Goal: Task Accomplishment & Management: Manage account settings

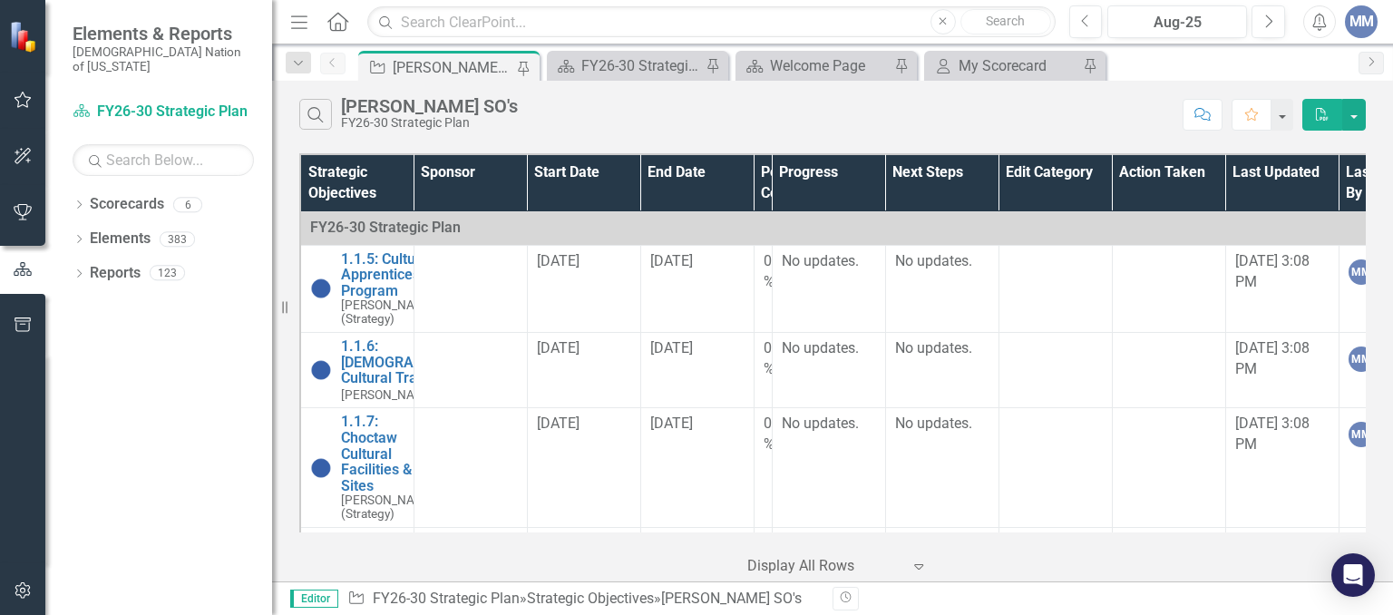
scroll to position [320, 0]
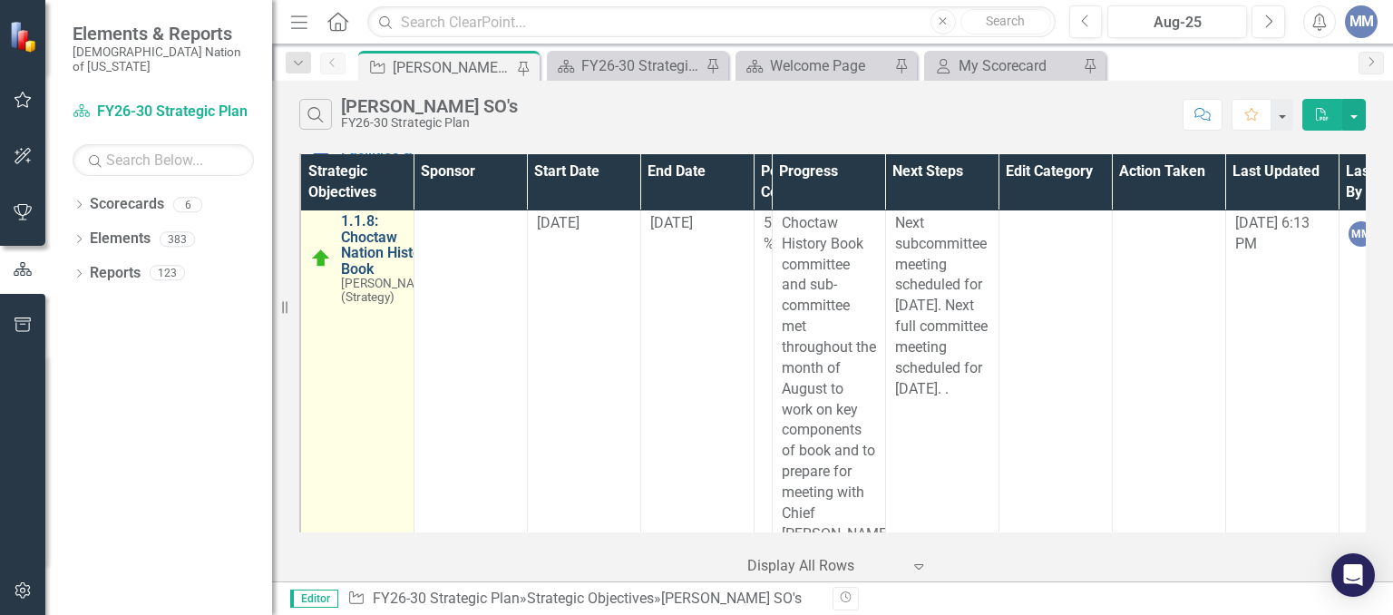
click at [375, 277] on link "1.1.8: Choctaw Nation History Book" at bounding box center [388, 244] width 95 height 63
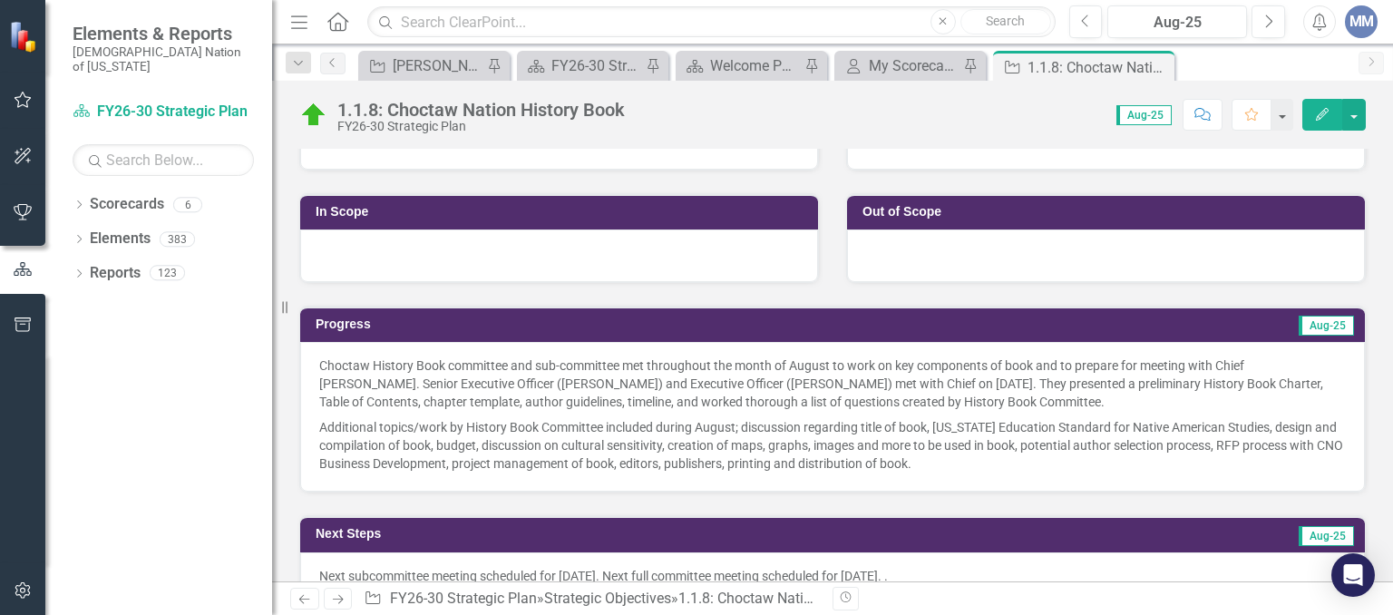
scroll to position [491, 0]
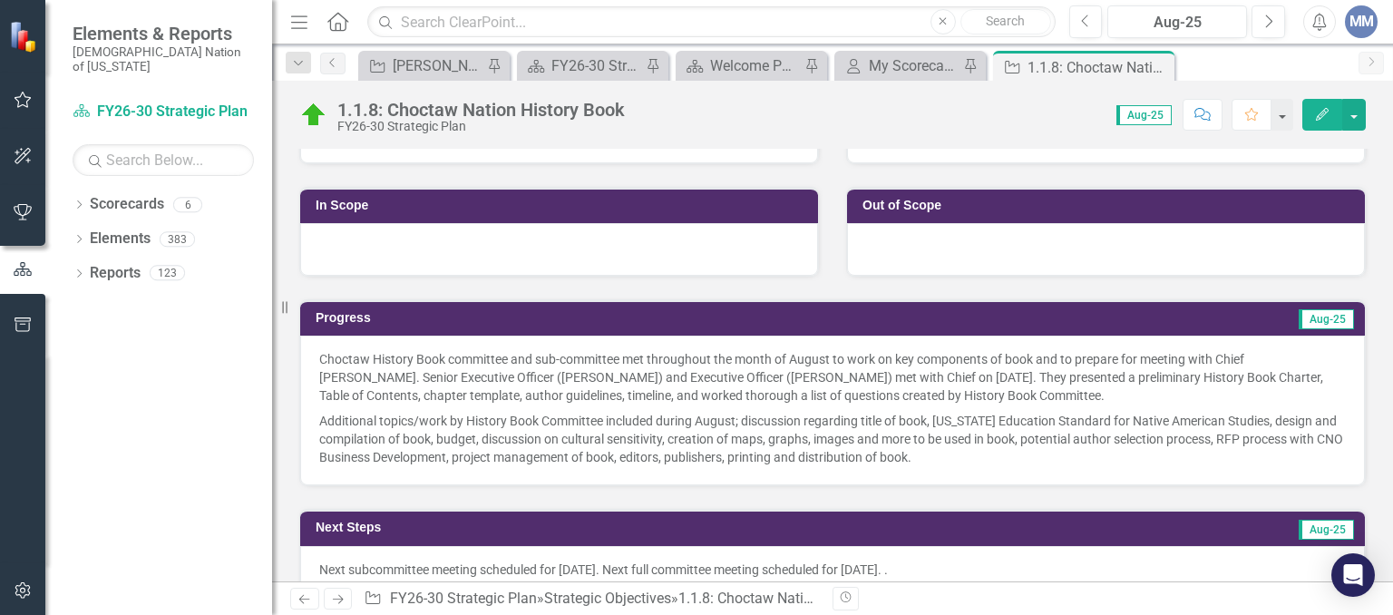
click at [567, 341] on div "Choctaw History Book committee and sub-committee met throughout the month of Au…" at bounding box center [832, 411] width 1065 height 150
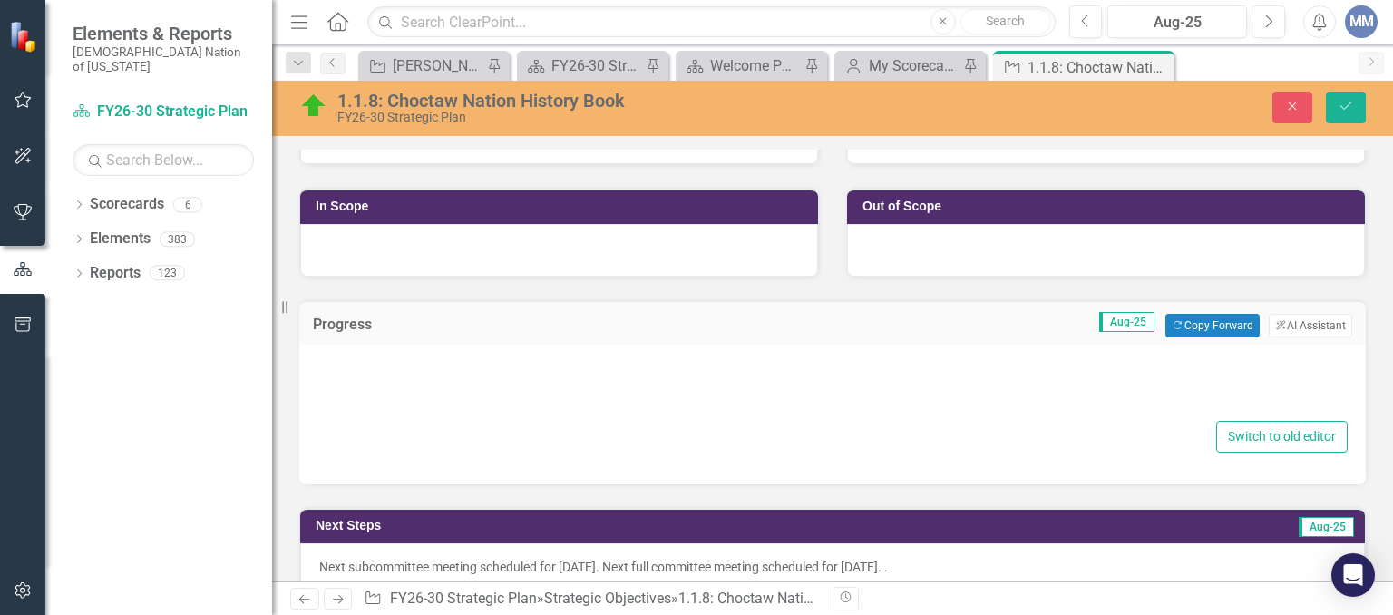
type textarea "<p>Choctaw History Book committee and sub-committee met throughout the month of…"
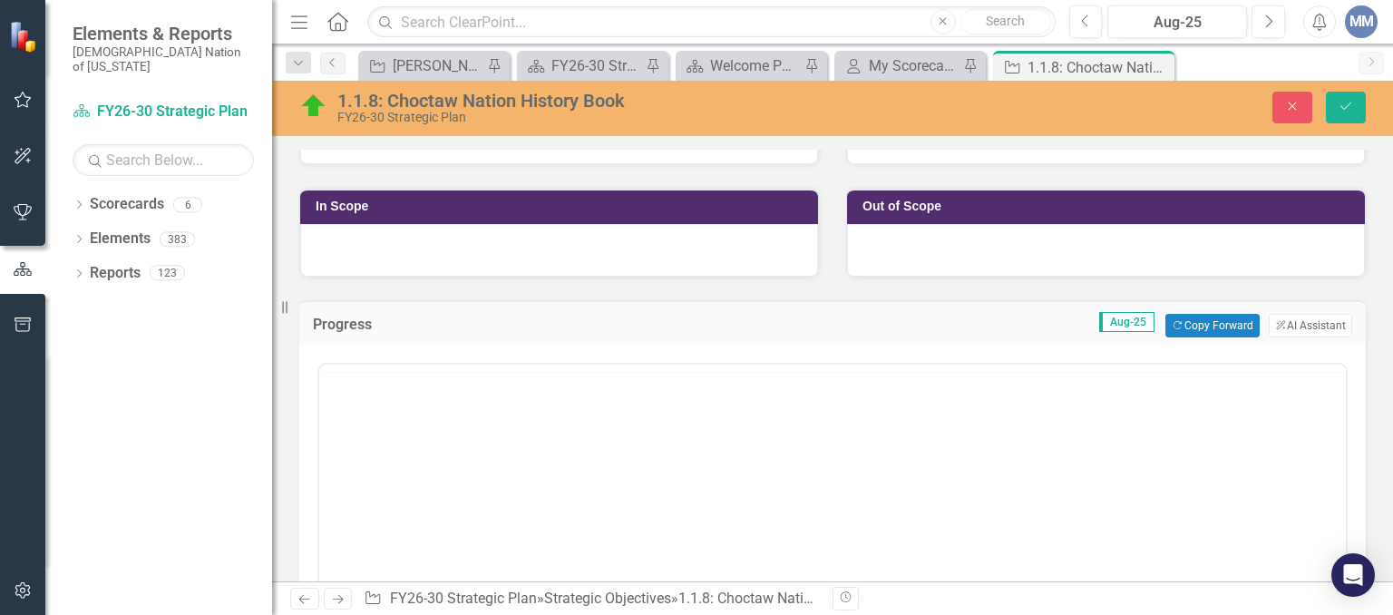
scroll to position [0, 0]
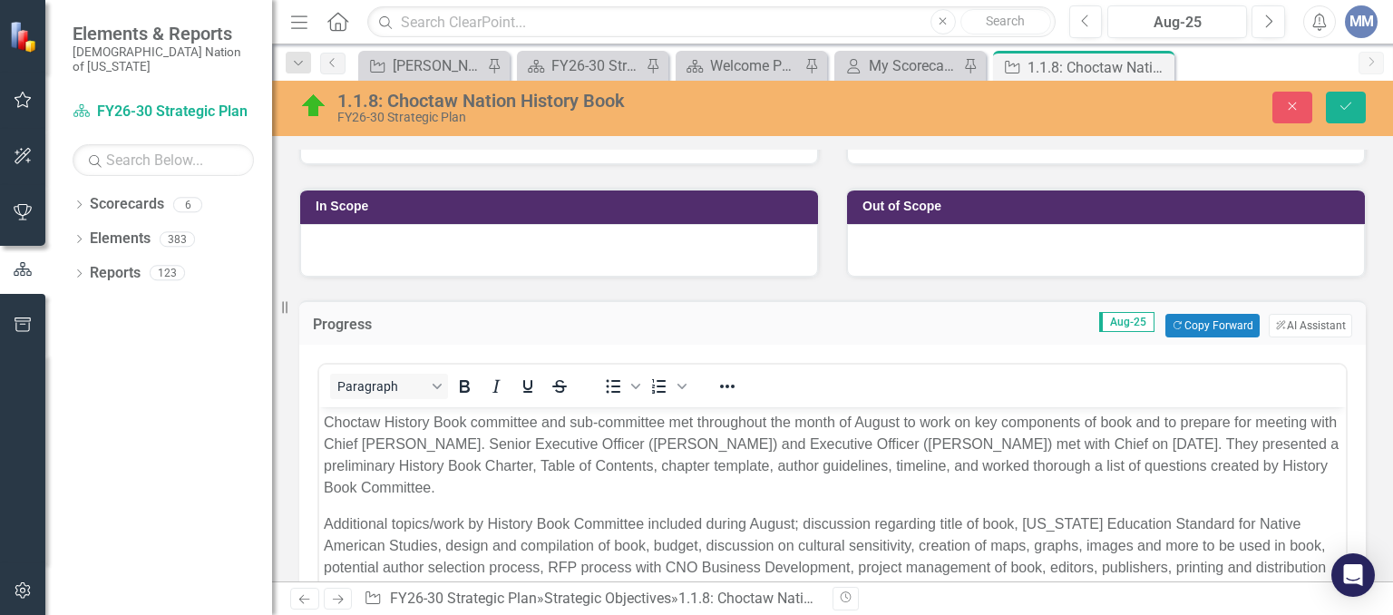
click at [591, 423] on p "Choctaw History Book committee and sub-committee met throughout the month of Au…" at bounding box center [832, 455] width 1017 height 87
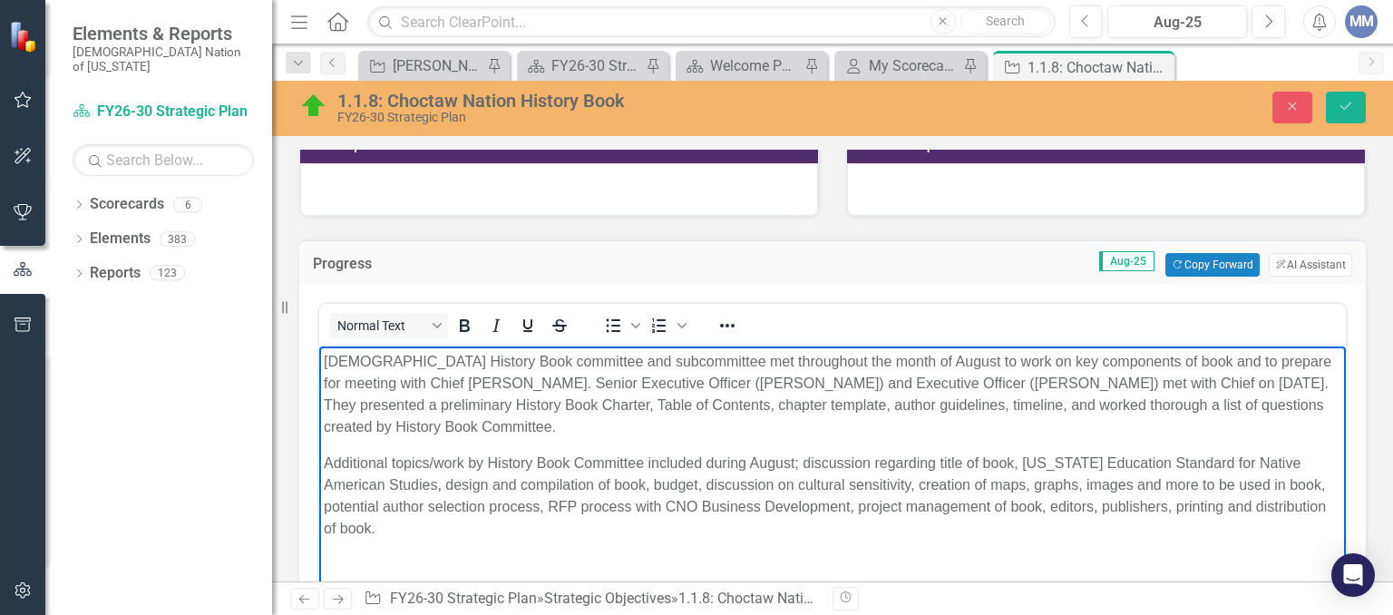
scroll to position [560, 0]
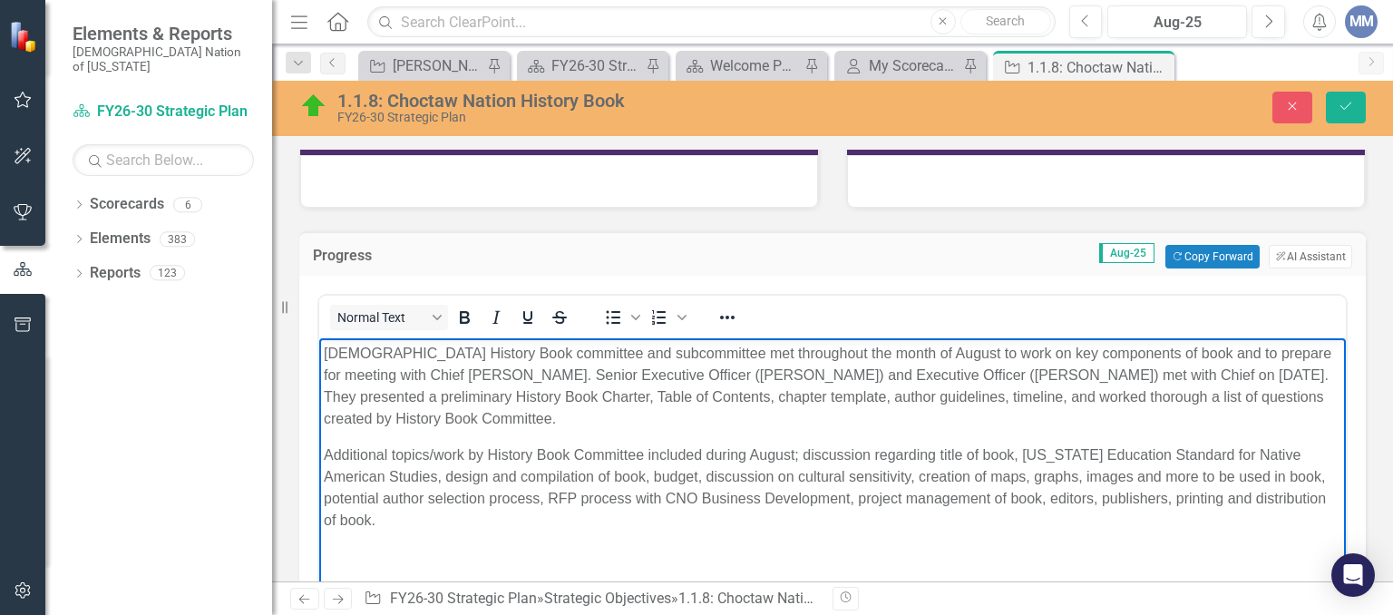
click at [1141, 394] on p "[DEMOGRAPHIC_DATA] History Book committee and subcommittee met throughout the m…" at bounding box center [832, 386] width 1017 height 87
click at [704, 450] on p "Additional topics/work by History Book Committee included during August; discus…" at bounding box center [832, 487] width 1017 height 87
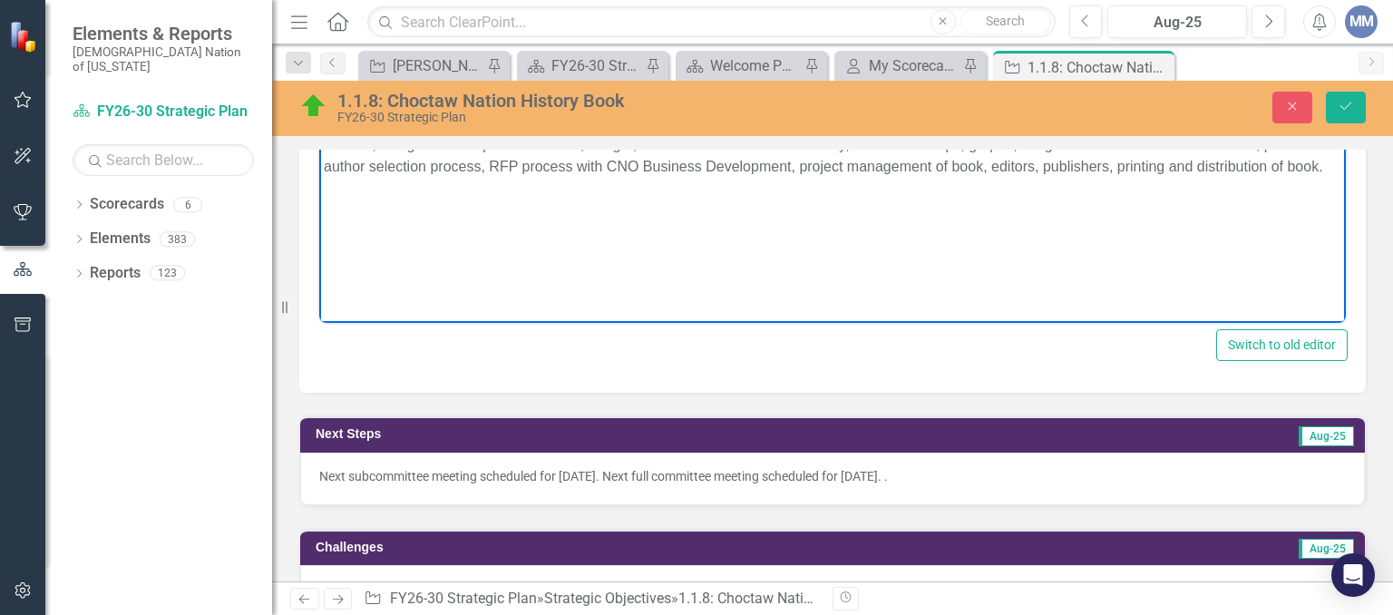
scroll to position [900, 0]
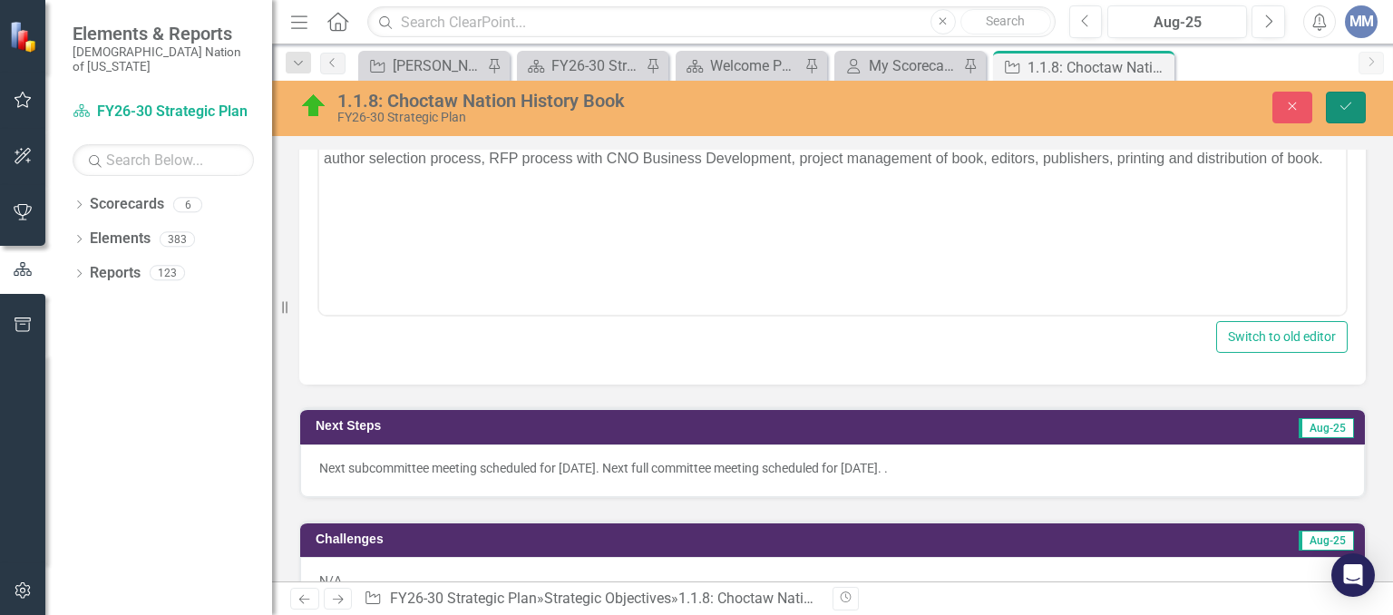
click at [1342, 103] on icon "Save" at bounding box center [1346, 106] width 16 height 13
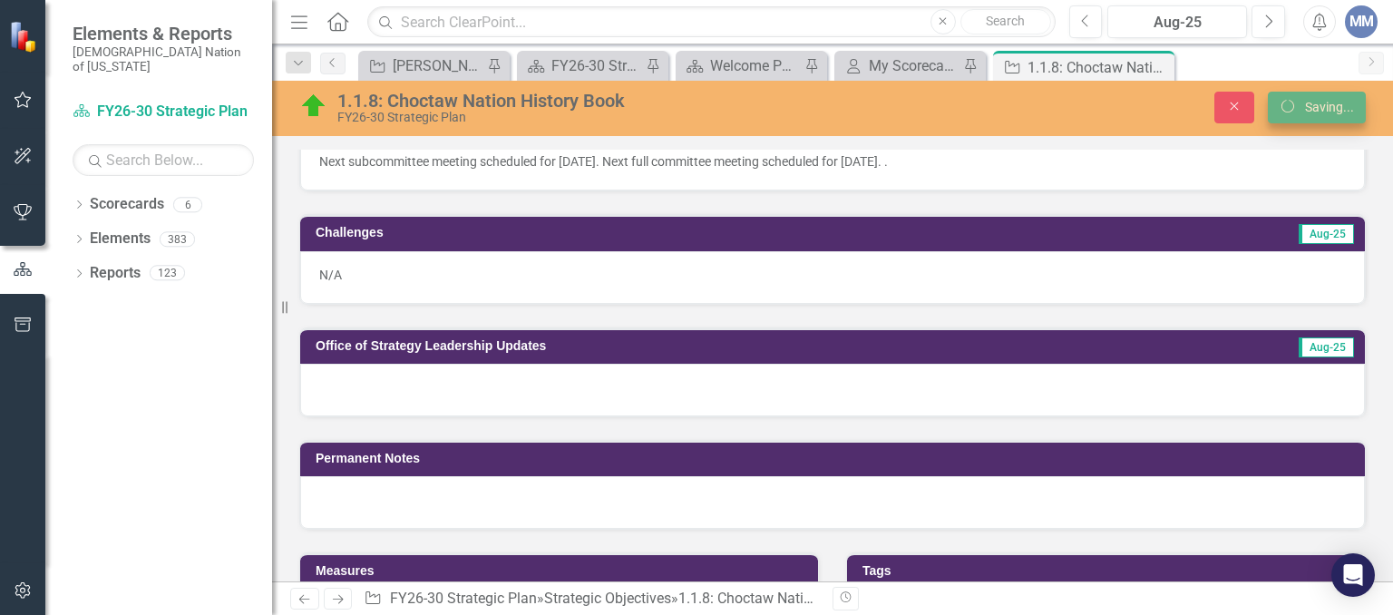
scroll to position [893, 0]
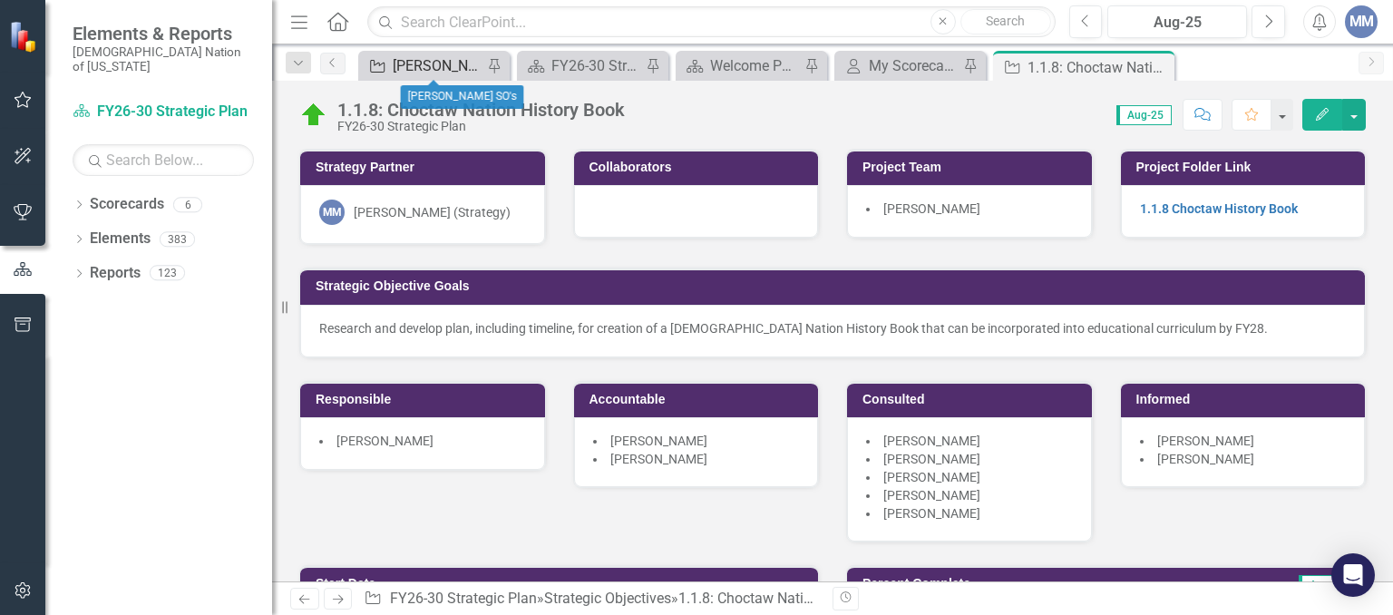
click at [410, 59] on div "[PERSON_NAME] SO's" at bounding box center [438, 65] width 90 height 23
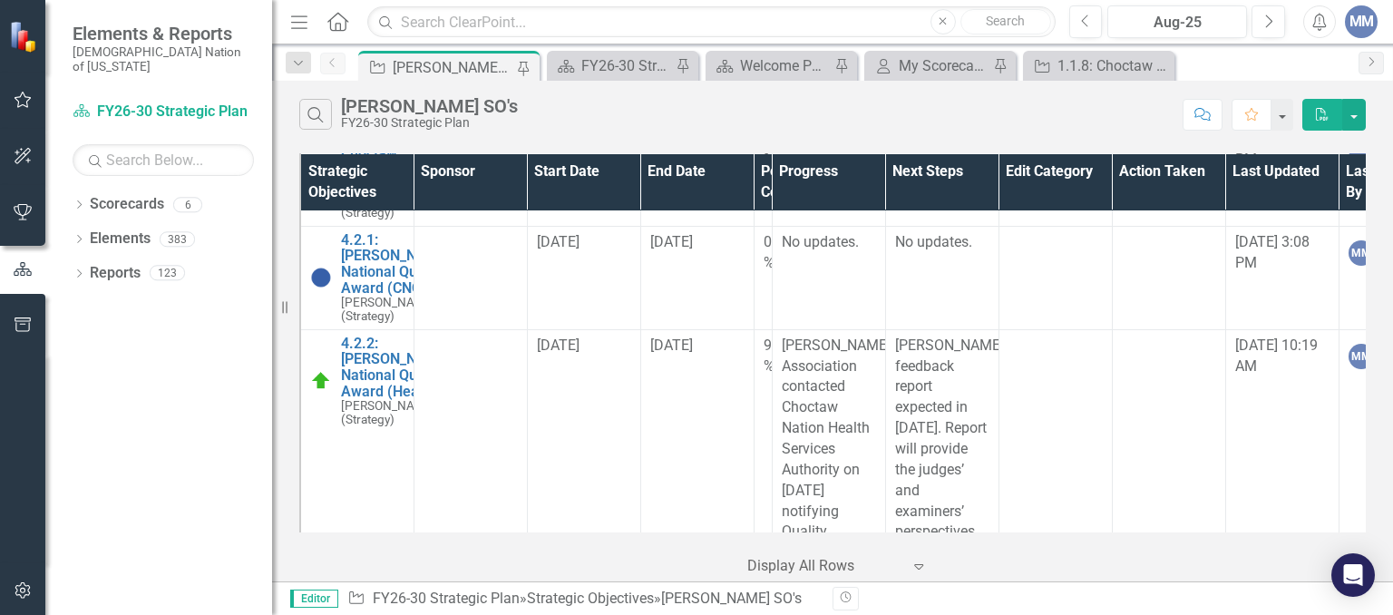
scroll to position [2357, 0]
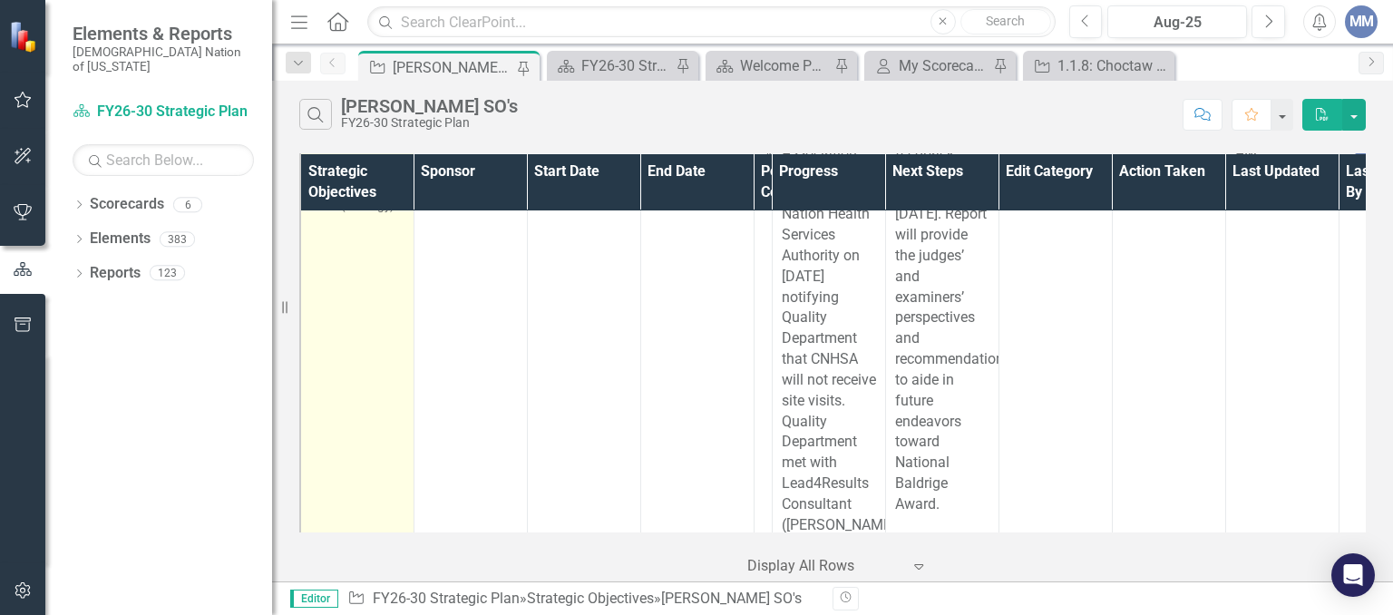
click at [370, 185] on link "4.2.2: [PERSON_NAME] National Quality Award (Health)" at bounding box center [396, 153] width 110 height 63
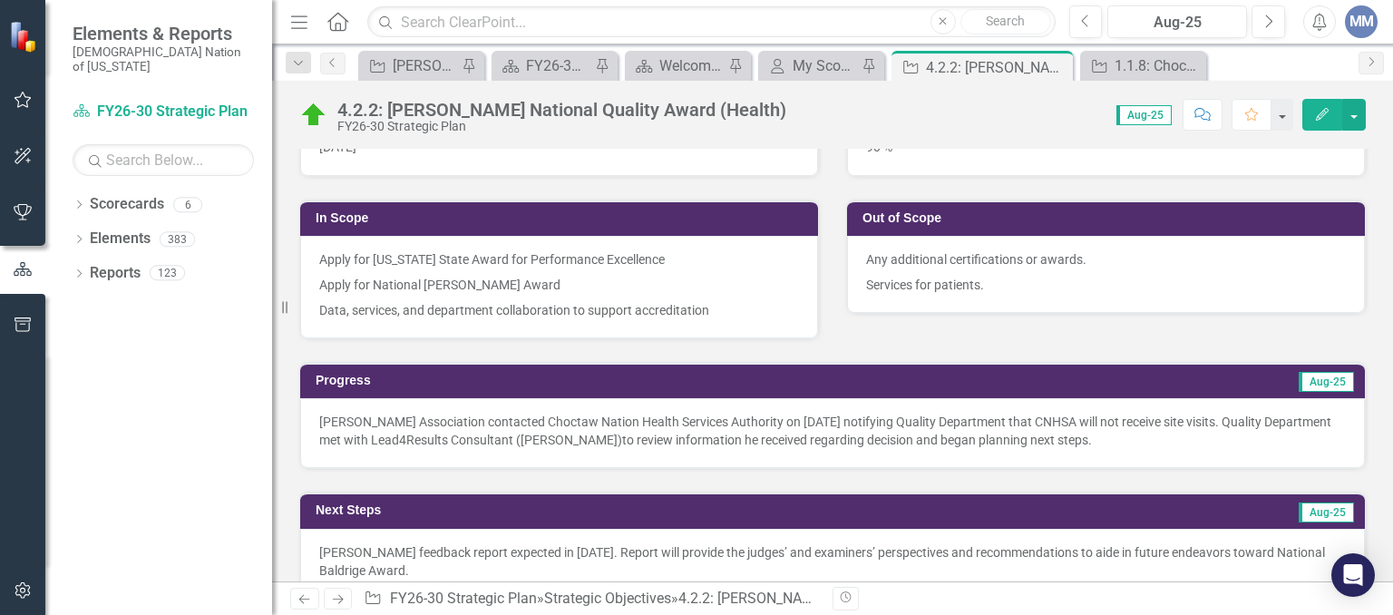
scroll to position [472, 0]
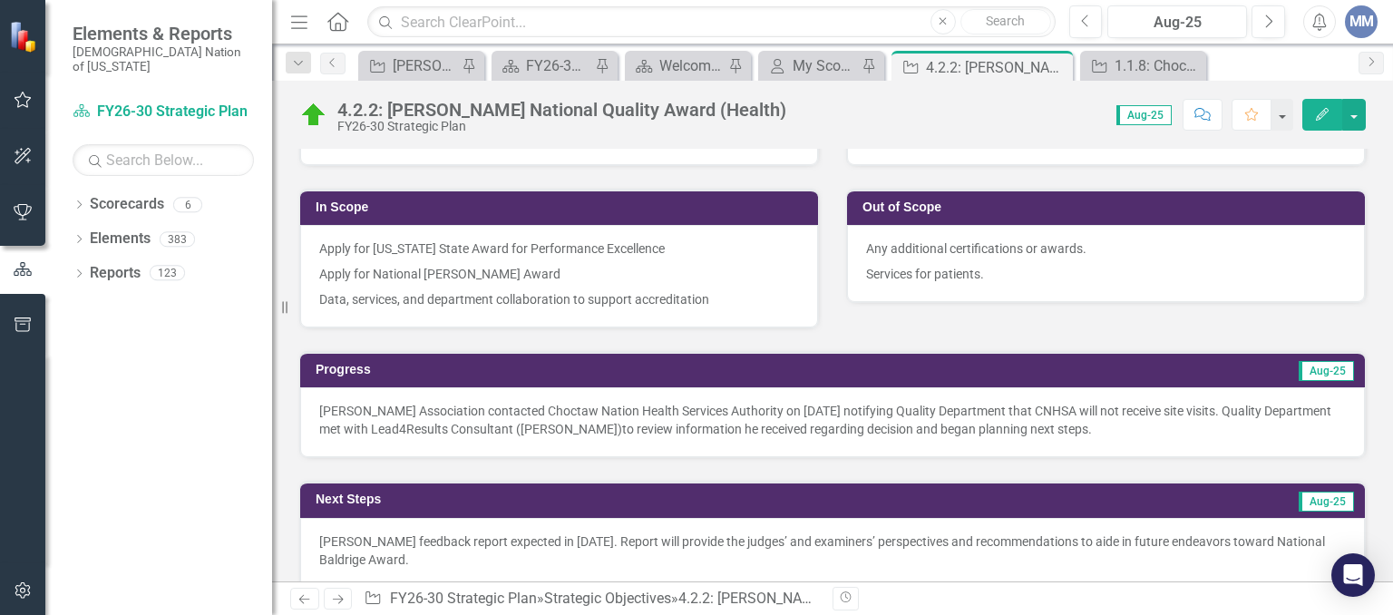
click at [1280, 416] on p "[PERSON_NAME] Association contacted Choctaw Nation Health Services Authority on…" at bounding box center [832, 420] width 1026 height 36
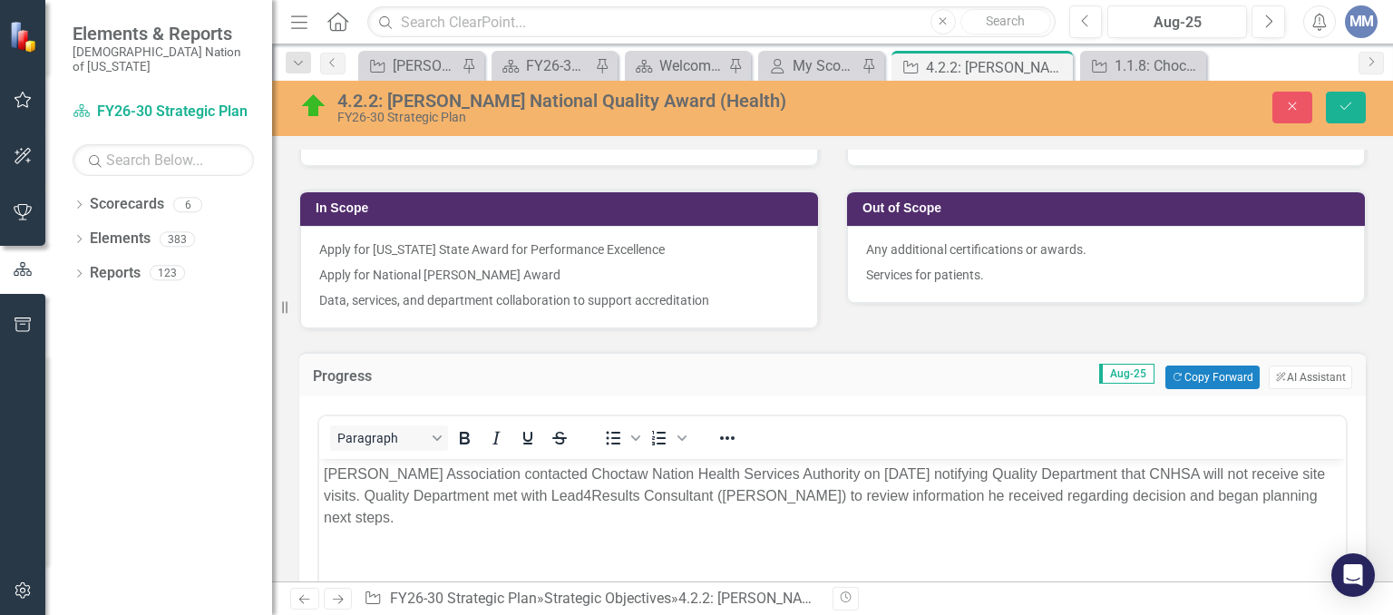
scroll to position [0, 0]
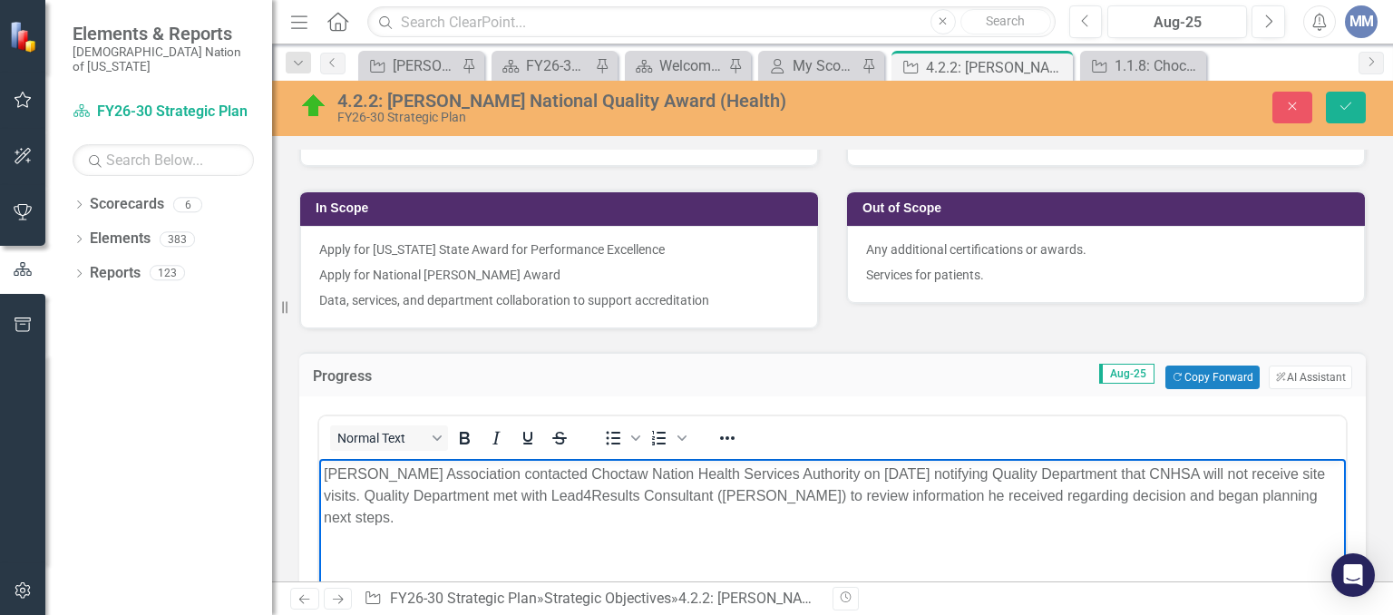
click at [430, 496] on p "[PERSON_NAME] Association contacted Choctaw Nation Health Services Authority on…" at bounding box center [832, 495] width 1017 height 65
click at [375, 490] on p "[PERSON_NAME] Association contacted Choctaw Nation Health Services Authority on…" at bounding box center [832, 495] width 1017 height 65
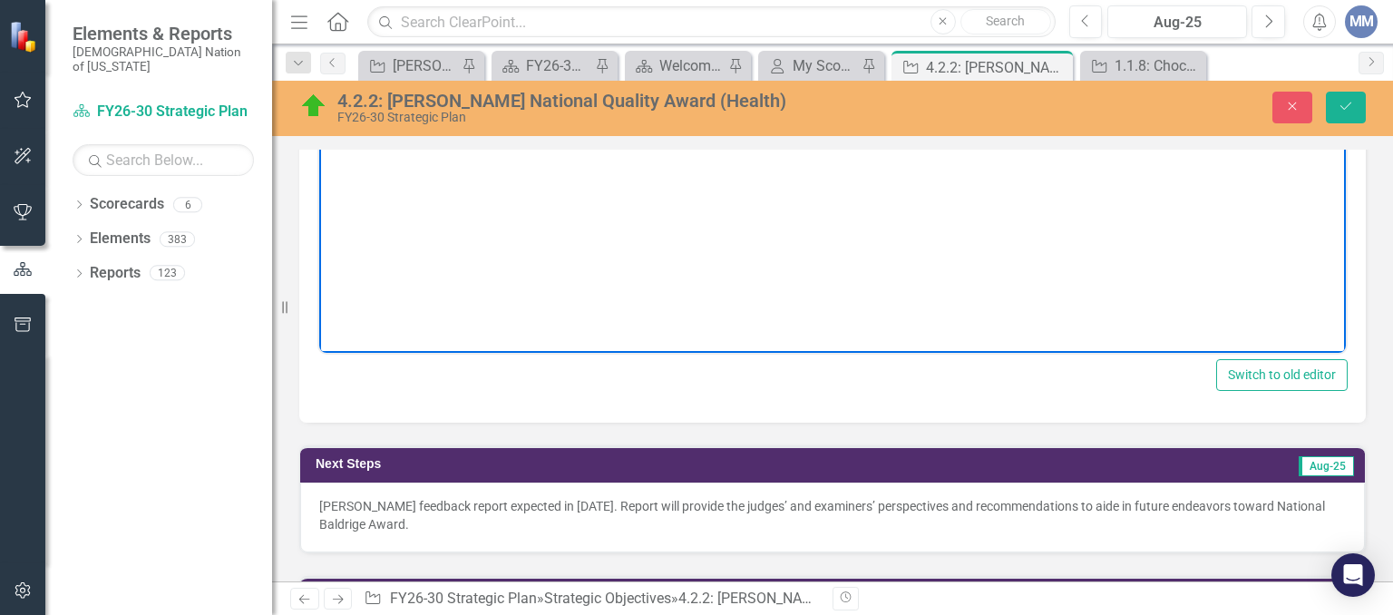
scroll to position [914, 0]
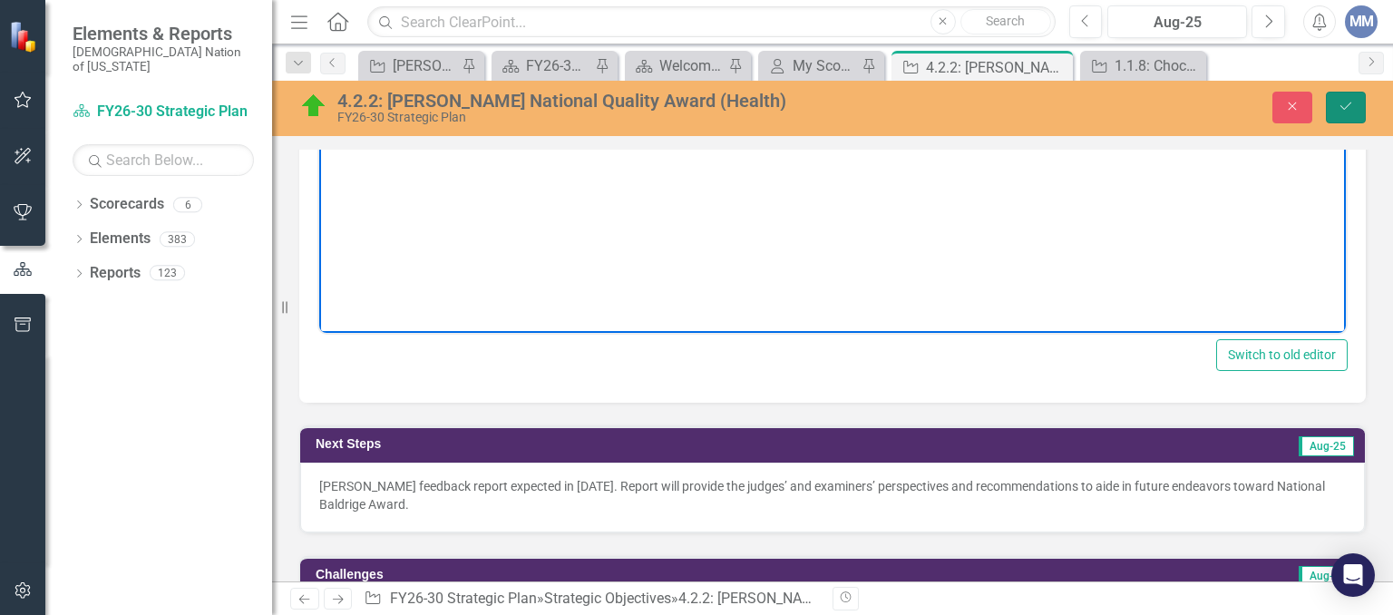
click at [1346, 116] on button "Save" at bounding box center [1346, 108] width 40 height 32
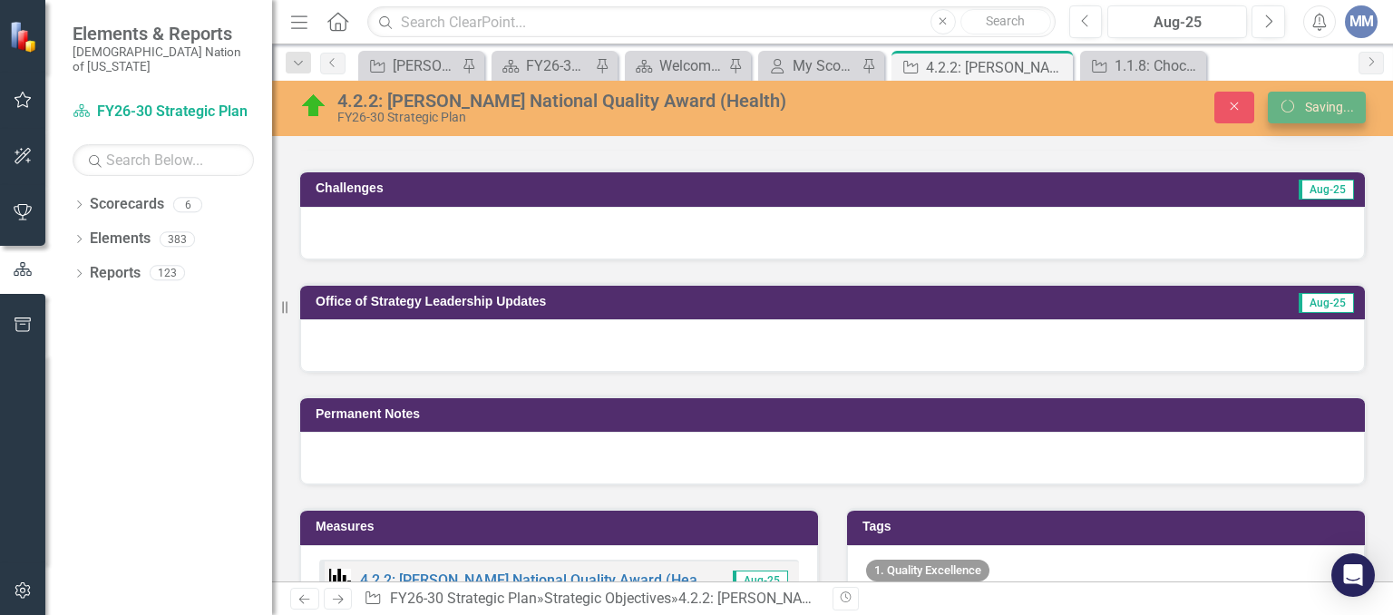
scroll to position [907, 0]
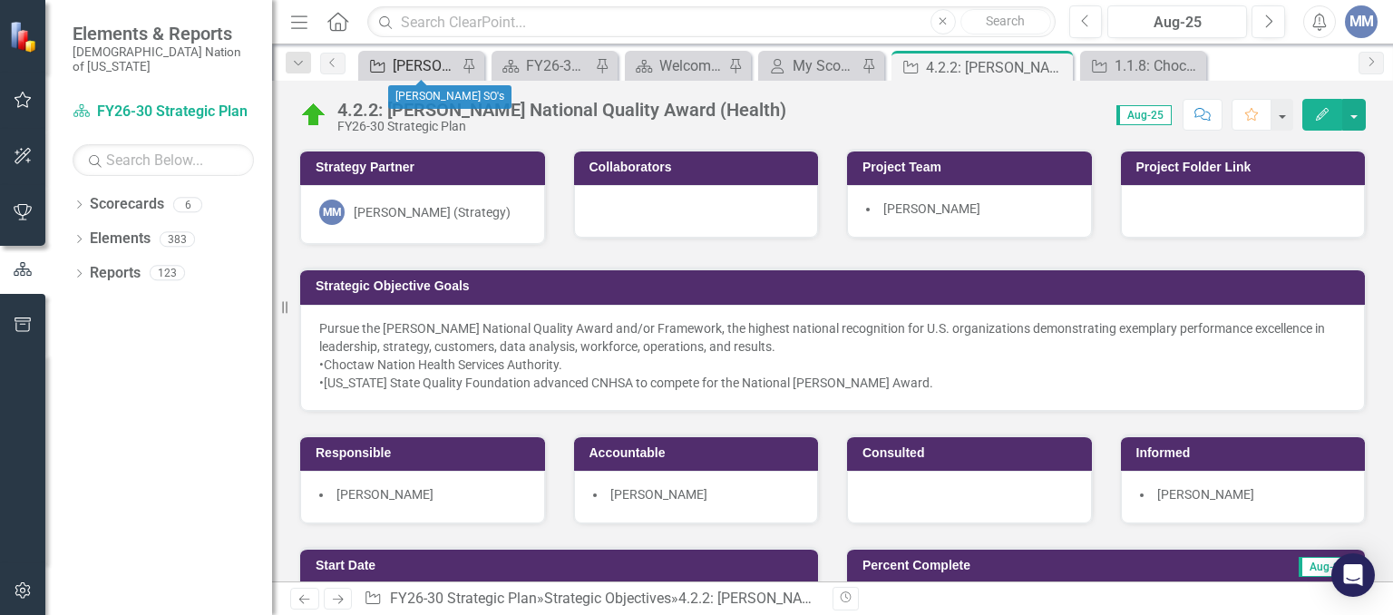
click at [394, 54] on div "[PERSON_NAME] SO's" at bounding box center [425, 65] width 64 height 23
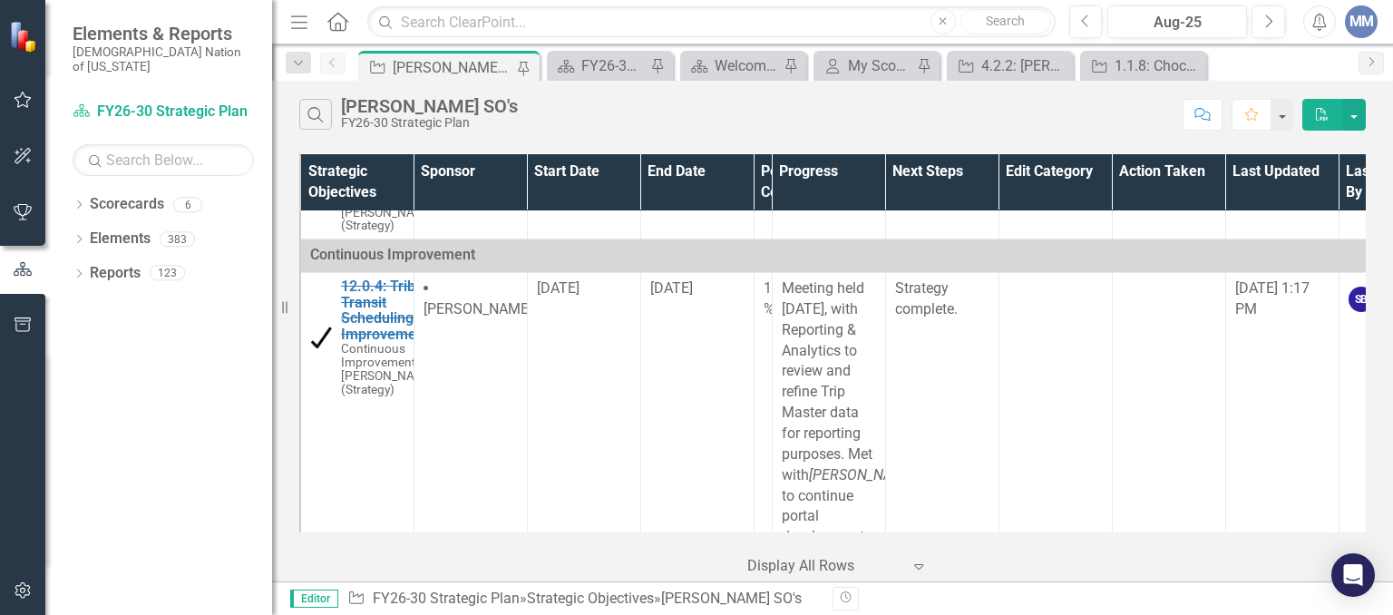
scroll to position [3142, 0]
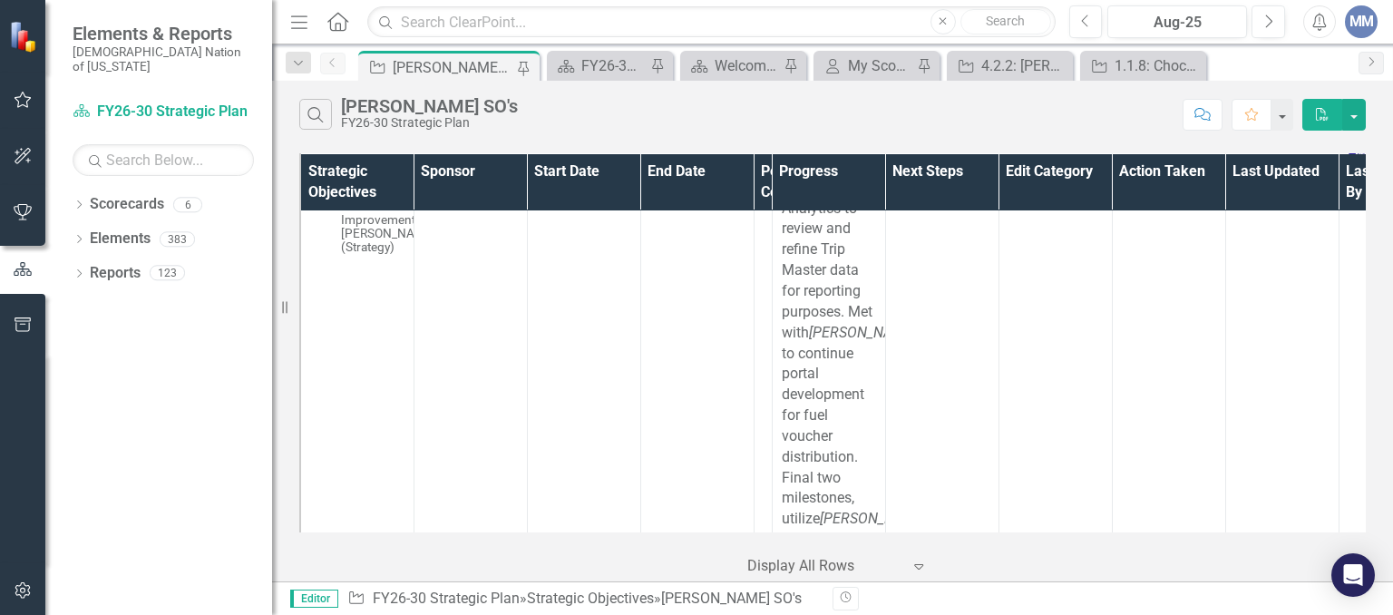
click at [1367, 193] on div "Strategic Objectives Sponsor Start Date End Date Percent Complete Progress Next…" at bounding box center [832, 365] width 1121 height 433
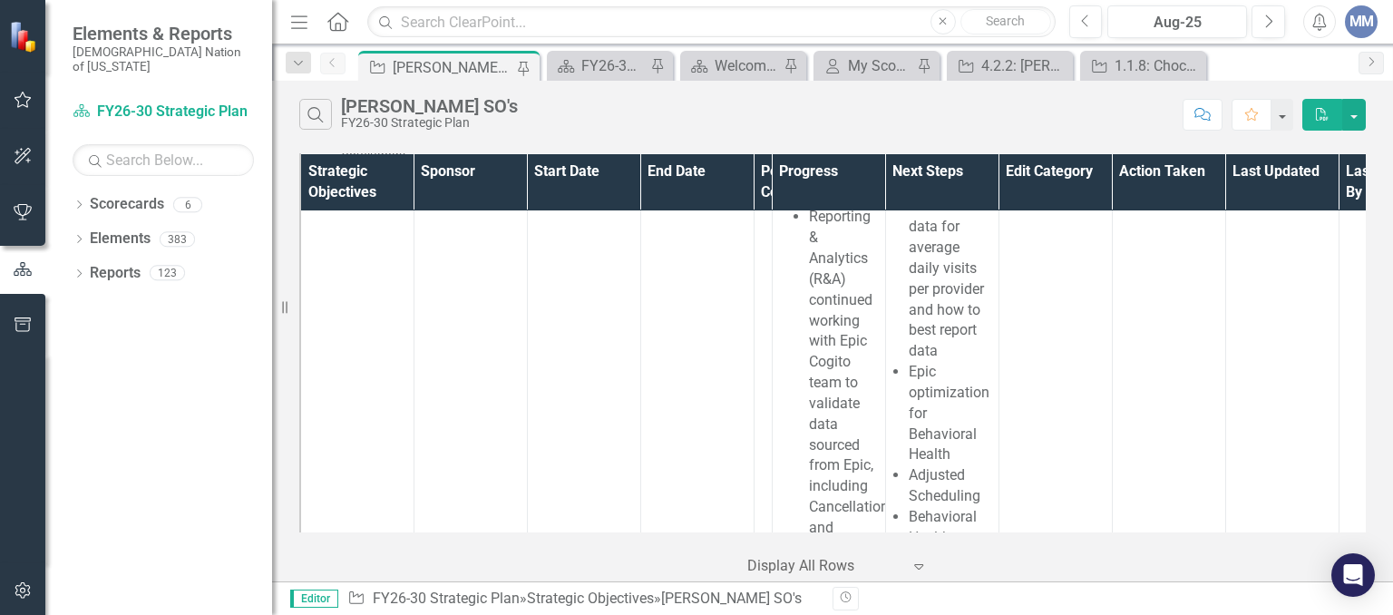
scroll to position [4071, 0]
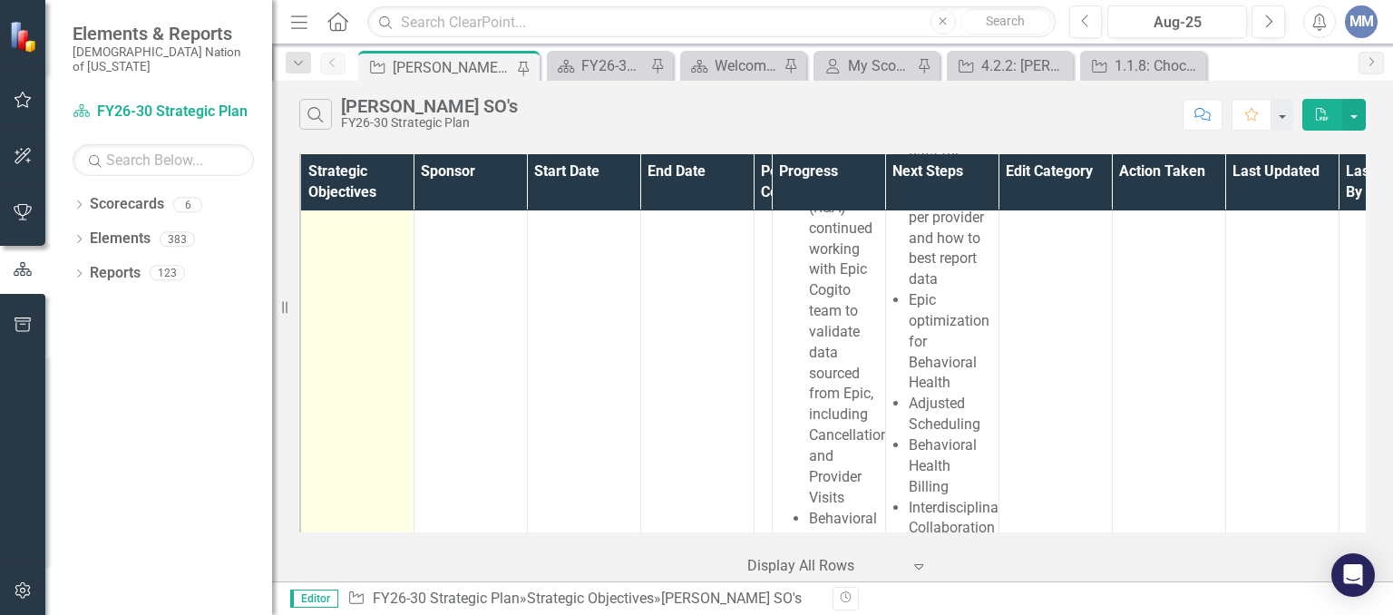
click at [359, 73] on link "12.0.36: Behavioral Health Scheduling and Utilization" at bounding box center [388, 33] width 95 height 80
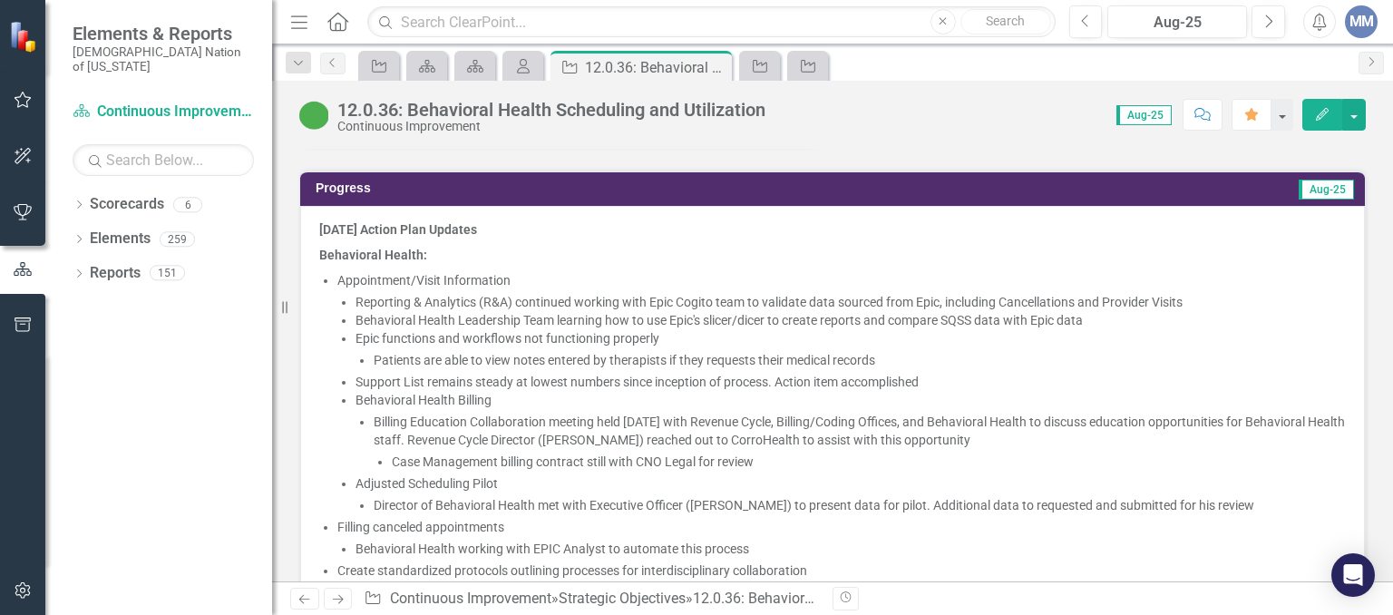
scroll to position [1508, 0]
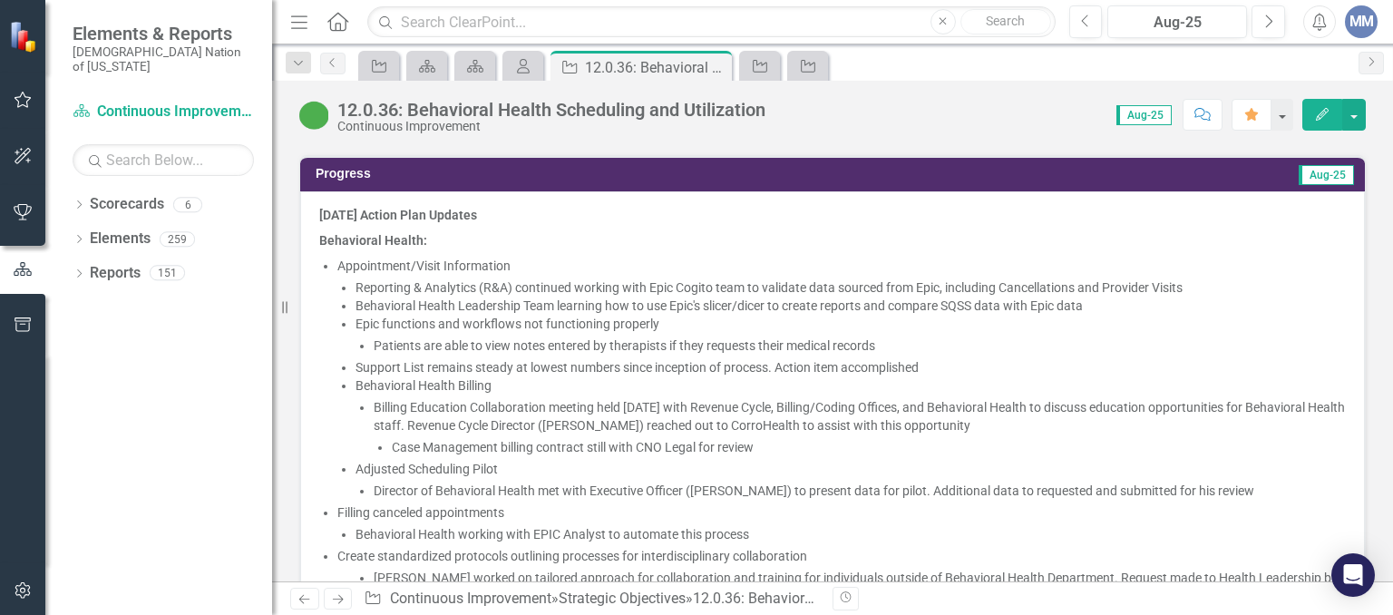
click at [562, 297] on li "Behavioral Health Leadership Team learning how to use Epic's slicer/dicer to cr…" at bounding box center [850, 306] width 990 height 18
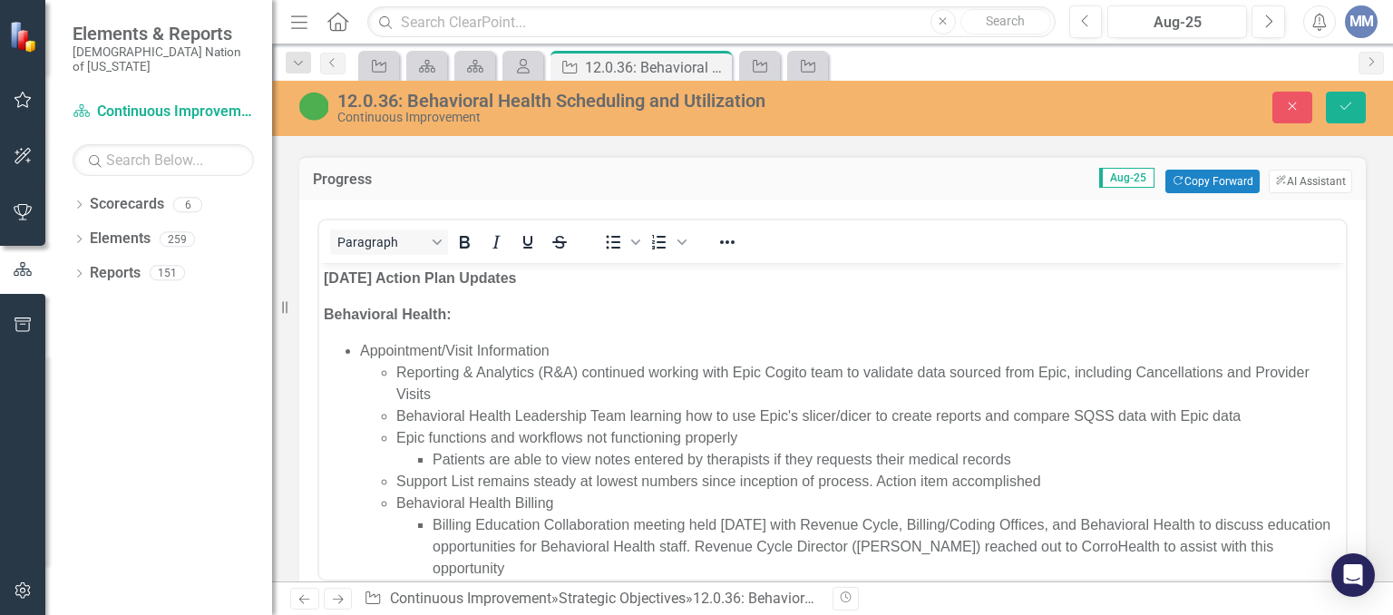
scroll to position [0, 0]
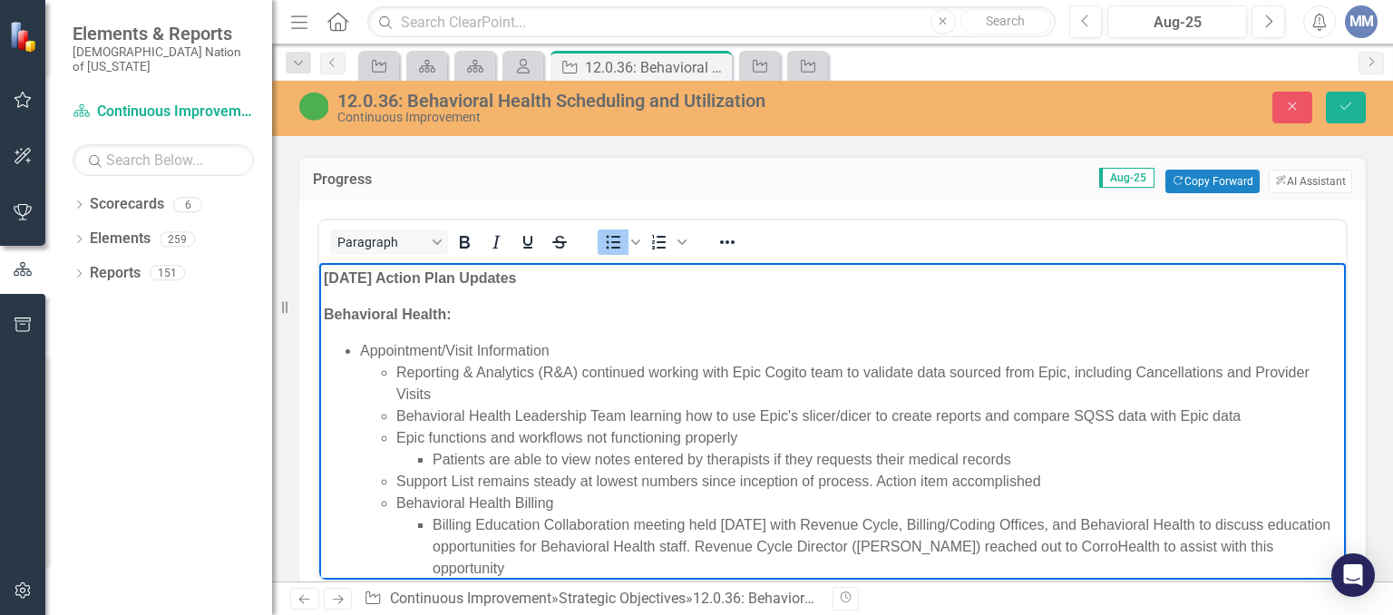
click at [629, 414] on li "Behavioral Health Leadership Team learning how to use Epic's slicer/dicer to cr…" at bounding box center [868, 416] width 945 height 22
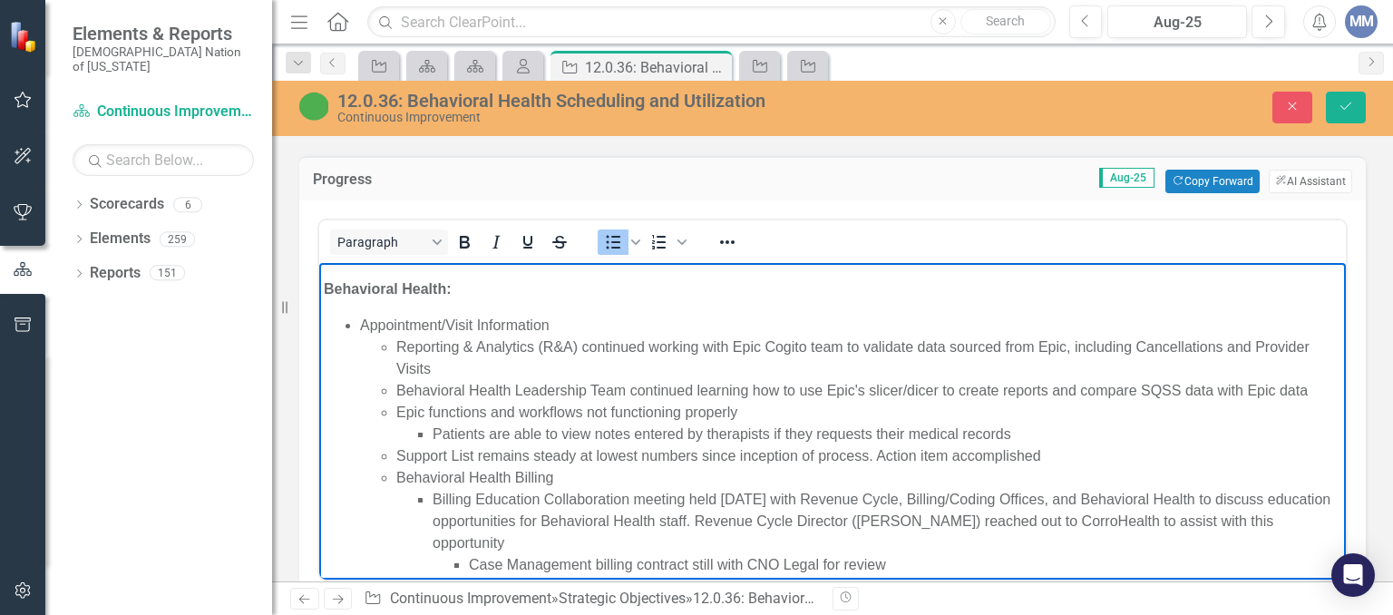
scroll to position [28, 0]
click at [746, 409] on li "Epic functions and workflows not functioning properly Patients are able to view…" at bounding box center [868, 421] width 945 height 44
click at [736, 411] on li "Epic functions and workflows not functioning properly Patients are able to view…" at bounding box center [868, 421] width 945 height 44
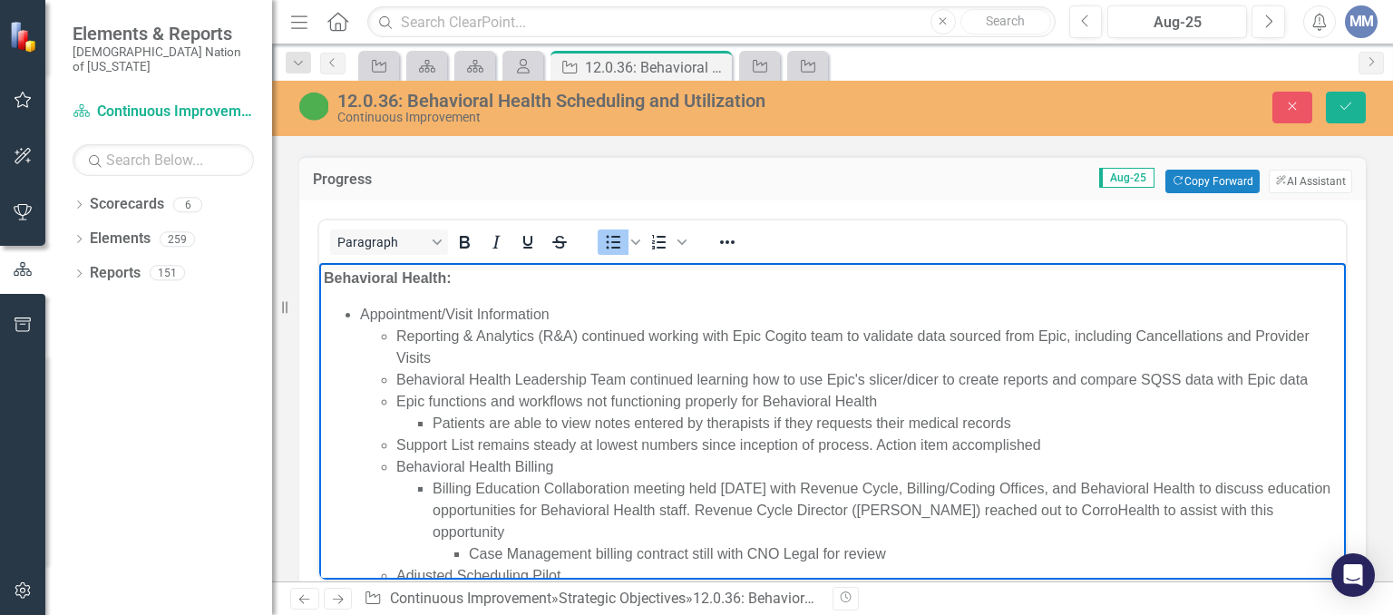
scroll to position [55, 0]
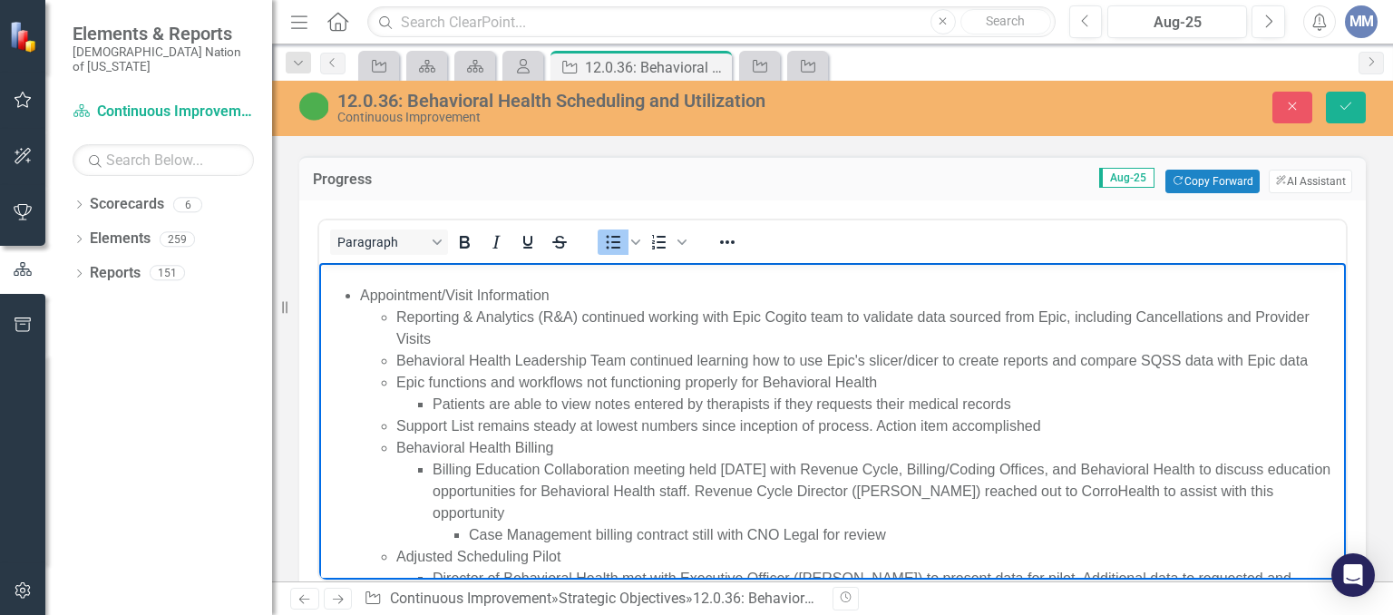
click at [782, 404] on li "Patients are able to view notes entered by therapists if they requests their me…" at bounding box center [887, 405] width 909 height 22
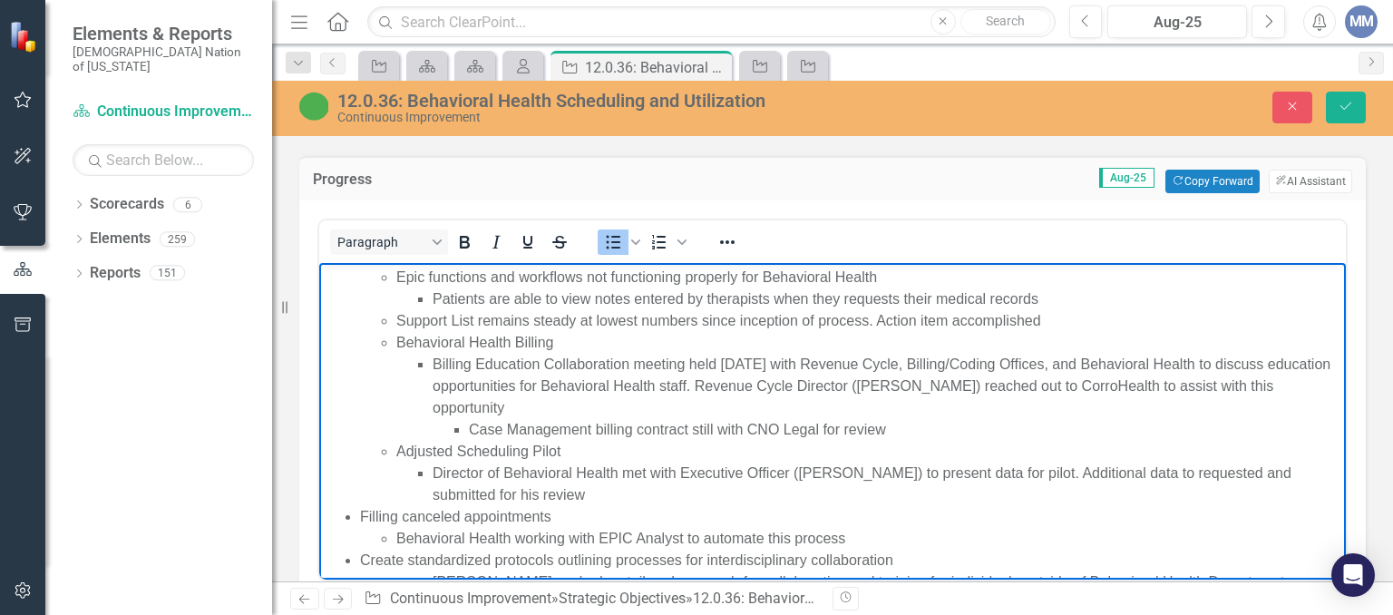
scroll to position [163, 0]
click at [1107, 382] on li "Billing Education Collaboration meeting held [DATE] with Revenue Cycle, Billing…" at bounding box center [887, 394] width 909 height 87
click at [1242, 385] on li "Billing Education Collaboration meeting held [DATE] with Revenue Cycle, Billing…" at bounding box center [887, 394] width 909 height 87
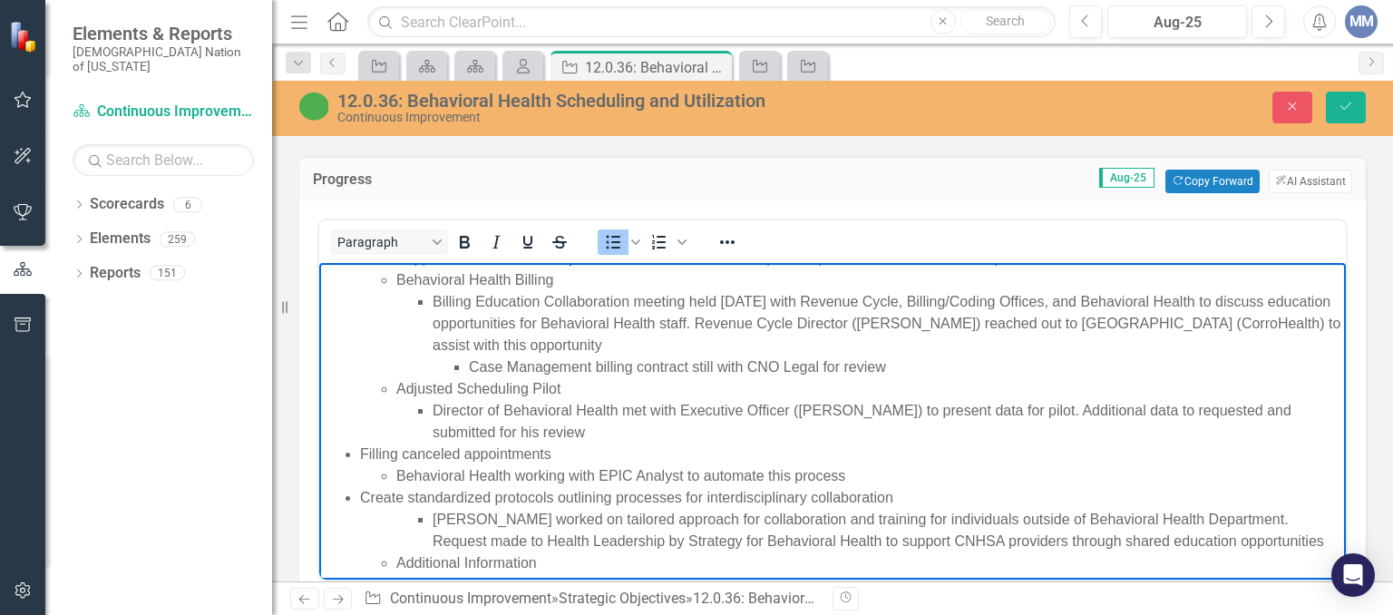
scroll to position [229, 0]
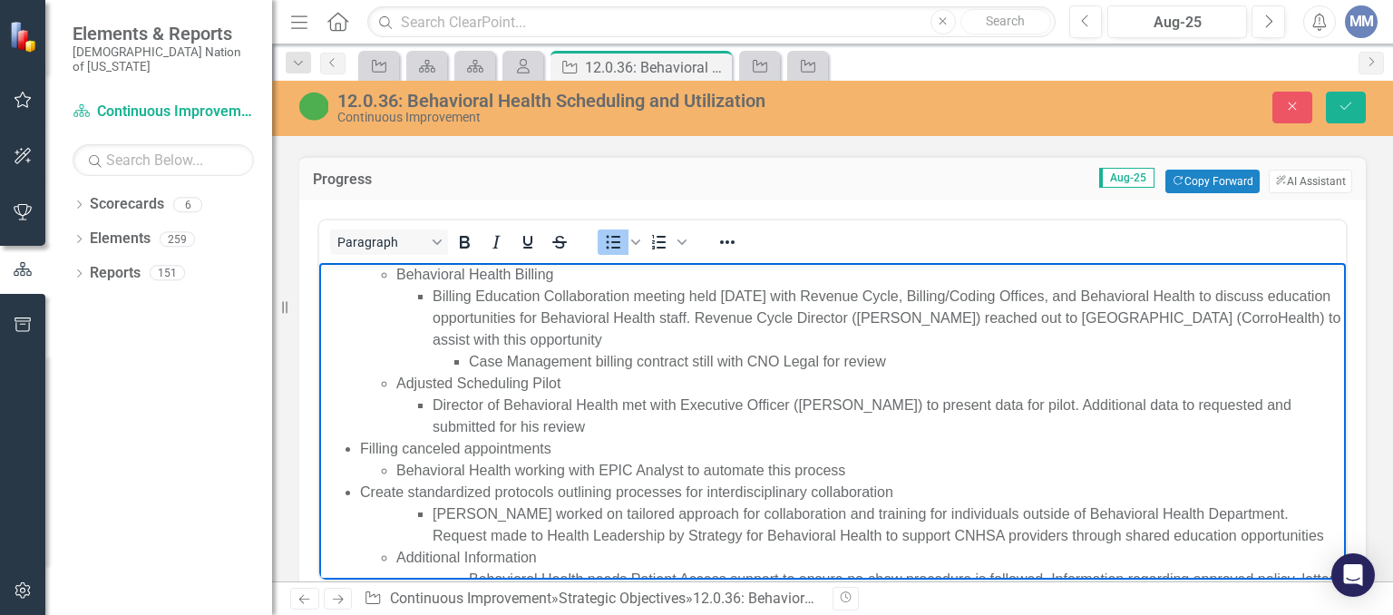
click at [1173, 407] on li "Director of Behavioral Health met with Executive Officer ([PERSON_NAME]) to pre…" at bounding box center [887, 416] width 909 height 44
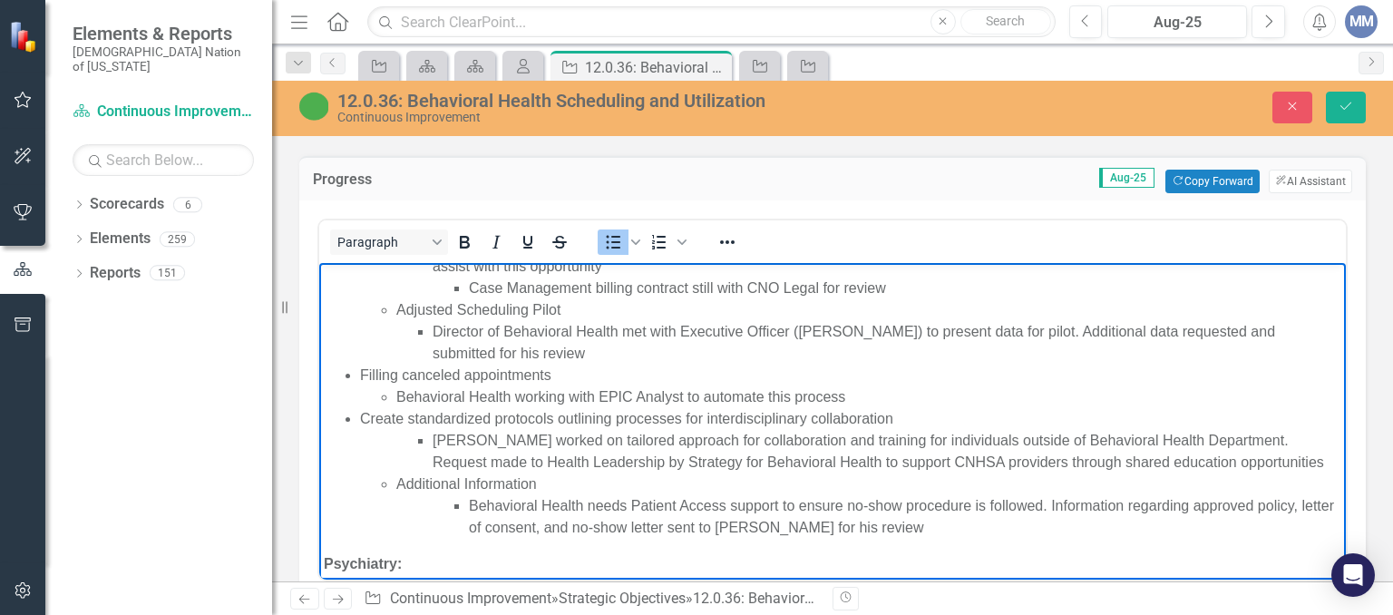
scroll to position [313, 0]
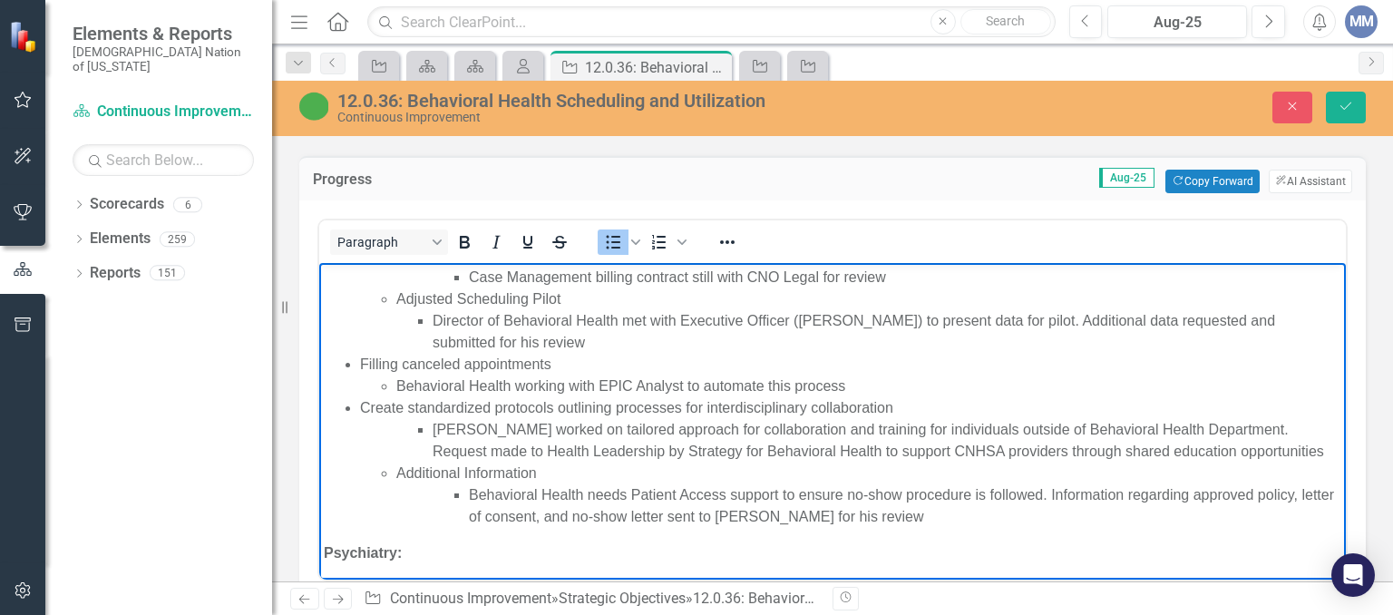
click at [629, 384] on li "Behavioral Health working with EPIC Analyst to automate this process" at bounding box center [868, 386] width 945 height 22
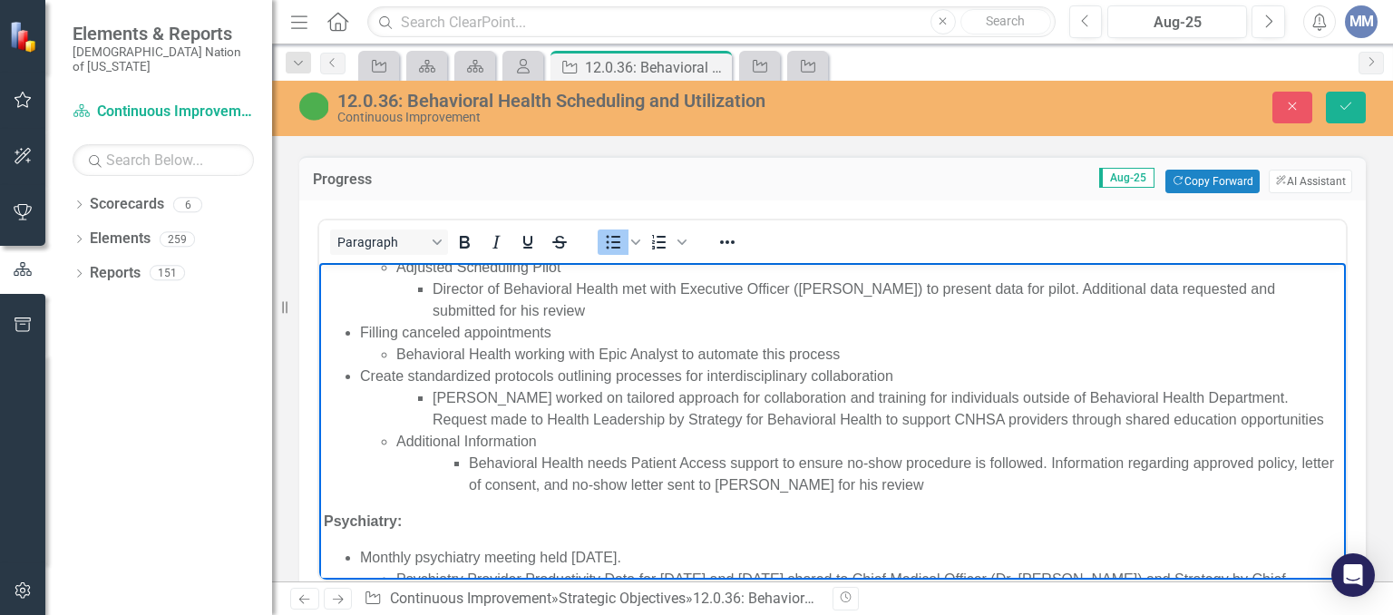
scroll to position [347, 0]
click at [564, 350] on li "Behavioral Health working with Epic Analyst to automate this process" at bounding box center [868, 352] width 945 height 22
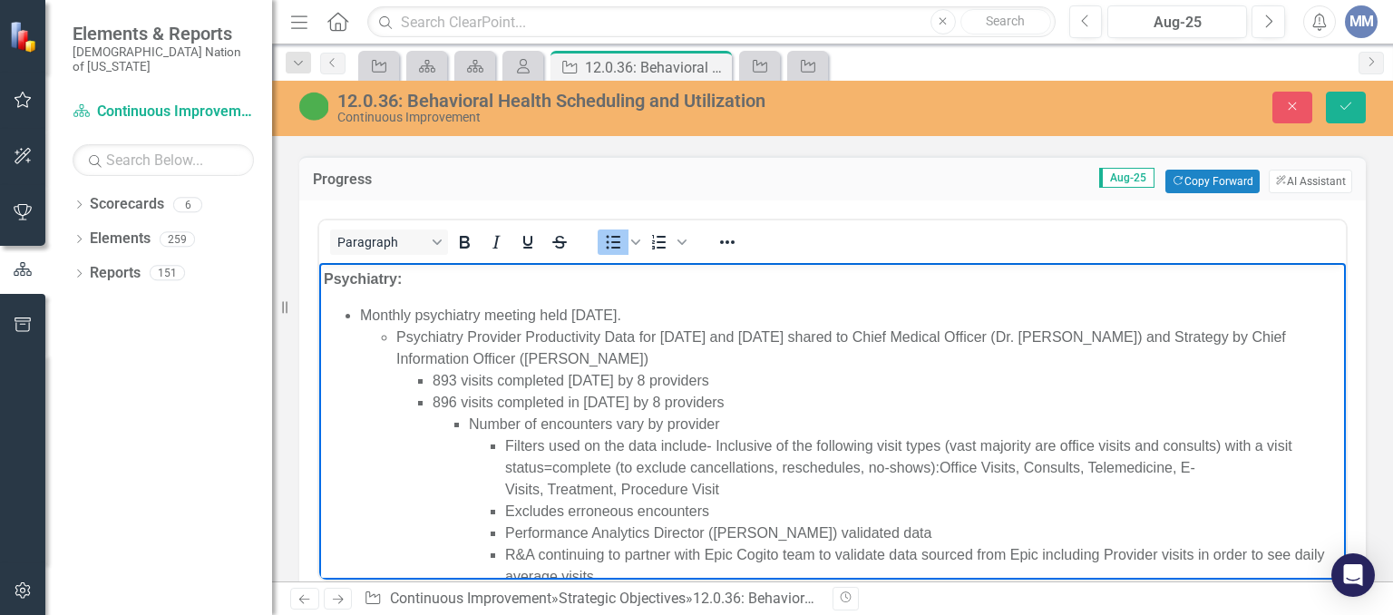
scroll to position [601, 0]
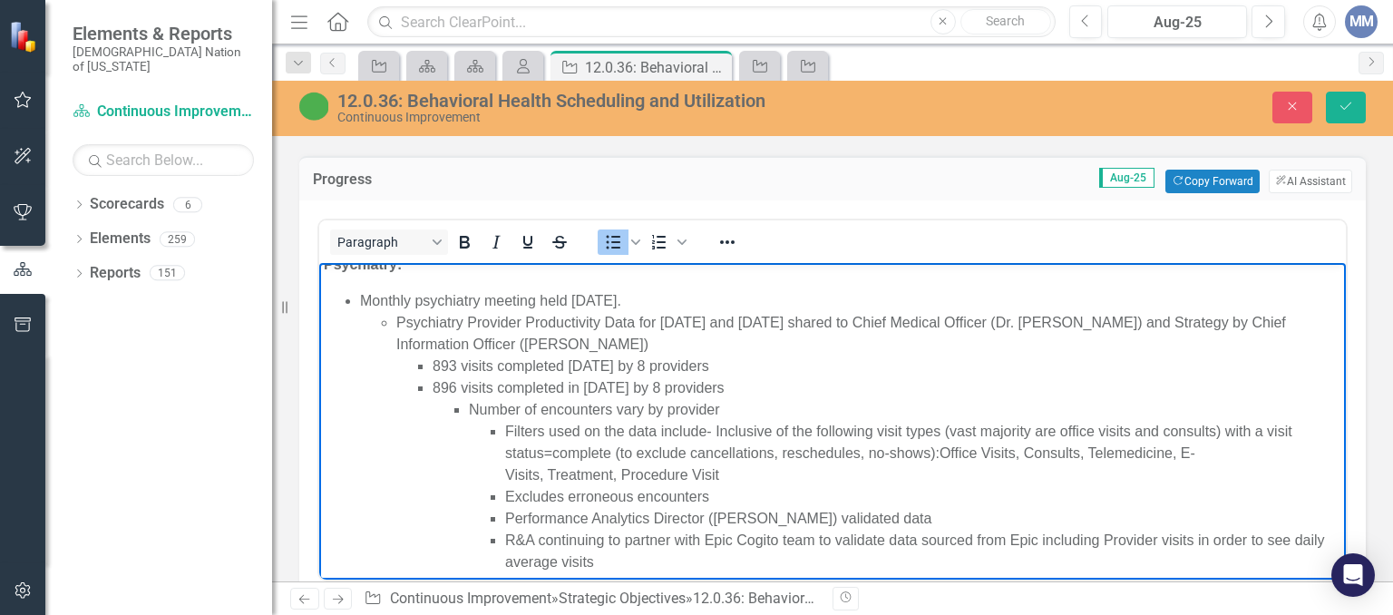
click at [702, 293] on li "Monthly psychiatry meeting held [DATE]. Psychiatry Provider Productivity Data f…" at bounding box center [850, 518] width 981 height 457
click at [683, 298] on li "Monthly psychiatry meeting held [DATE]. Psychiatry Provider Productivity Data f…" at bounding box center [850, 518] width 981 height 457
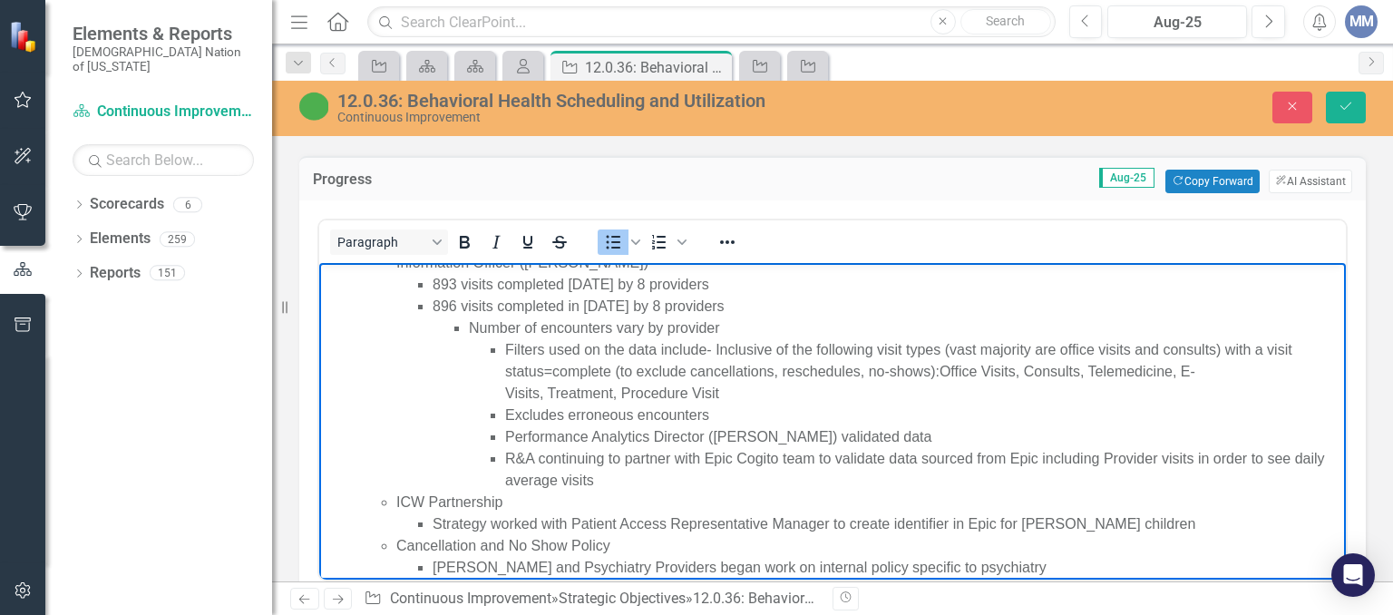
scroll to position [686, 0]
drag, startPoint x: 1333, startPoint y: 478, endPoint x: 1654, endPoint y: 744, distance: 417.3
click at [1335, 490] on html "[DATE] Action Plan Updates Behavioral Health: Appointment/Visit Information Rep…" at bounding box center [832, 129] width 1026 height 1104
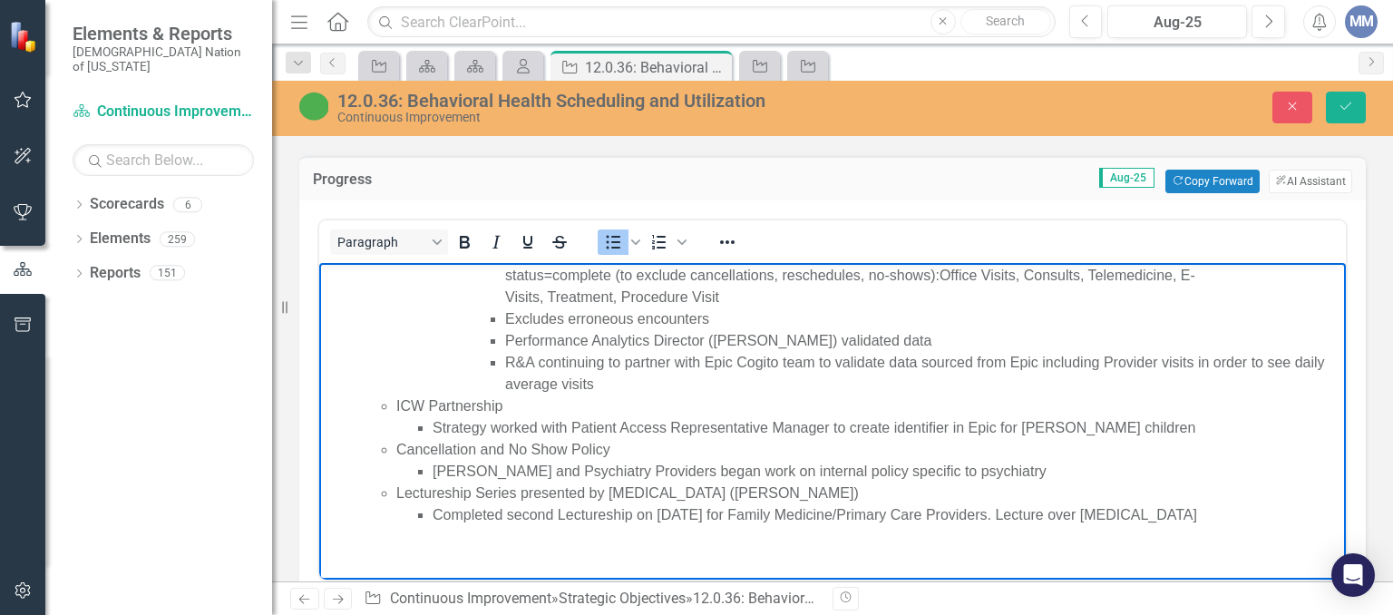
scroll to position [787, 0]
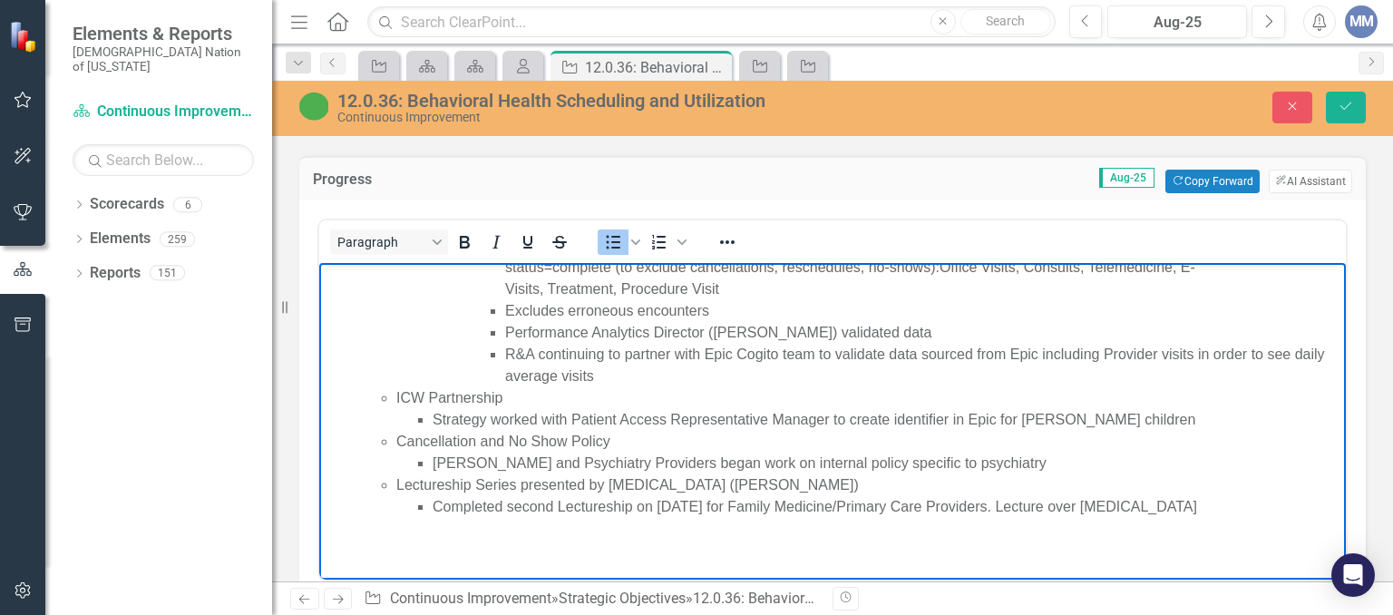
click at [564, 510] on li "Completed second Lectureship on [DATE] for Family Medicine/Primary Care Provide…" at bounding box center [887, 528] width 909 height 65
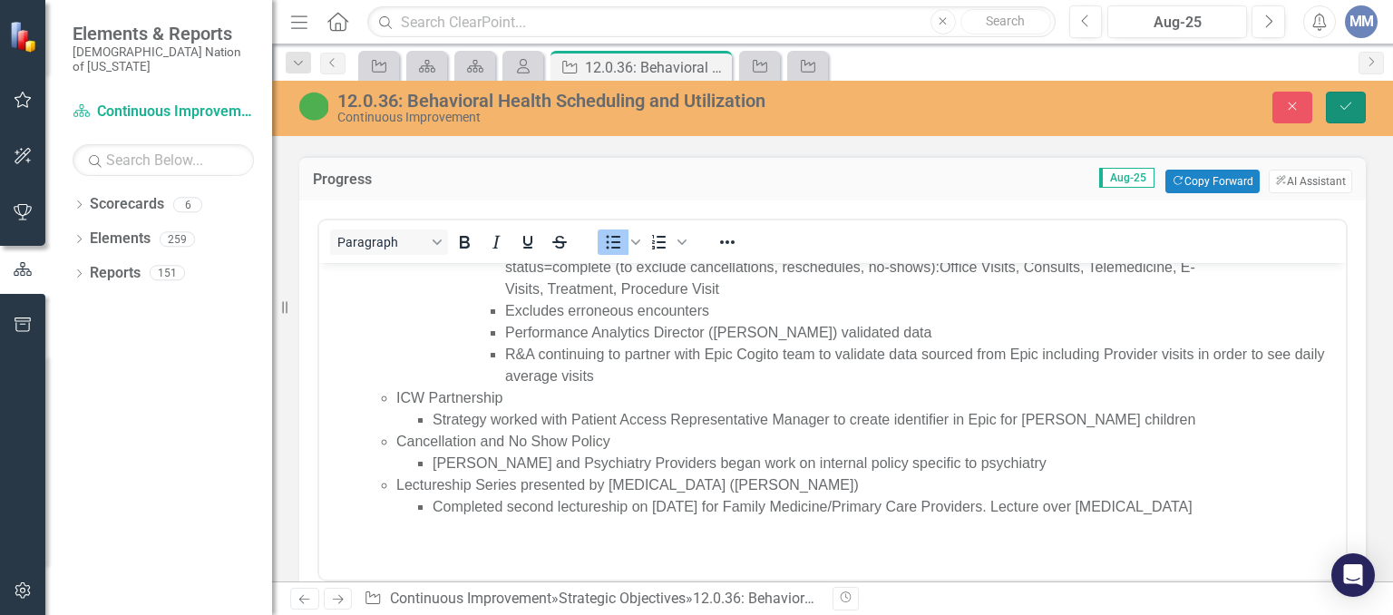
click at [1345, 99] on button "Save" at bounding box center [1346, 108] width 40 height 32
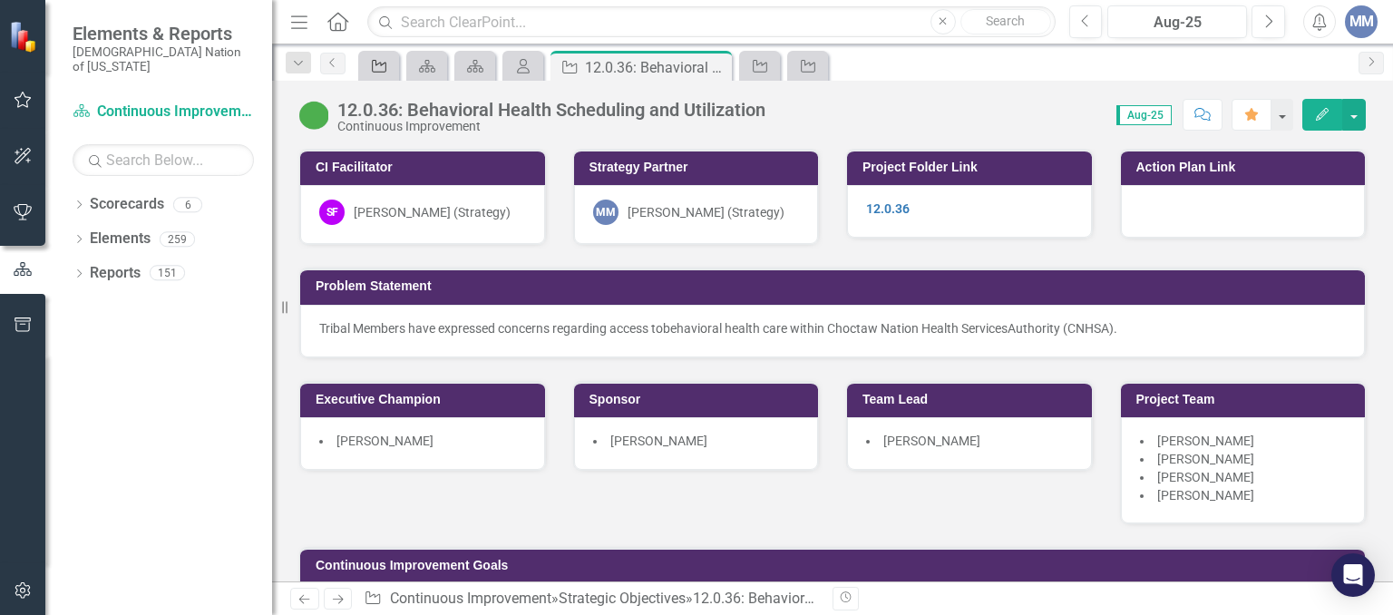
click at [375, 67] on icon "Strategic Objective" at bounding box center [379, 66] width 18 height 15
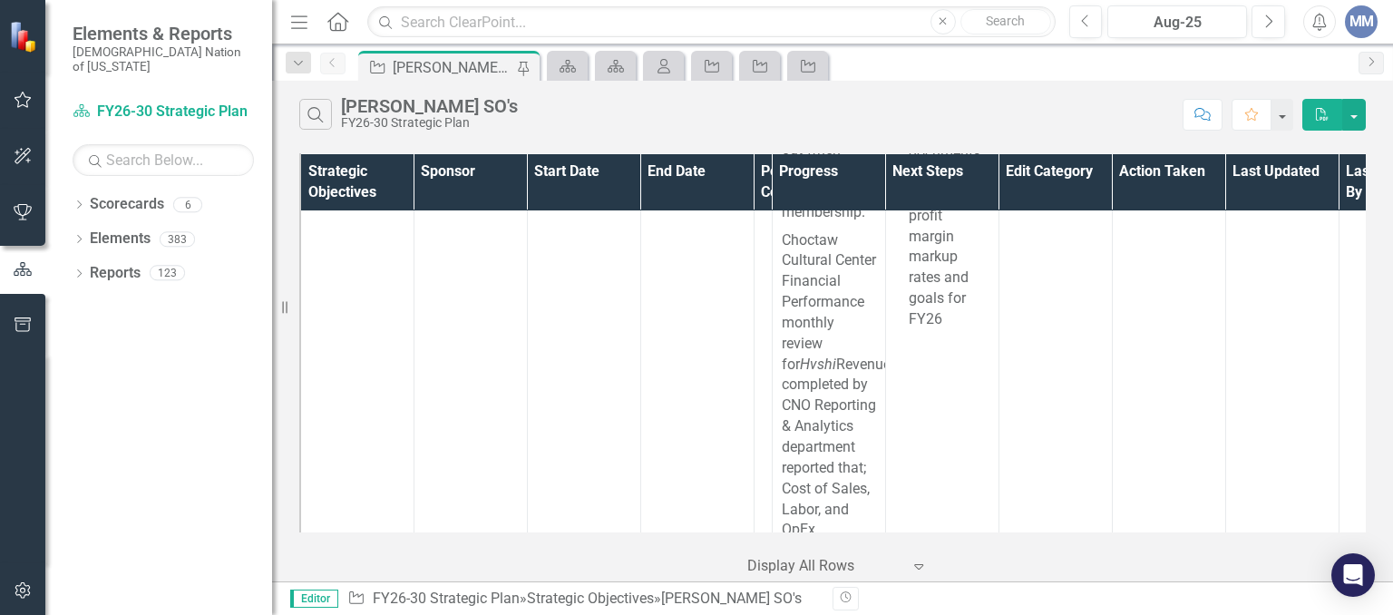
scroll to position [12615, 0]
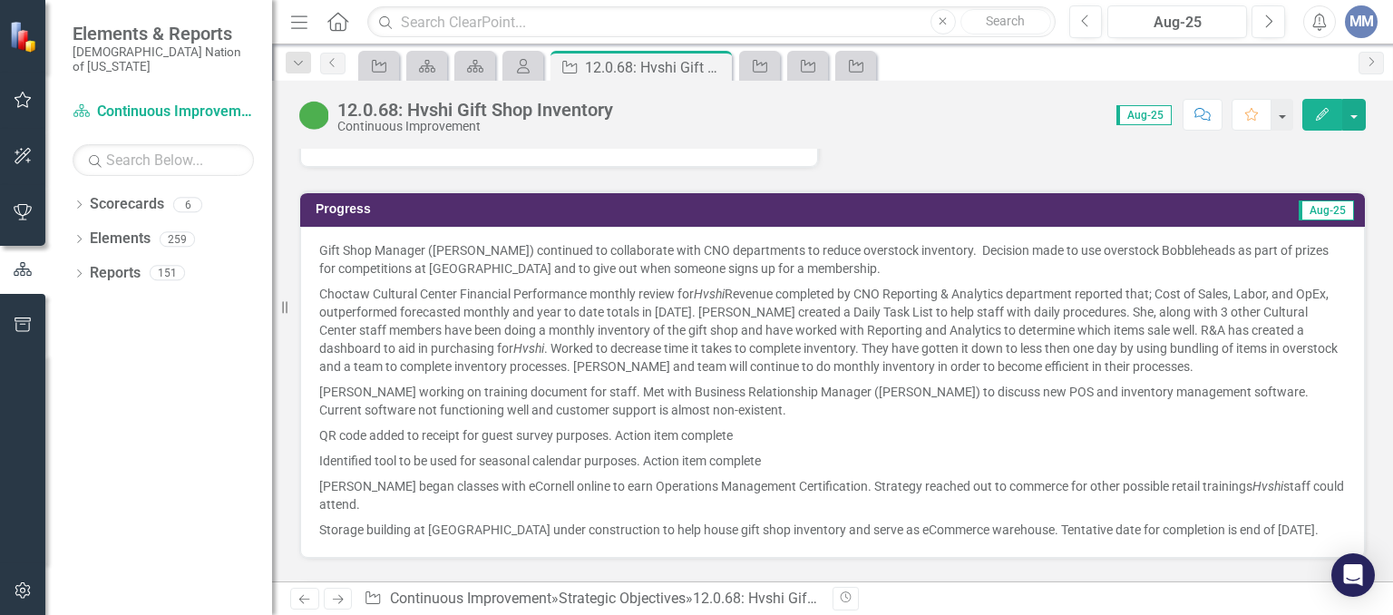
scroll to position [1365, 0]
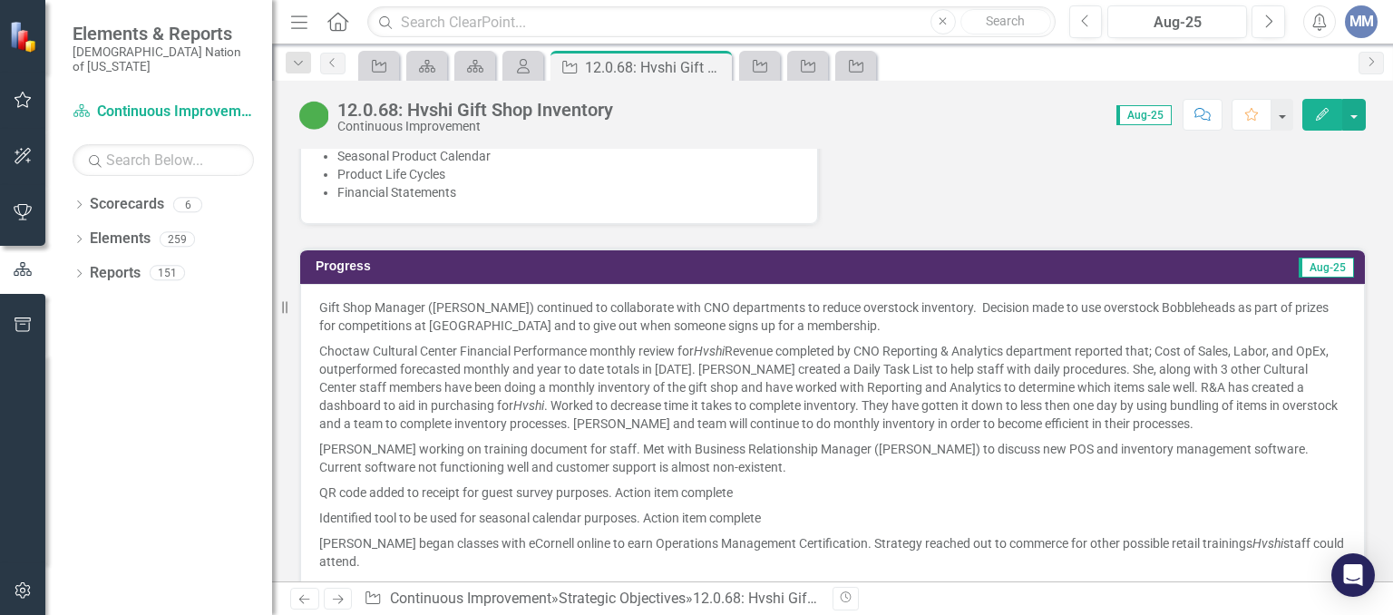
click at [847, 298] on p "Gift Shop Manager ([PERSON_NAME]) continued to collaborate with CNO departments…" at bounding box center [832, 318] width 1026 height 40
click at [822, 298] on p "Gift Shop Manager ([PERSON_NAME]) continued to collaborate with CNO departments…" at bounding box center [832, 318] width 1026 height 40
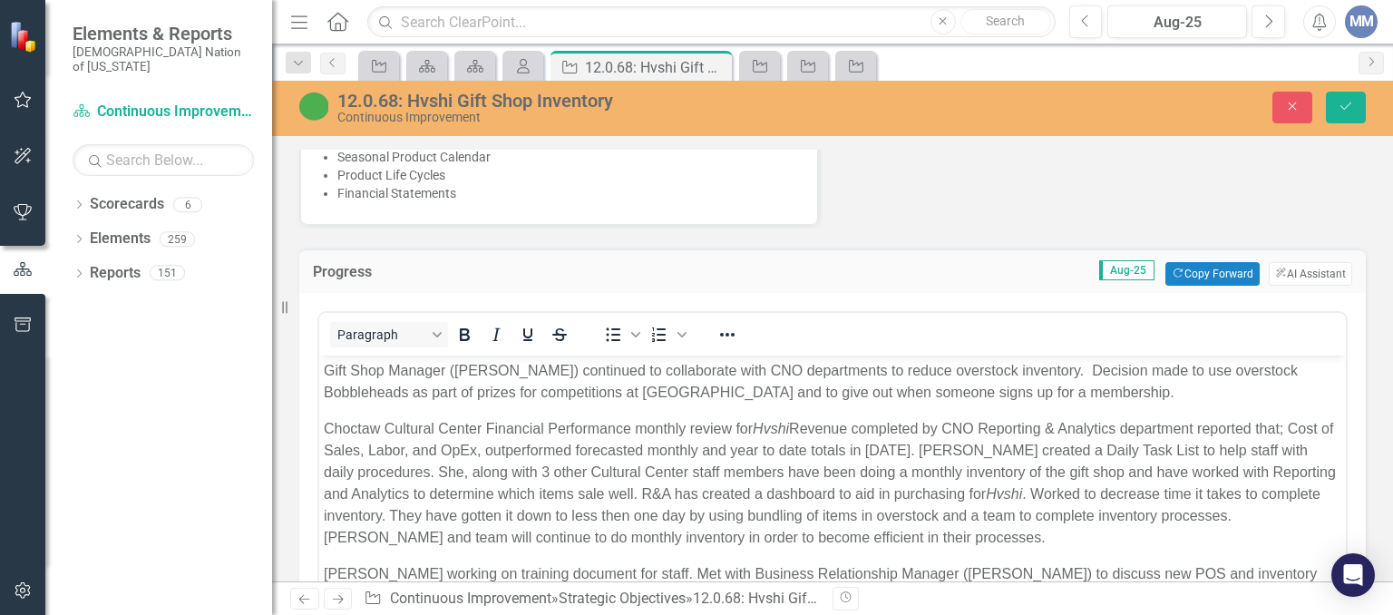
scroll to position [0, 0]
click at [1123, 388] on p "Gift Shop Manager ([PERSON_NAME]) continued to collaborate with CNO departments…" at bounding box center [832, 382] width 1017 height 44
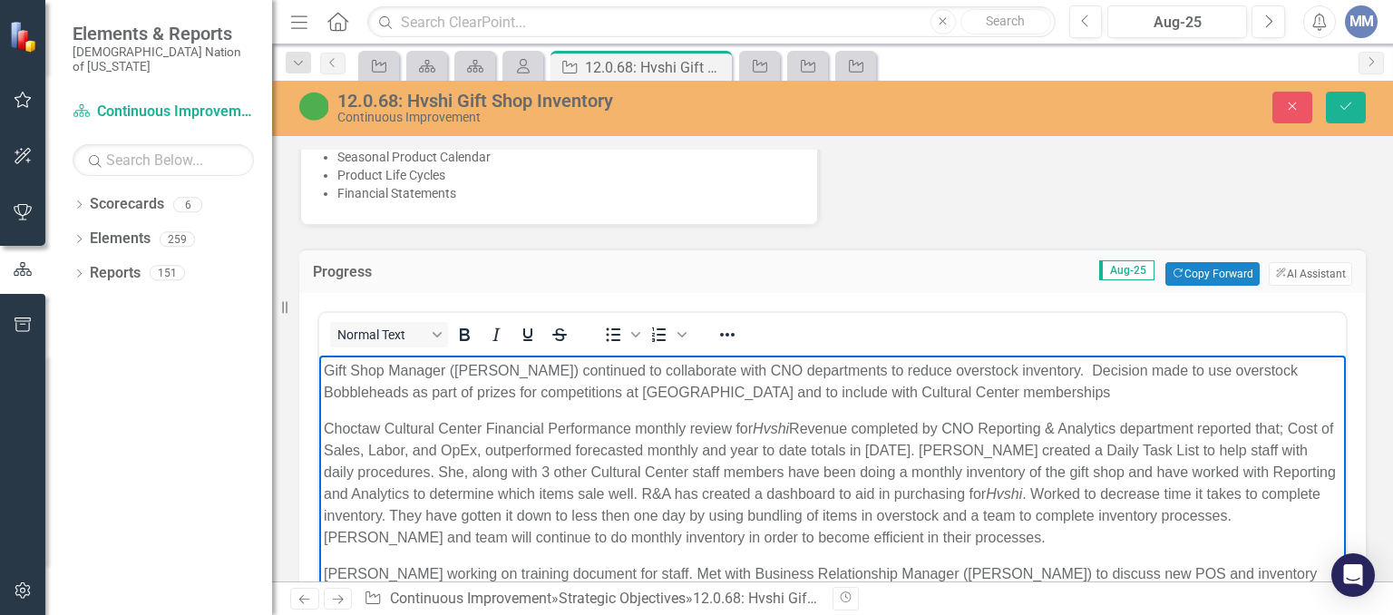
scroll to position [5, 0]
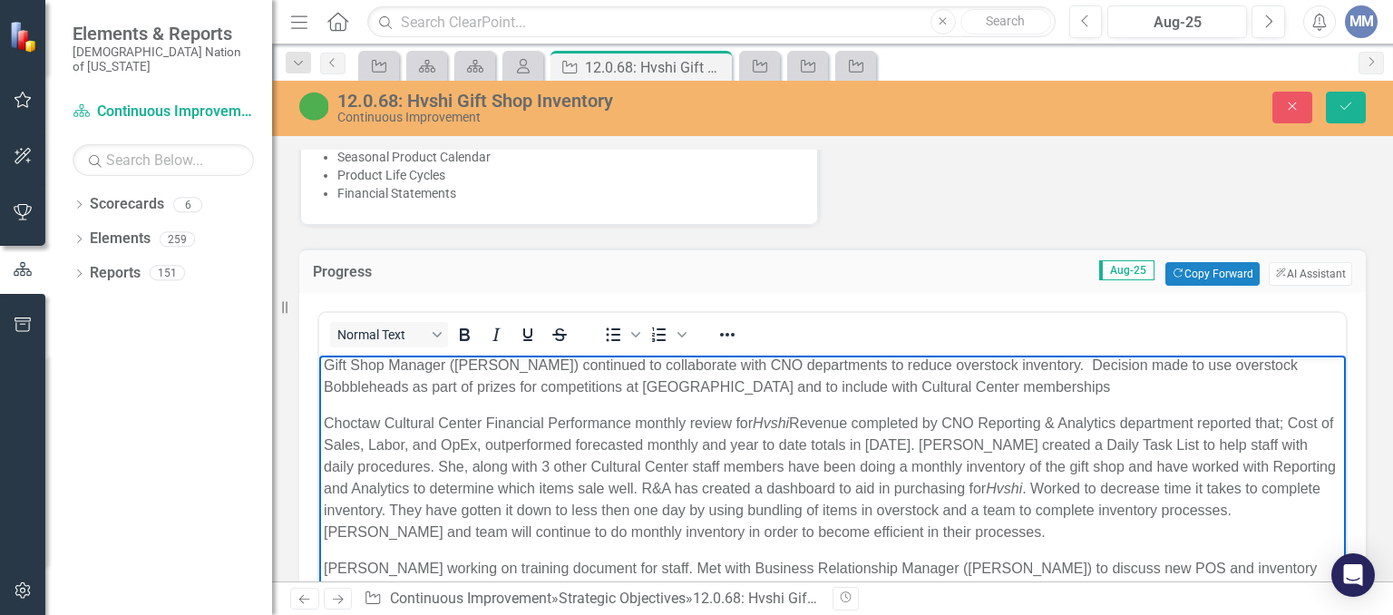
click at [976, 438] on p "Choctaw Cultural Center Financial Performance monthly review for Hvshi Revenue …" at bounding box center [832, 478] width 1017 height 131
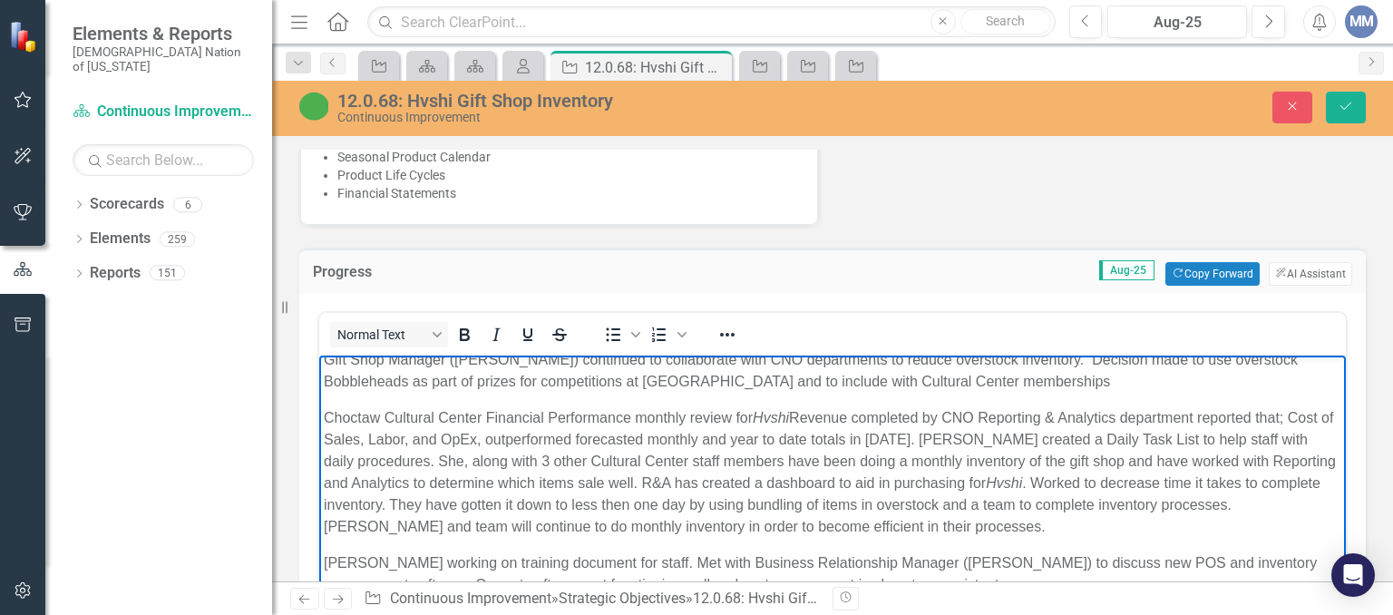
scroll to position [13, 0]
click at [544, 454] on p "Choctaw Cultural Center Financial Performance monthly review for Hvshi Revenue …" at bounding box center [832, 470] width 1017 height 131
click at [1089, 461] on p "Choctaw Cultural Center Financial Performance monthly review for Hvshi Revenue …" at bounding box center [832, 470] width 1017 height 131
click at [1113, 481] on p "Choctaw Cultural Center Financial Performance monthly review for Hvshi Revenue …" at bounding box center [832, 470] width 1017 height 131
click at [970, 503] on p "Choctaw Cultural Center Financial Performance monthly review for Hvshi Revenue …" at bounding box center [832, 470] width 1017 height 131
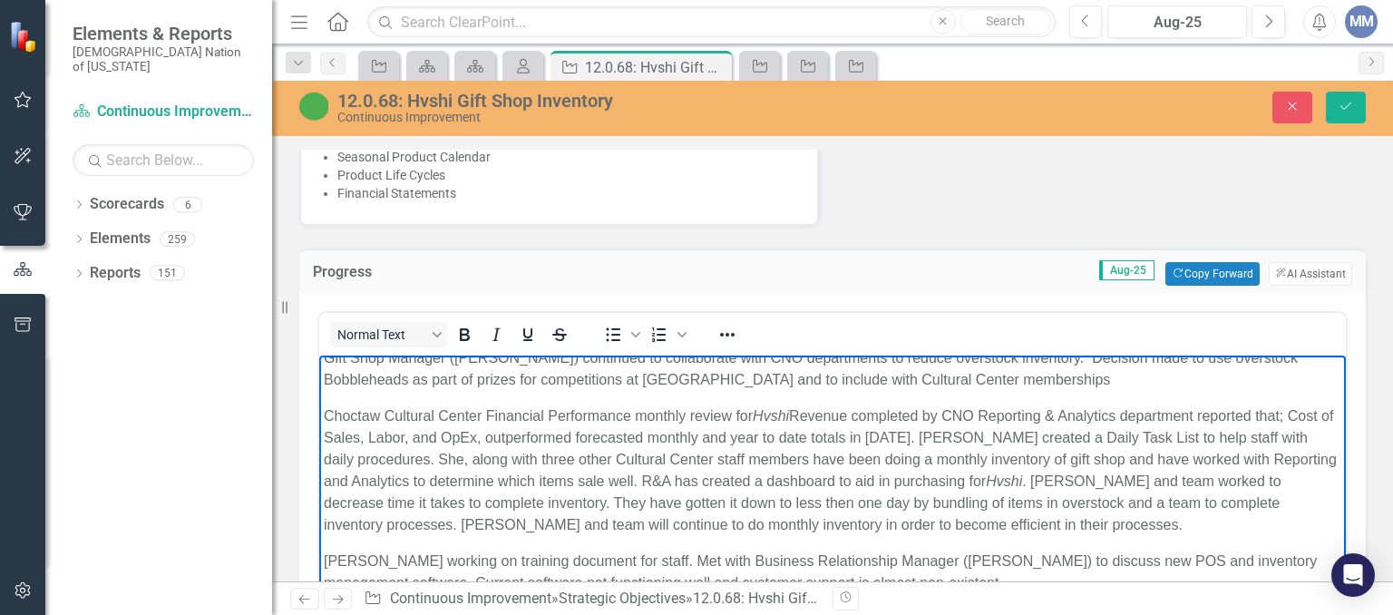
click at [1003, 497] on p "Choctaw Cultural Center Financial Performance monthly review for Hvshi Revenue …" at bounding box center [832, 470] width 1017 height 131
click at [1141, 501] on p "Choctaw Cultural Center Financial Performance monthly review for Hvshi Revenue …" at bounding box center [832, 470] width 1017 height 131
click at [1147, 501] on p "Choctaw Cultural Center Financial Performance monthly review for Hvshi Revenue …" at bounding box center [832, 470] width 1017 height 131
click at [997, 521] on p "Choctaw Cultural Center Financial Performance monthly review for Hvshi Revenue …" at bounding box center [832, 470] width 1017 height 131
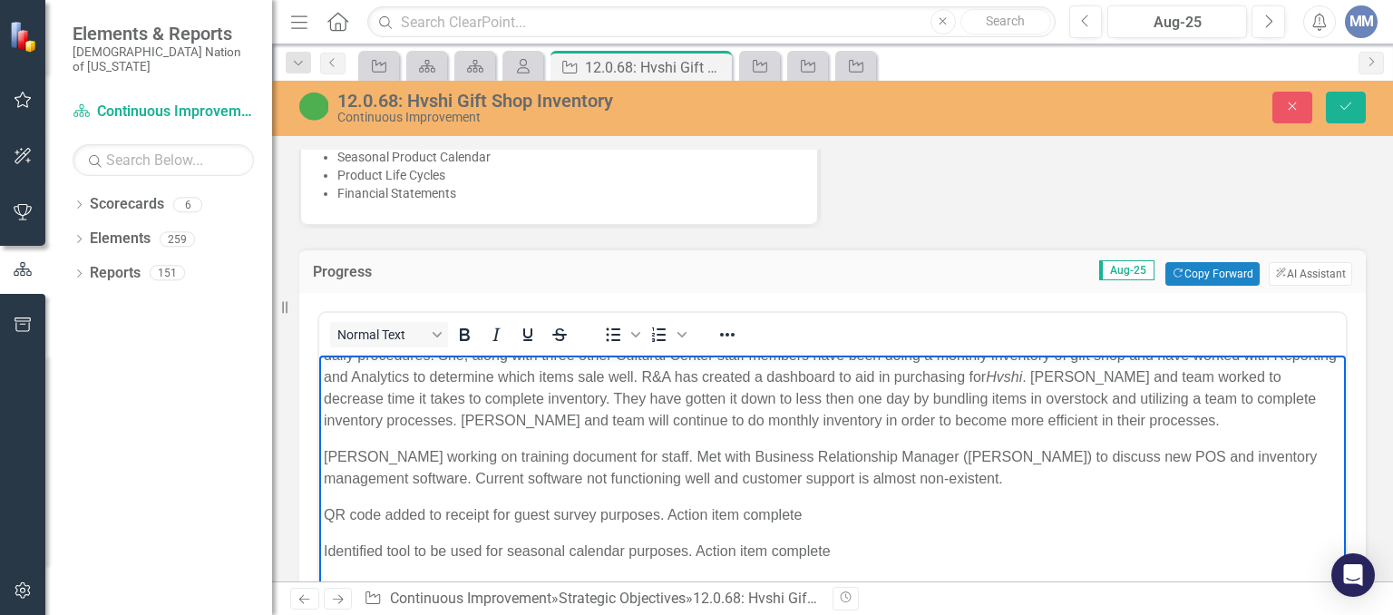
scroll to position [141, 0]
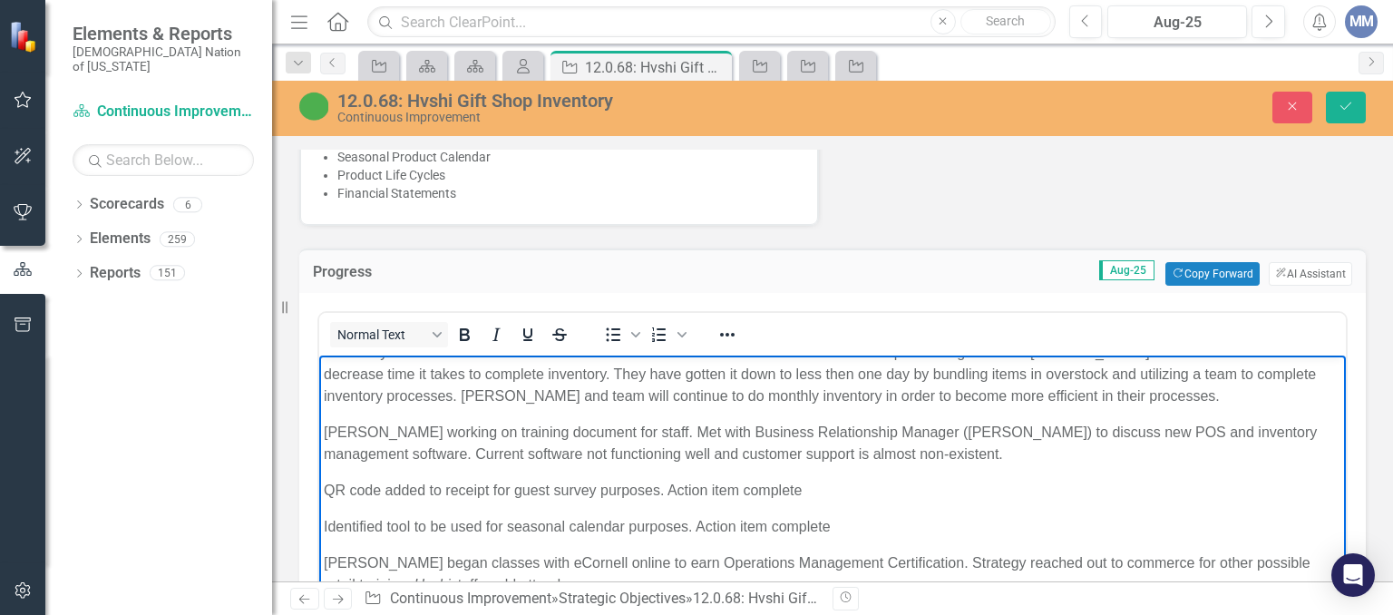
drag, startPoint x: 1328, startPoint y: 547, endPoint x: 1655, endPoint y: 873, distance: 462.3
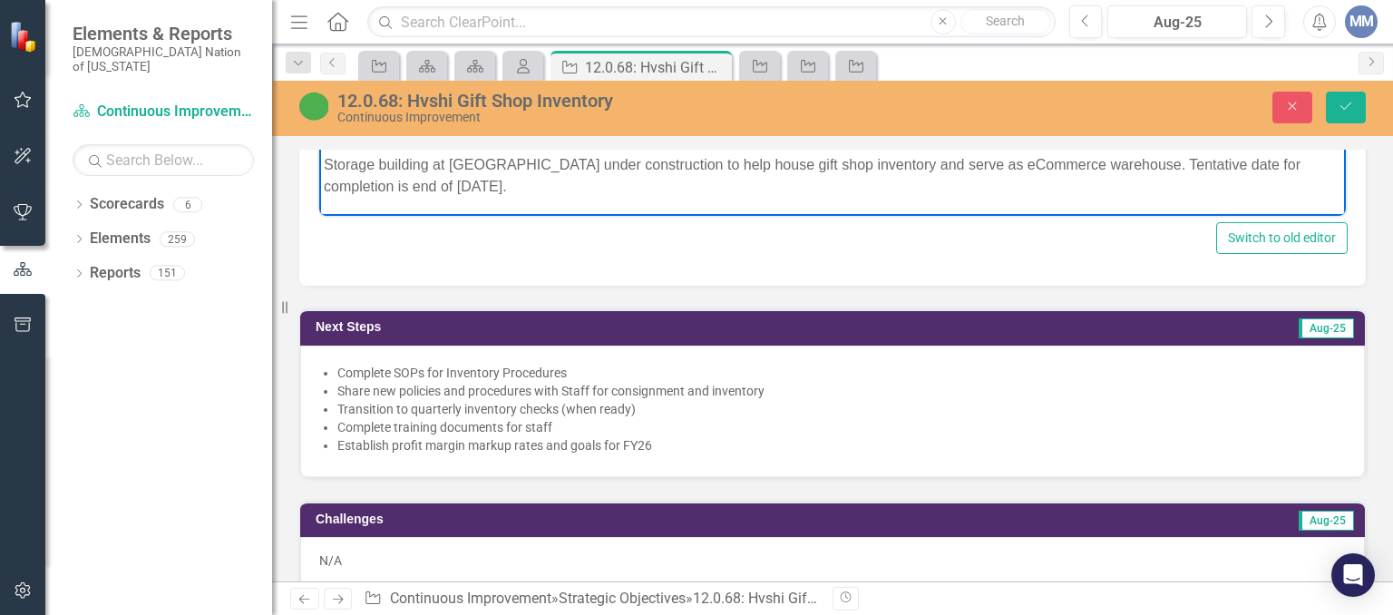
scroll to position [1837, 0]
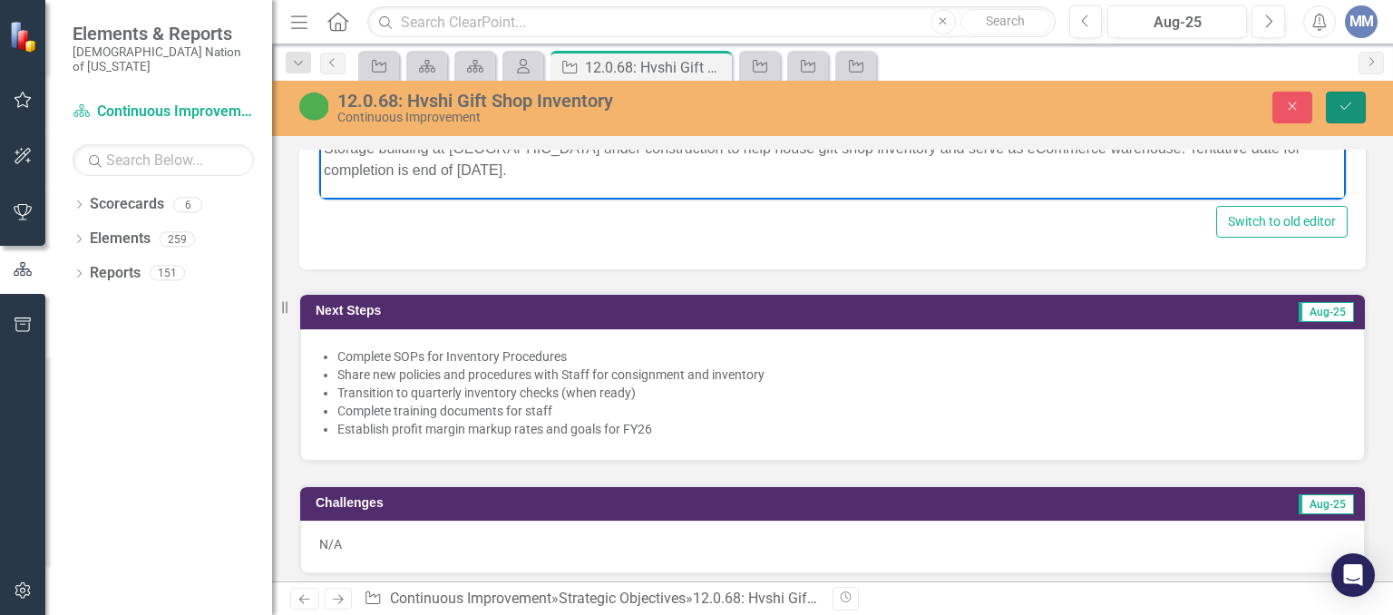
click at [1347, 101] on icon "Save" at bounding box center [1346, 106] width 16 height 13
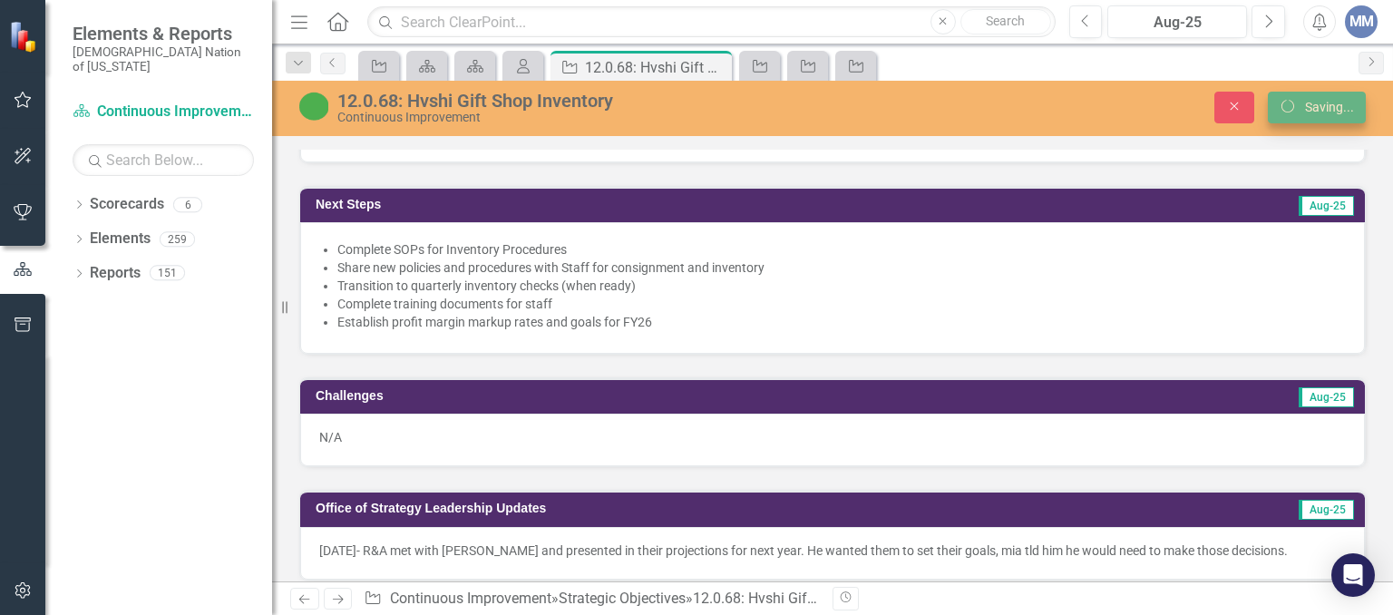
scroll to position [1830, 0]
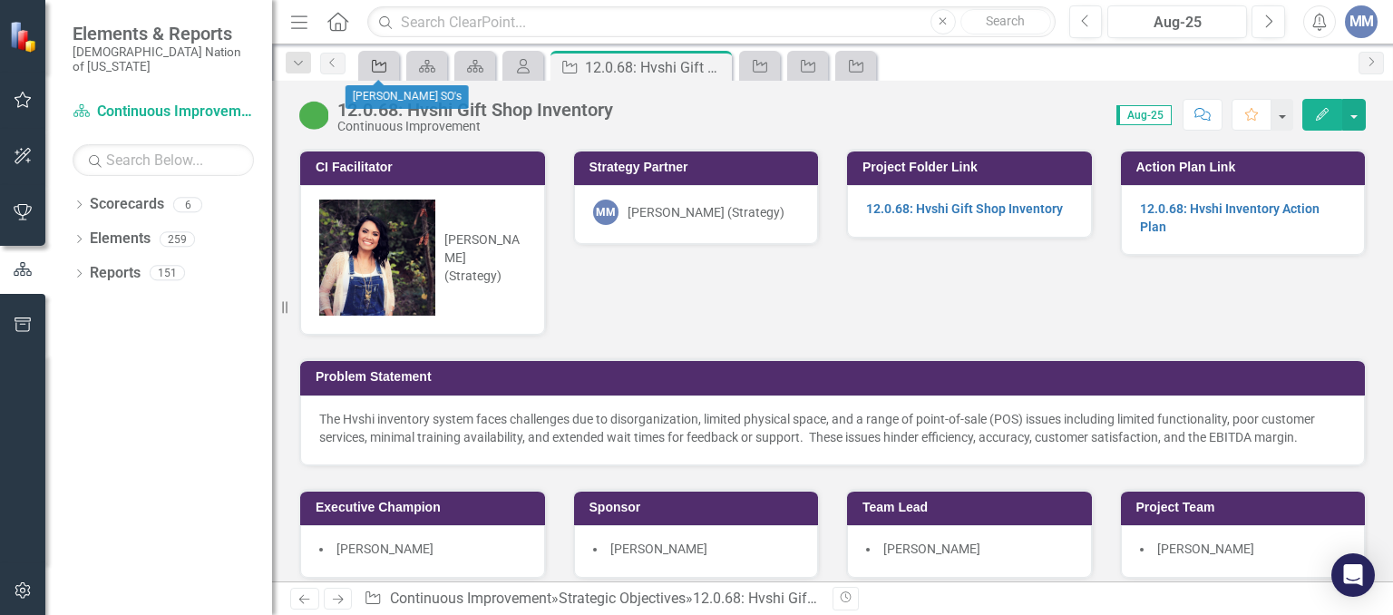
click at [372, 70] on icon at bounding box center [379, 66] width 15 height 13
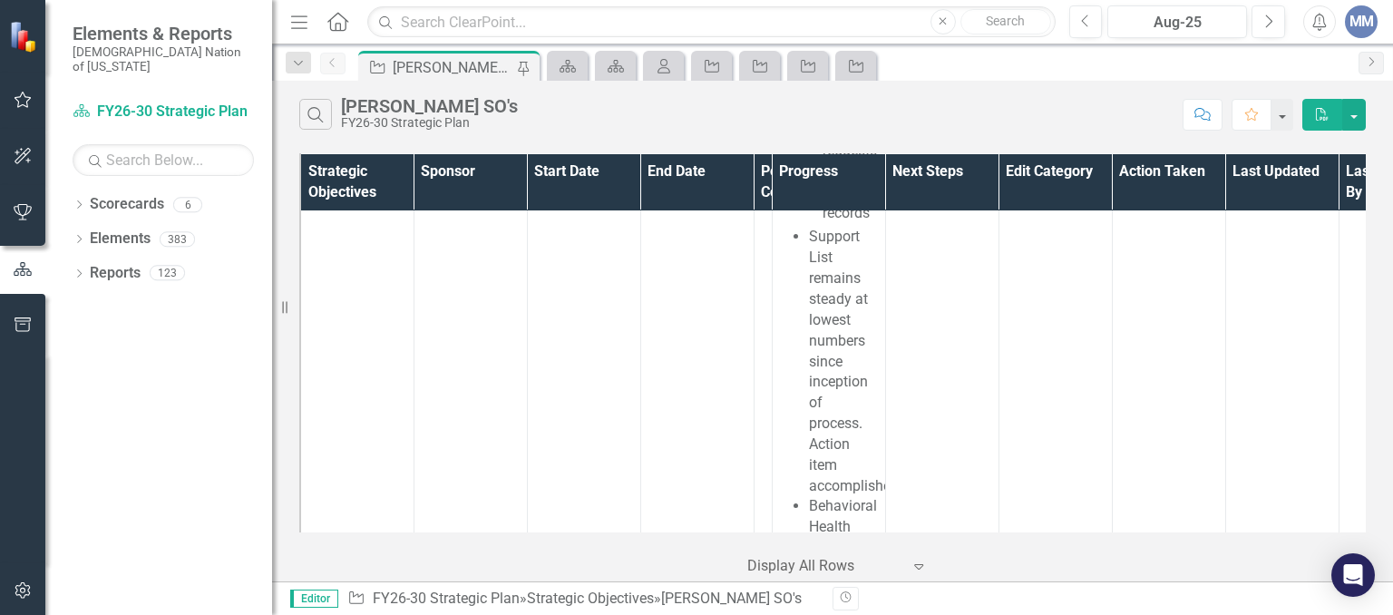
scroll to position [5239, 0]
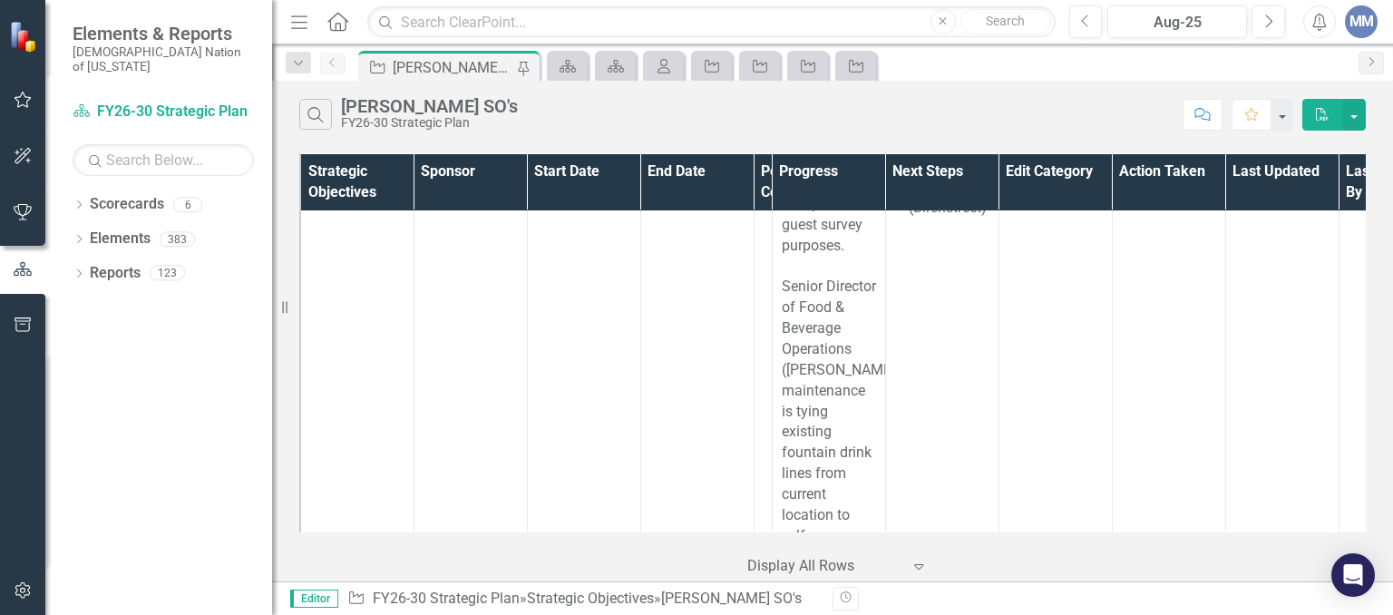
scroll to position [15932, 0]
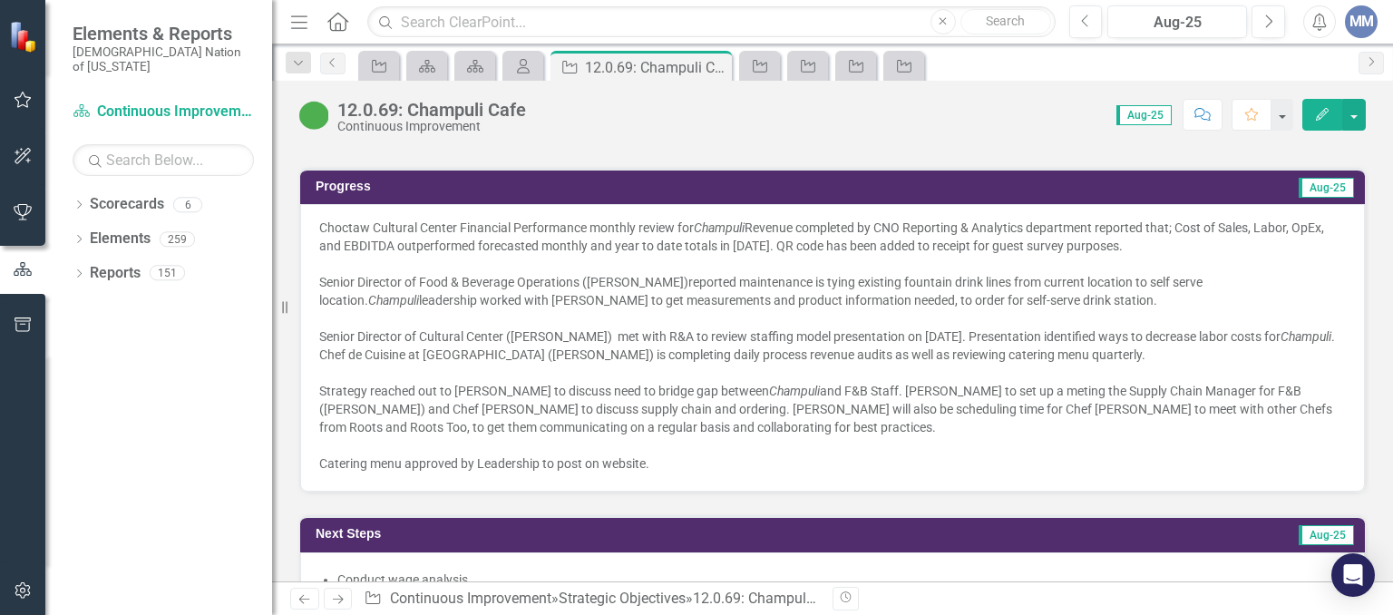
scroll to position [1476, 0]
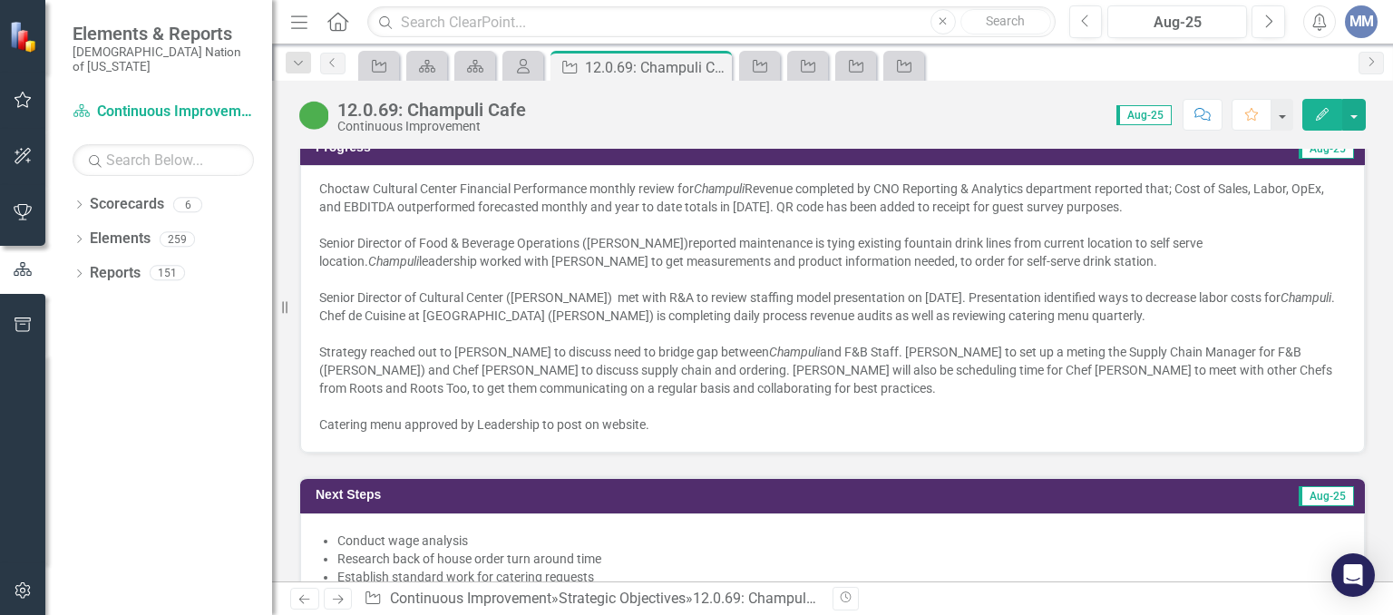
click at [826, 204] on div "Choctaw Cultural Center Financial Performance monthly review for Champuli Reven…" at bounding box center [832, 198] width 1026 height 36
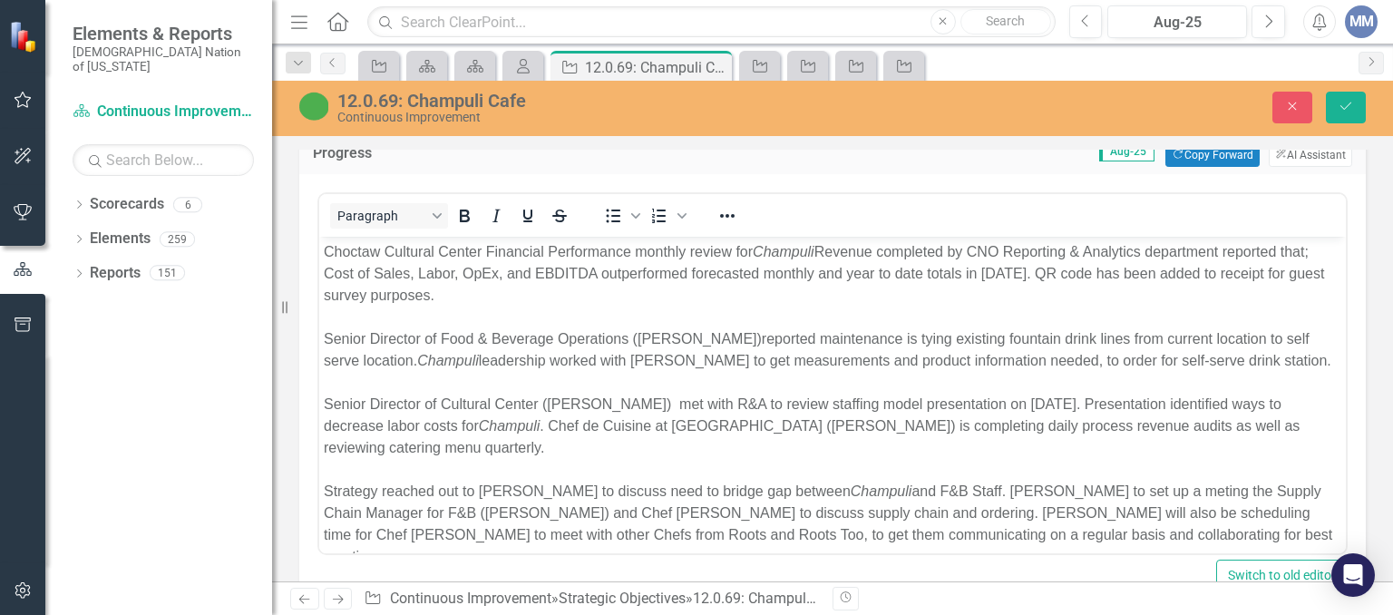
scroll to position [0, 0]
click at [1072, 272] on div "Choctaw Cultural Center Financial Performance monthly review for Champuli Reven…" at bounding box center [832, 273] width 1017 height 65
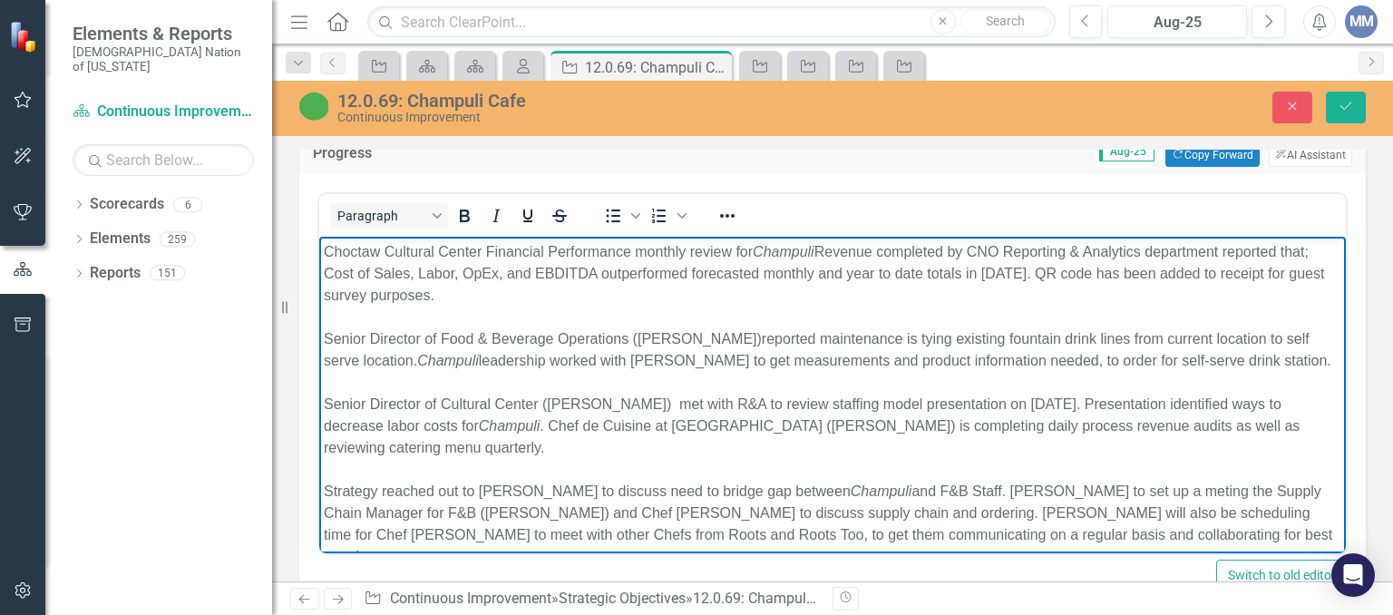
scroll to position [9, 0]
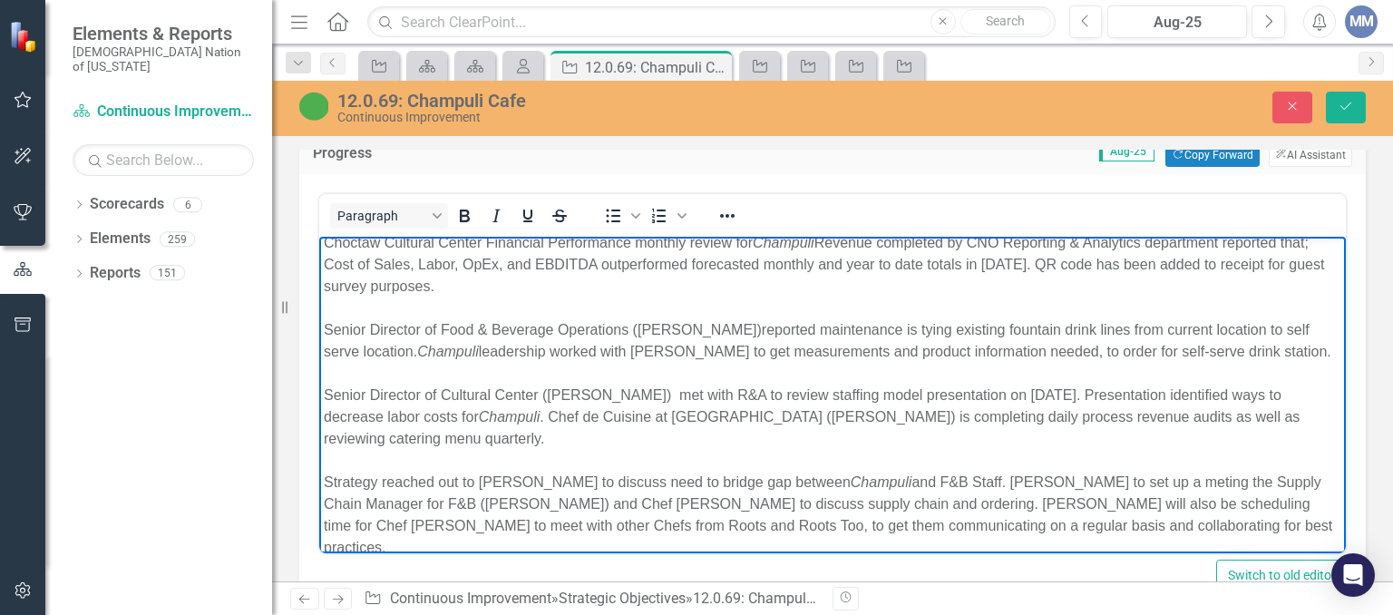
click at [1085, 259] on div "Choctaw Cultural Center Financial Performance monthly review for Champuli Reven…" at bounding box center [832, 264] width 1017 height 65
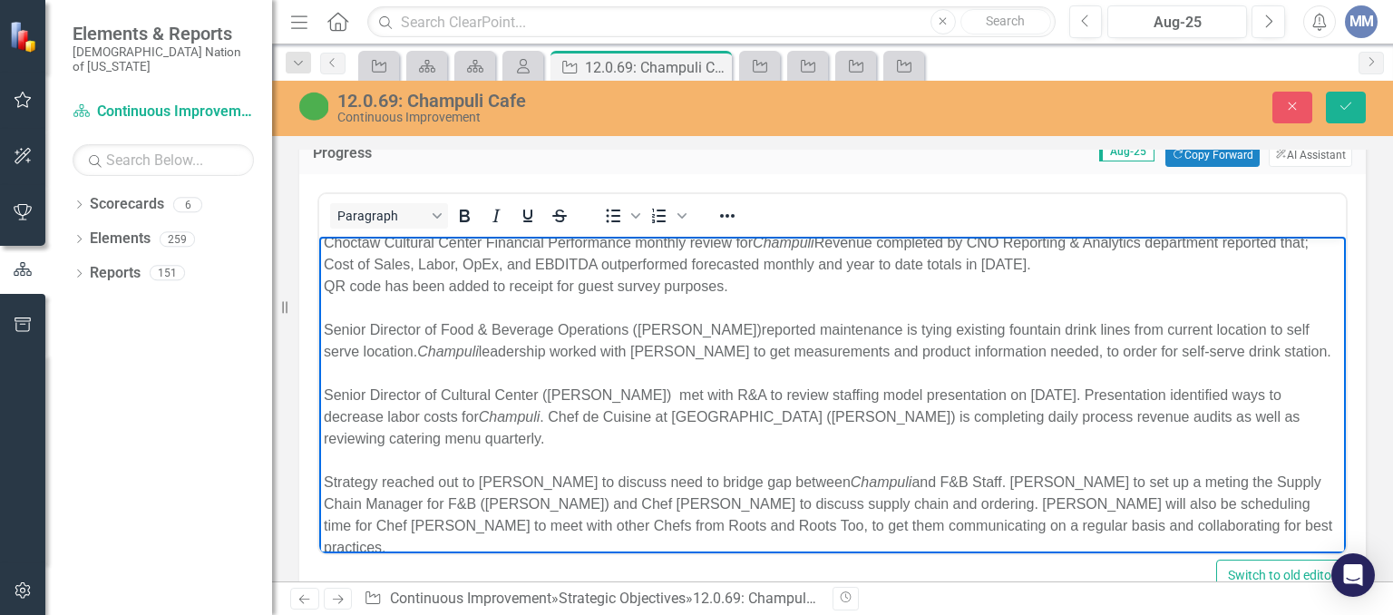
click at [912, 287] on div "QR code has been added to receipt for guest survey purposes." at bounding box center [832, 287] width 1017 height 22
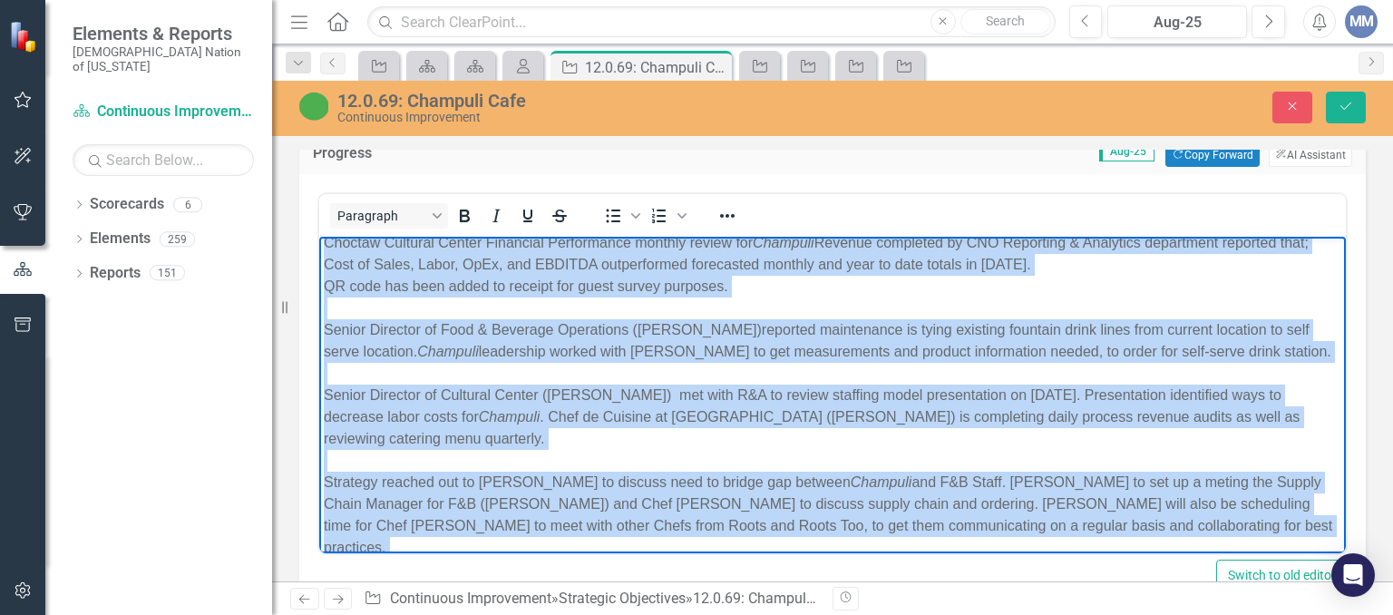
scroll to position [0, 0]
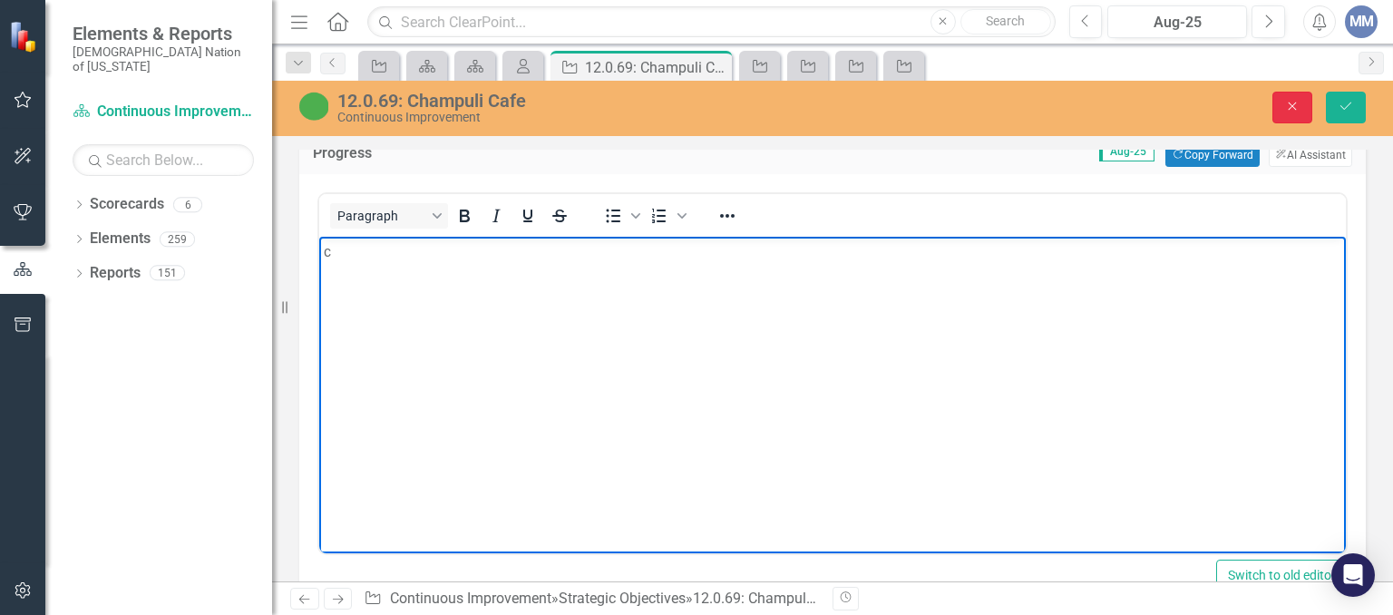
click at [1280, 102] on button "Close" at bounding box center [1292, 108] width 40 height 32
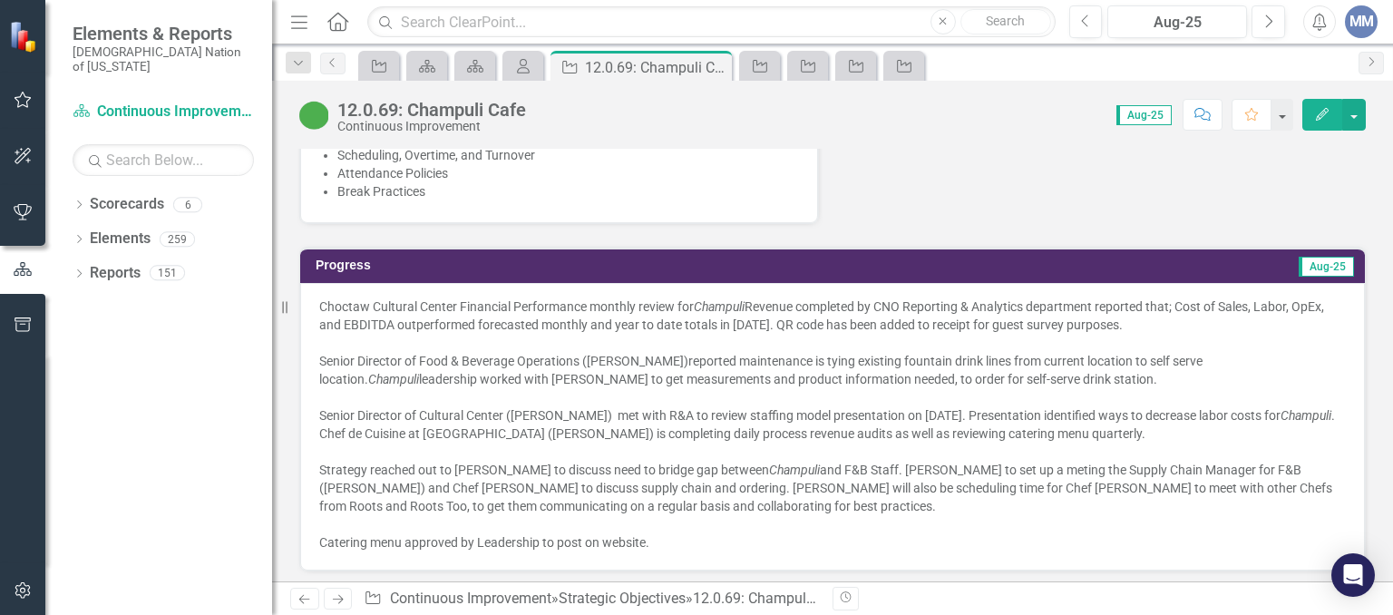
scroll to position [1430, 0]
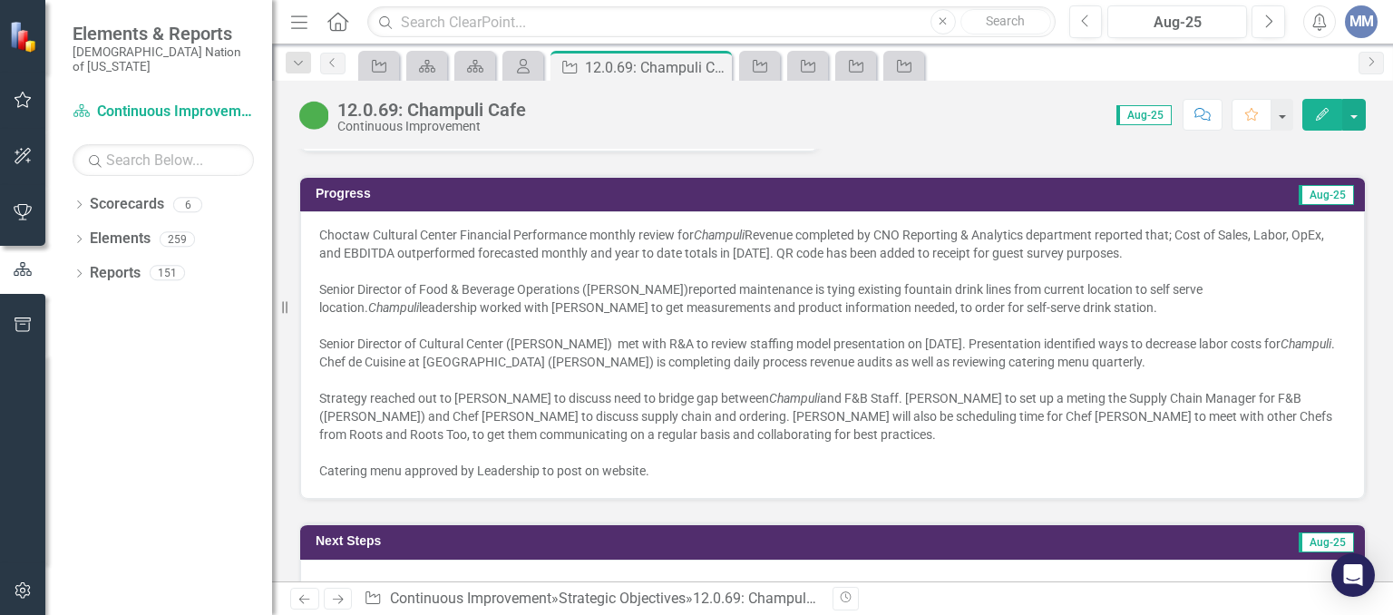
click at [852, 335] on div "Senior Director of Cultural Center (Scott Wesley) met with R&A to review staffi…" at bounding box center [832, 353] width 1026 height 36
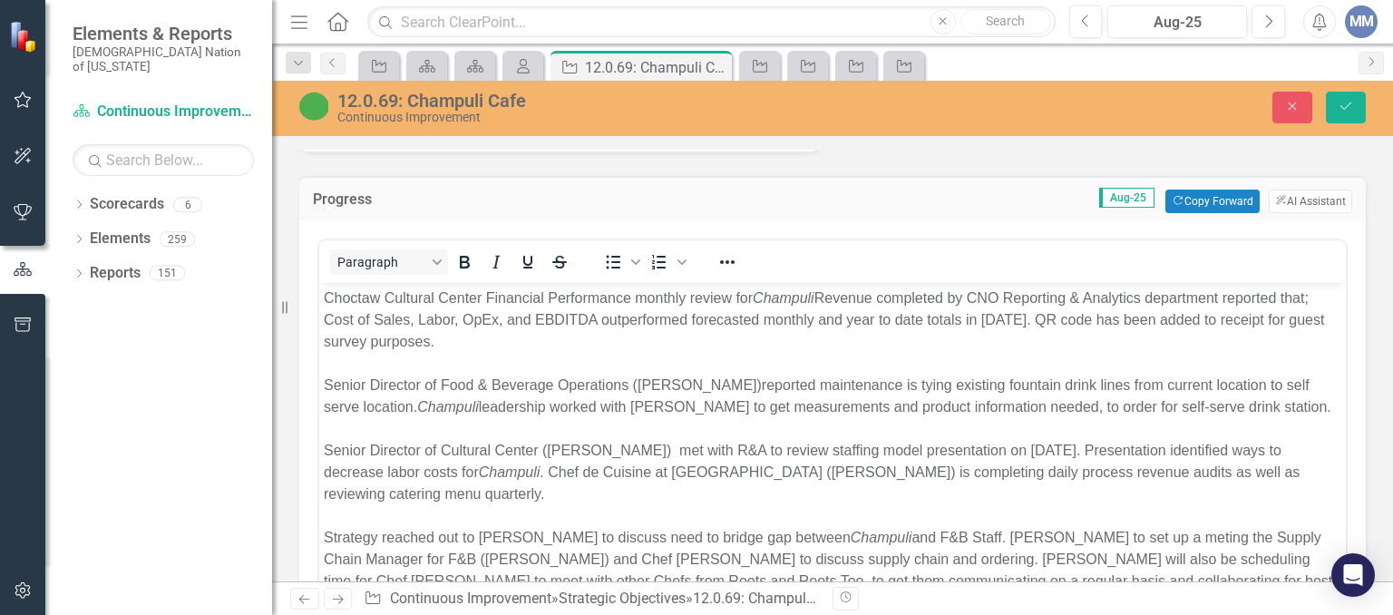
scroll to position [0, 0]
click at [1073, 316] on div "Choctaw Cultural Center Financial Performance monthly review for Champuli Reven…" at bounding box center [832, 319] width 1017 height 65
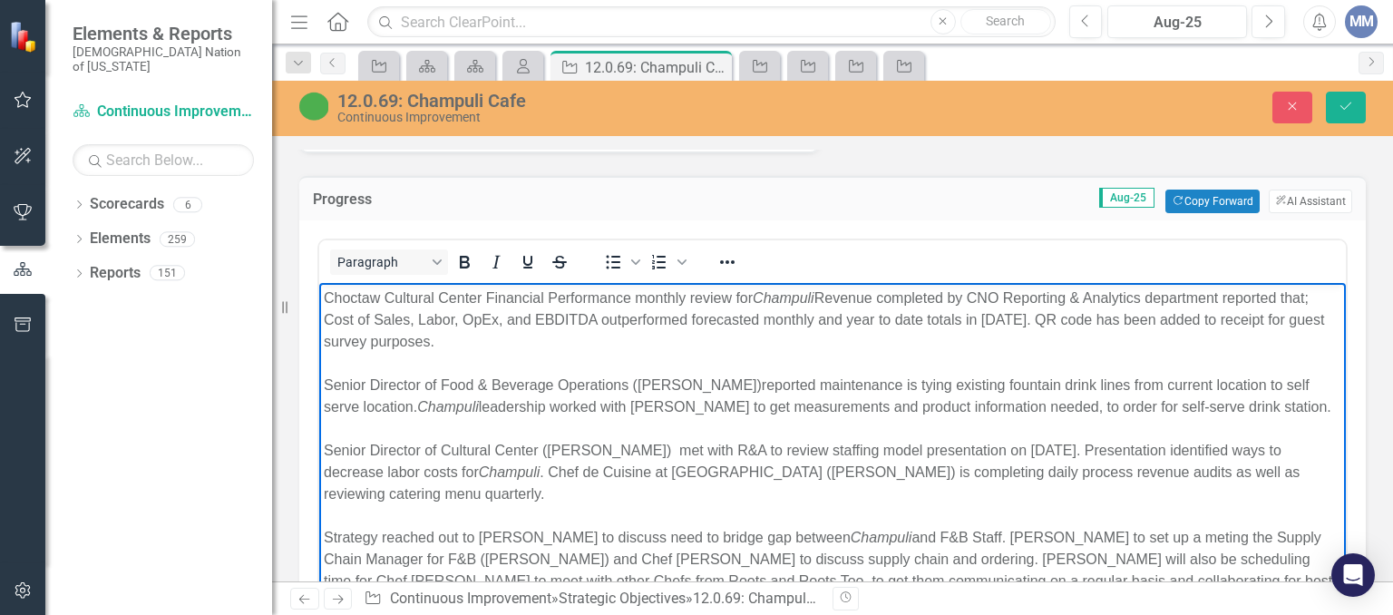
click at [1086, 319] on div "Choctaw Cultural Center Financial Performance monthly review for Champuli Reven…" at bounding box center [832, 319] width 1017 height 65
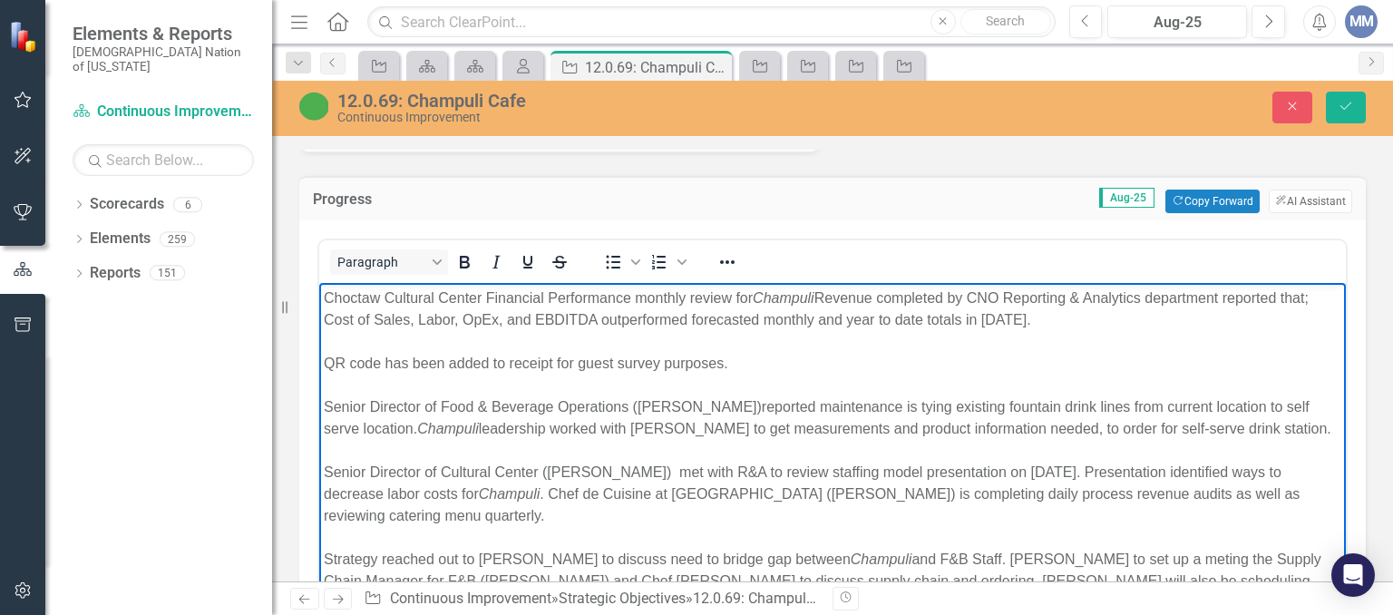
click at [738, 360] on div "QR code has been added to receipt for guest survey purposes." at bounding box center [832, 364] width 1017 height 22
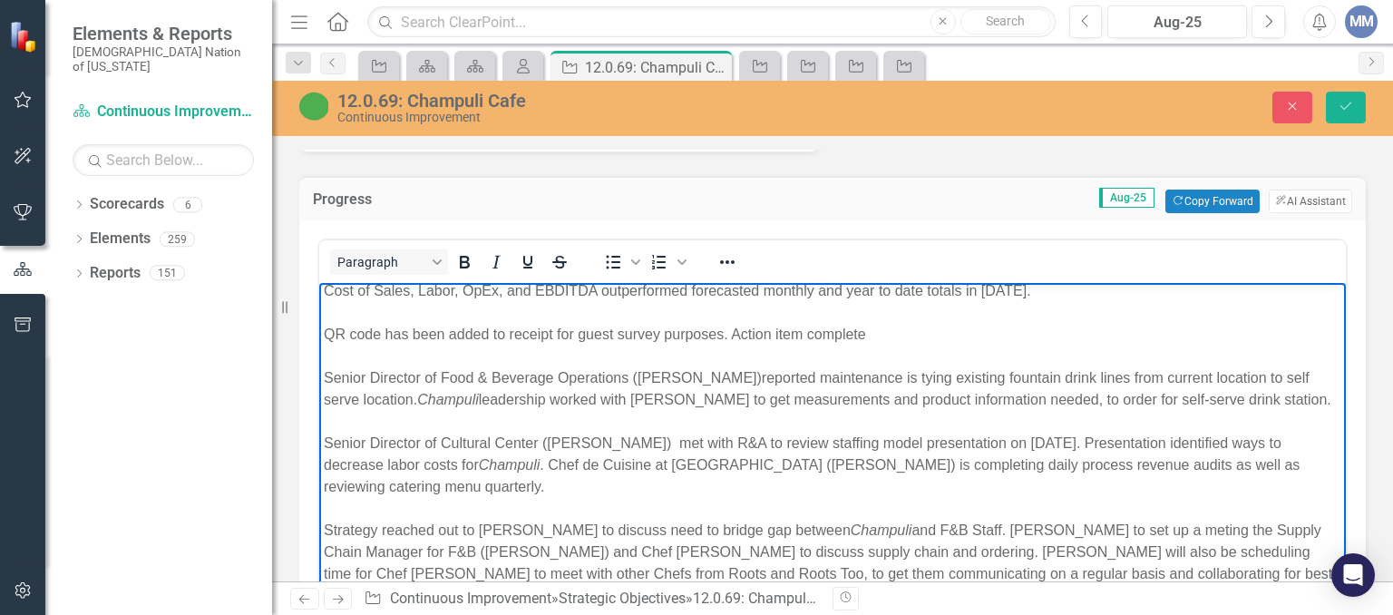
scroll to position [30, 0]
click at [709, 375] on div "Senior Director of Food & Beverage Operations (David Dell)reported maintenance …" at bounding box center [832, 388] width 1017 height 44
click at [1014, 399] on div "Senior Director of Food & Beverage Operations (David Dell) reported maintenance…" at bounding box center [832, 388] width 1017 height 44
click at [1087, 394] on div "Senior Director of Food & Beverage Operations (David Dell) reported maintenance…" at bounding box center [832, 388] width 1017 height 44
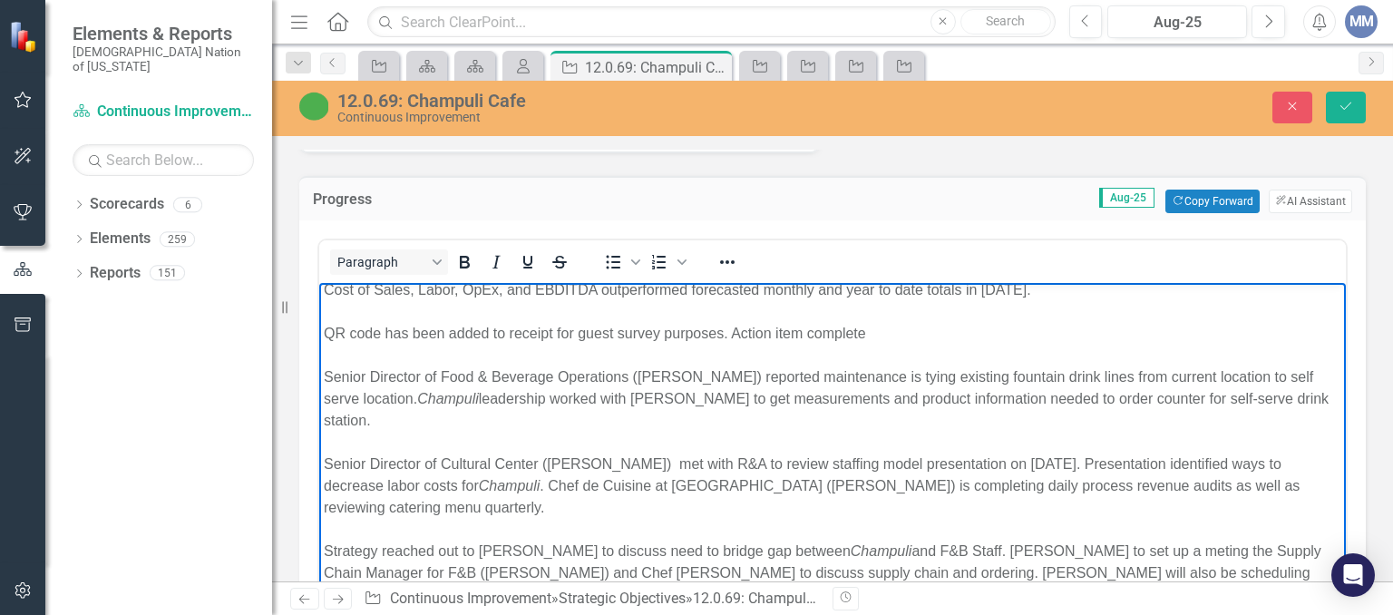
scroll to position [62, 0]
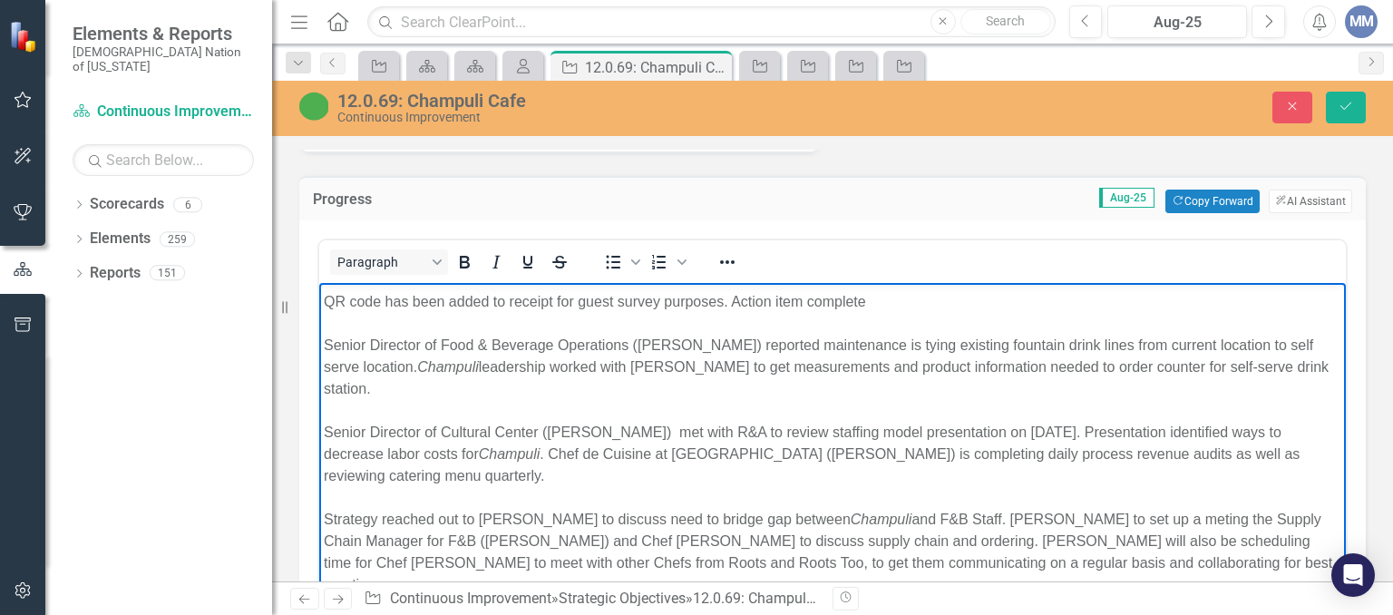
click at [642, 422] on div "Senior Director of Cultural Center (Scott Wesley) met with R&A to review staffi…" at bounding box center [832, 454] width 1017 height 65
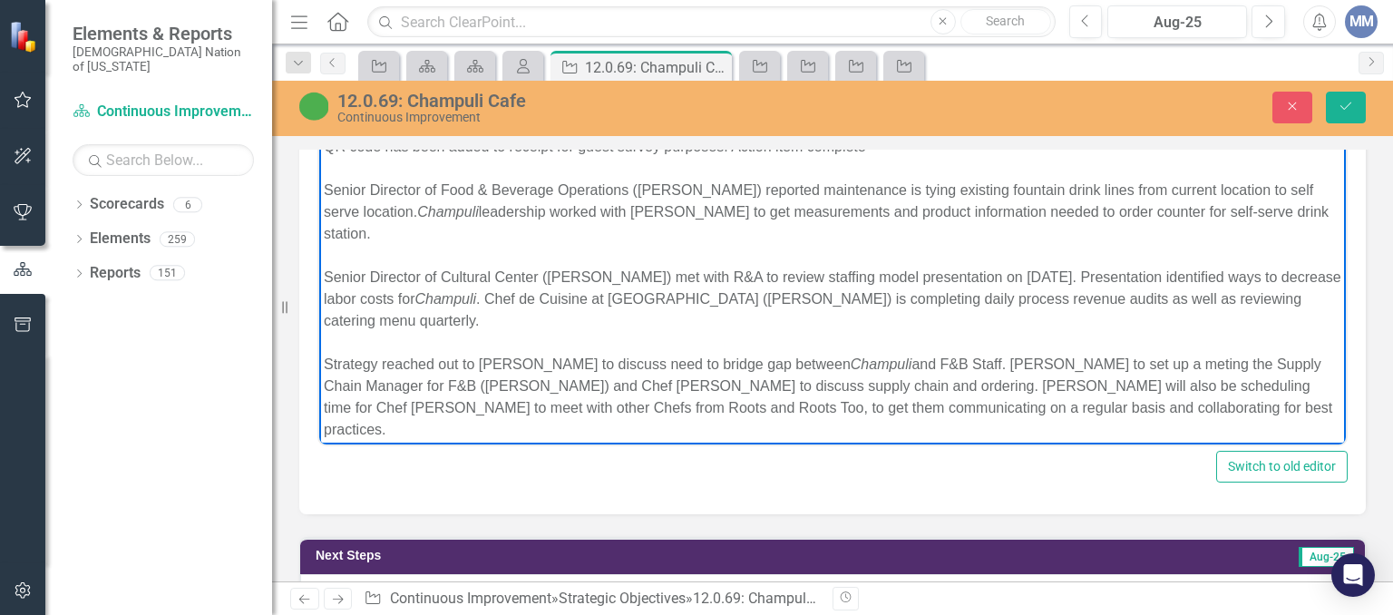
scroll to position [1592, 0]
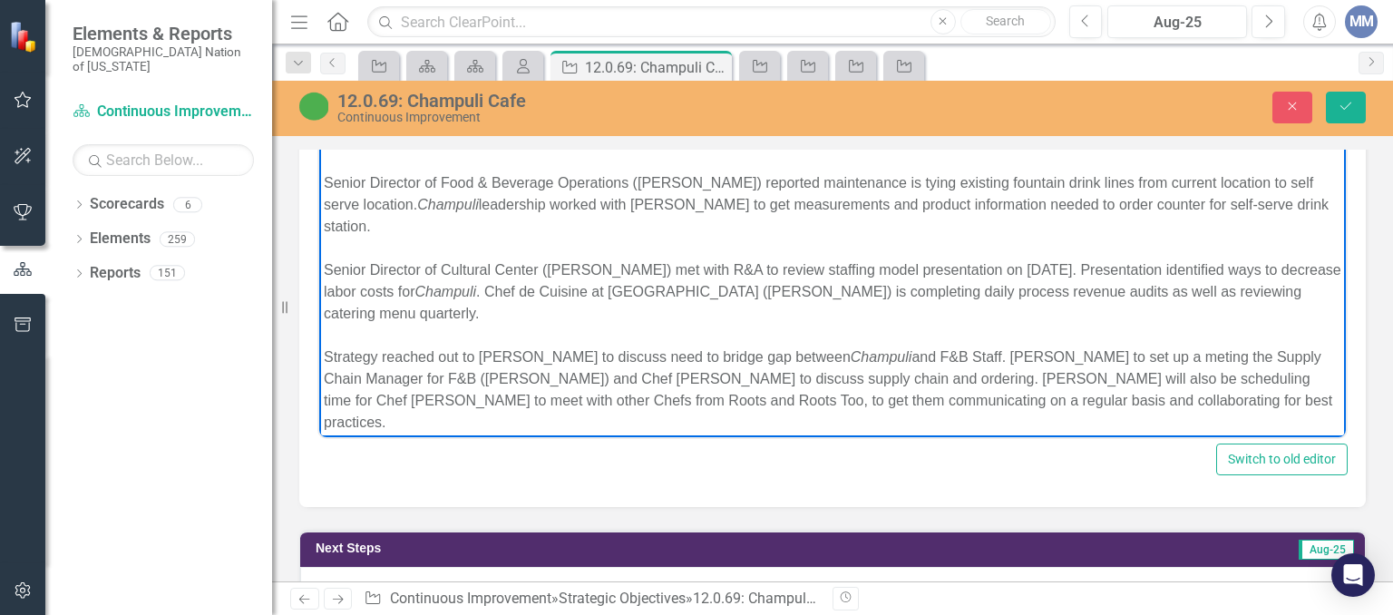
click at [1143, 346] on div "Strategy reached out to David Dell to discuss need to bridge gap between Champu…" at bounding box center [832, 389] width 1017 height 87
click at [501, 376] on div "Strategy reached out to David Dell to discuss need to bridge gap between Champu…" at bounding box center [832, 389] width 1017 height 87
click at [560, 433] on div "Rich Text Area. Press ALT-0 for help." at bounding box center [832, 444] width 1017 height 22
click at [726, 375] on div "Strategy reached out to David Dell to discuss need to bridge gap between Champu…" at bounding box center [832, 389] width 1017 height 87
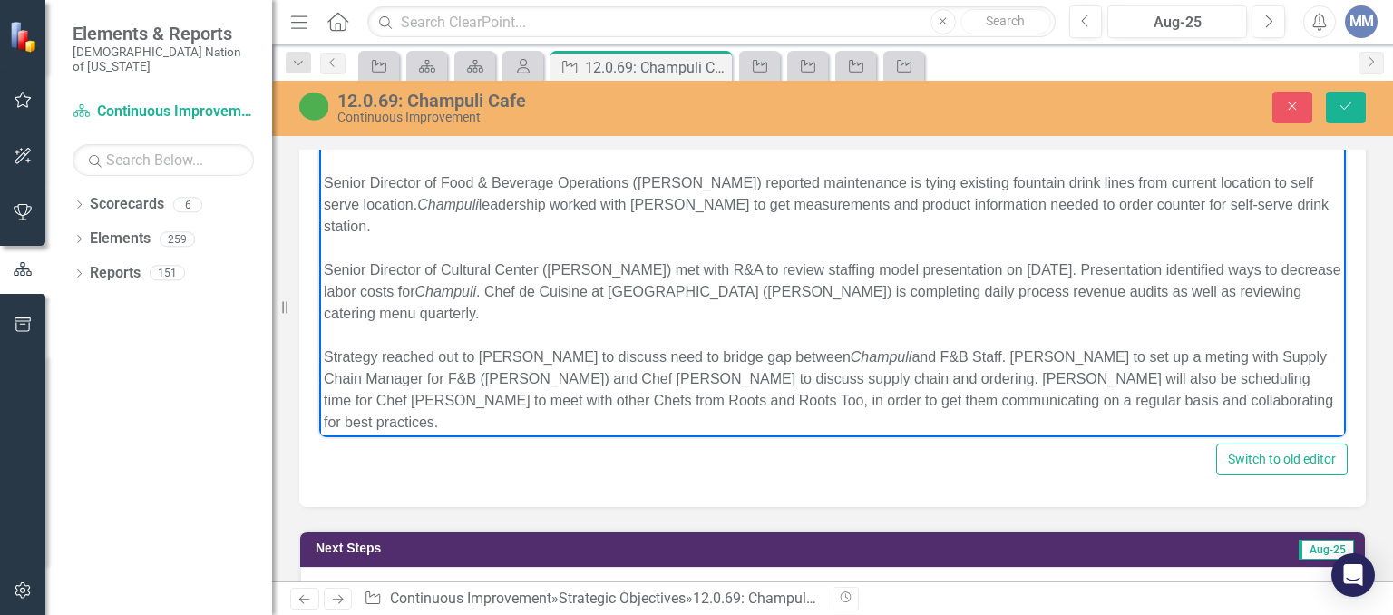
click at [626, 379] on div "Strategy reached out to David Dell to discuss need to bridge gap between Champu…" at bounding box center [832, 389] width 1017 height 87
click at [912, 381] on div "Strategy reached out to David Dell to discuss need to bridge gap between Champu…" at bounding box center [832, 389] width 1017 height 87
click at [908, 375] on div "Strategy reached out to David Dell to discuss need to bridge gap between Champu…" at bounding box center [832, 389] width 1017 height 87
click at [1096, 376] on div "Strategy reached out to David Dell to discuss need to bridge gap between Champu…" at bounding box center [832, 389] width 1017 height 87
click at [637, 378] on div "Strategy reached out to David Dell to discuss need to bridge gap between Champu…" at bounding box center [832, 389] width 1017 height 87
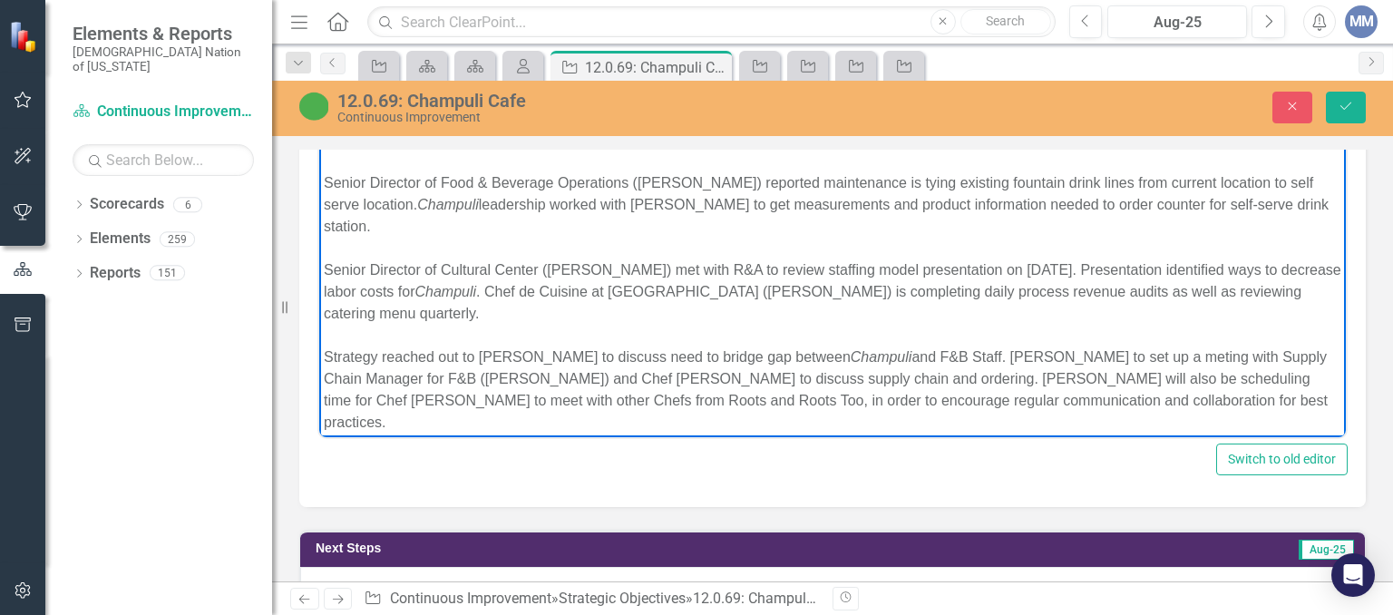
click at [334, 433] on div "Rich Text Area. Press ALT-0 for help." at bounding box center [832, 444] width 1017 height 22
click at [1343, 100] on icon "Save" at bounding box center [1346, 106] width 16 height 13
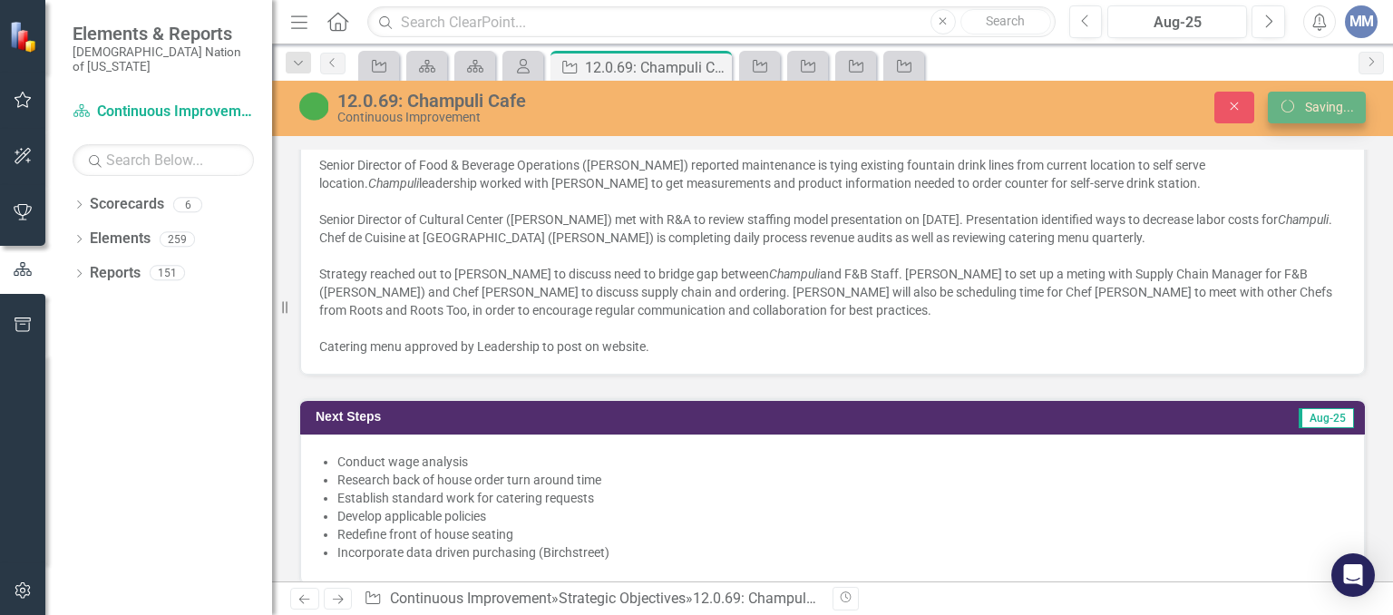
scroll to position [1585, 0]
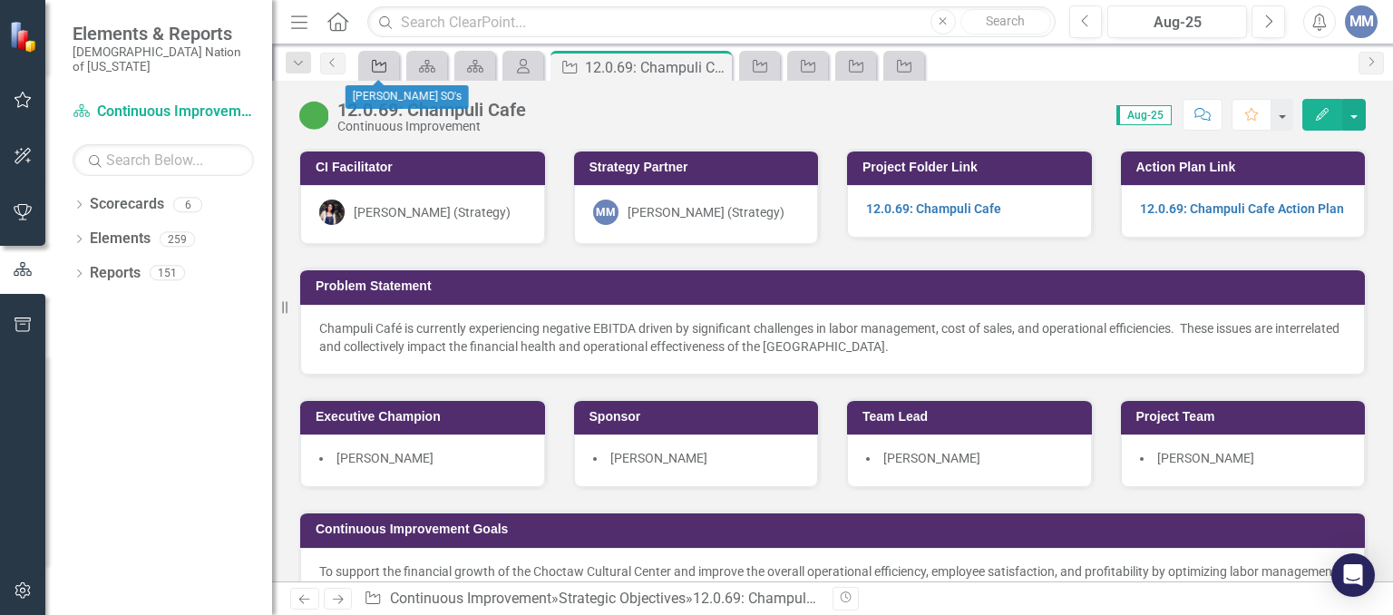
click at [377, 65] on icon "Strategic Objective" at bounding box center [379, 66] width 18 height 15
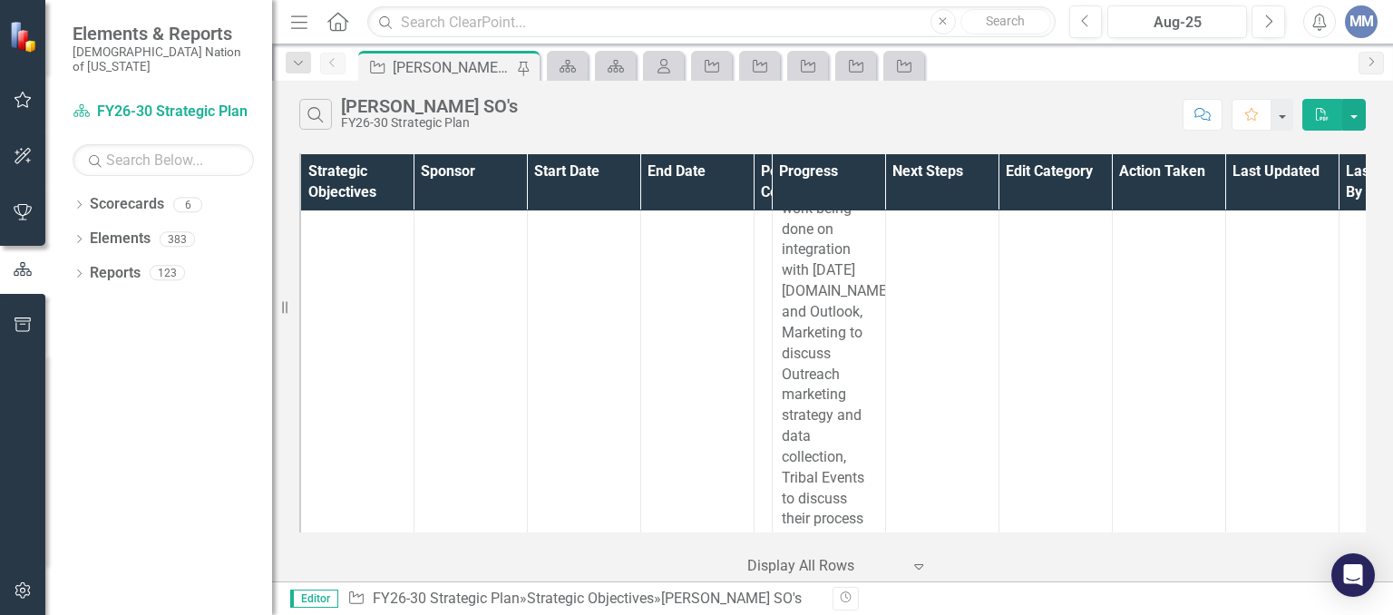
scroll to position [18560, 0]
click at [1367, 349] on div "Strategic Objectives Sponsor Start Date End Date Percent Complete Progress Next…" at bounding box center [832, 365] width 1121 height 433
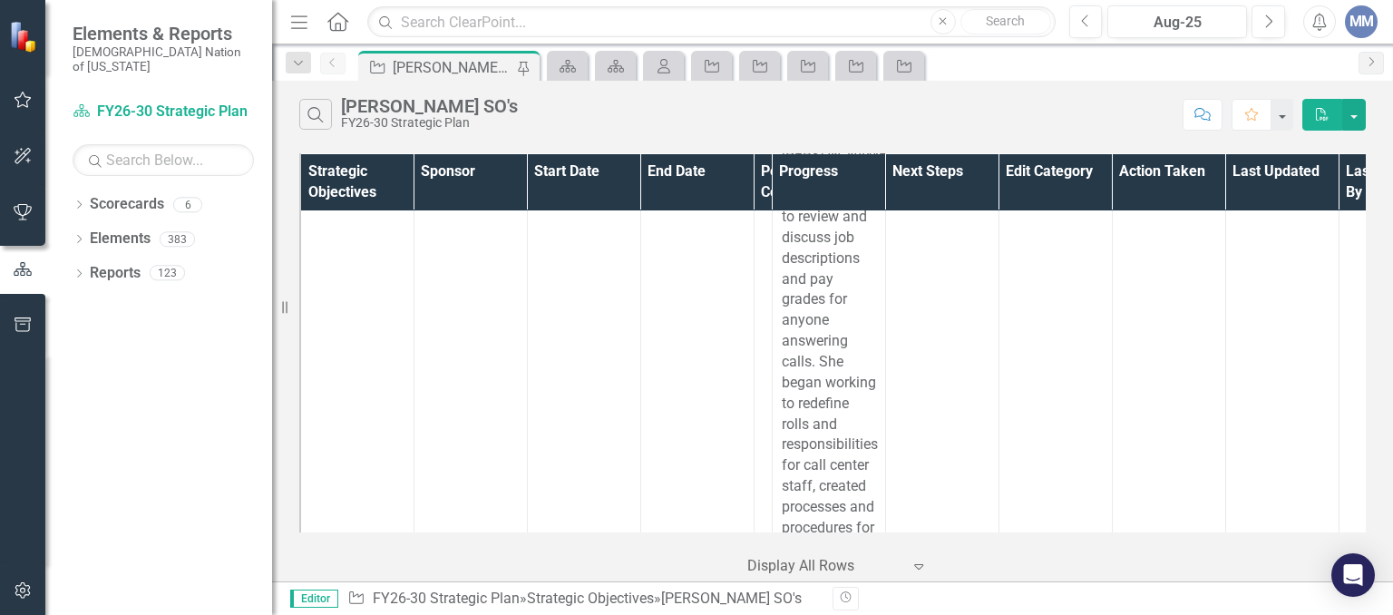
scroll to position [20142, 0]
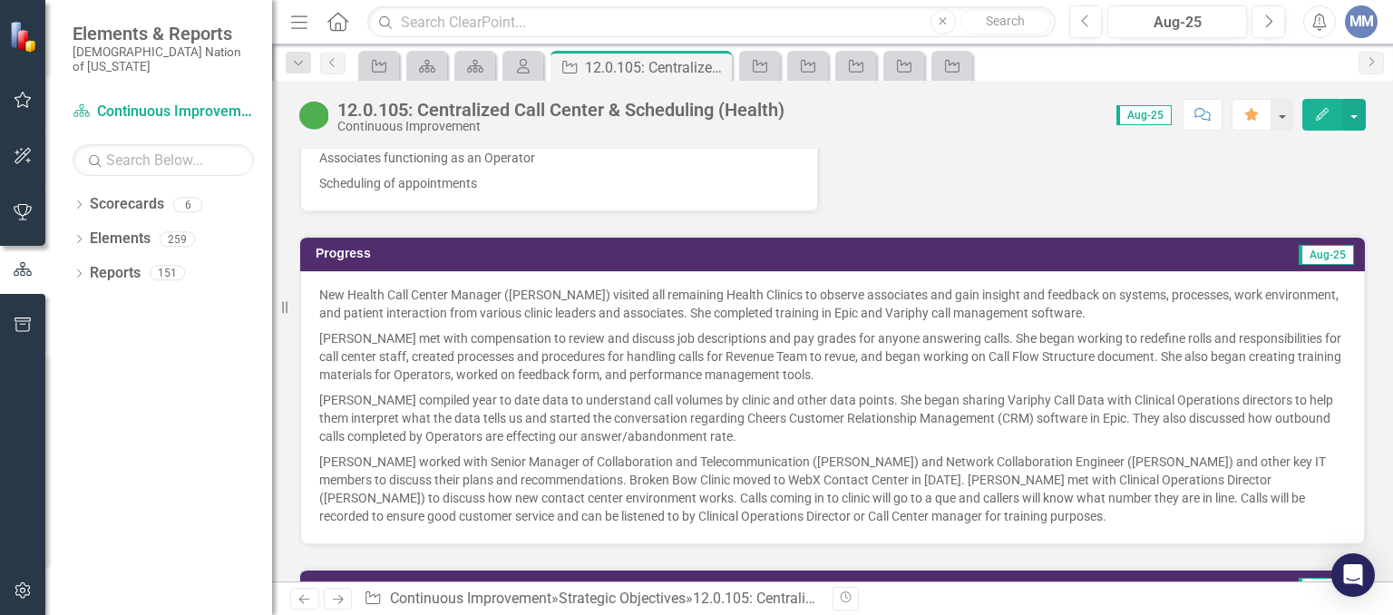
scroll to position [1226, 0]
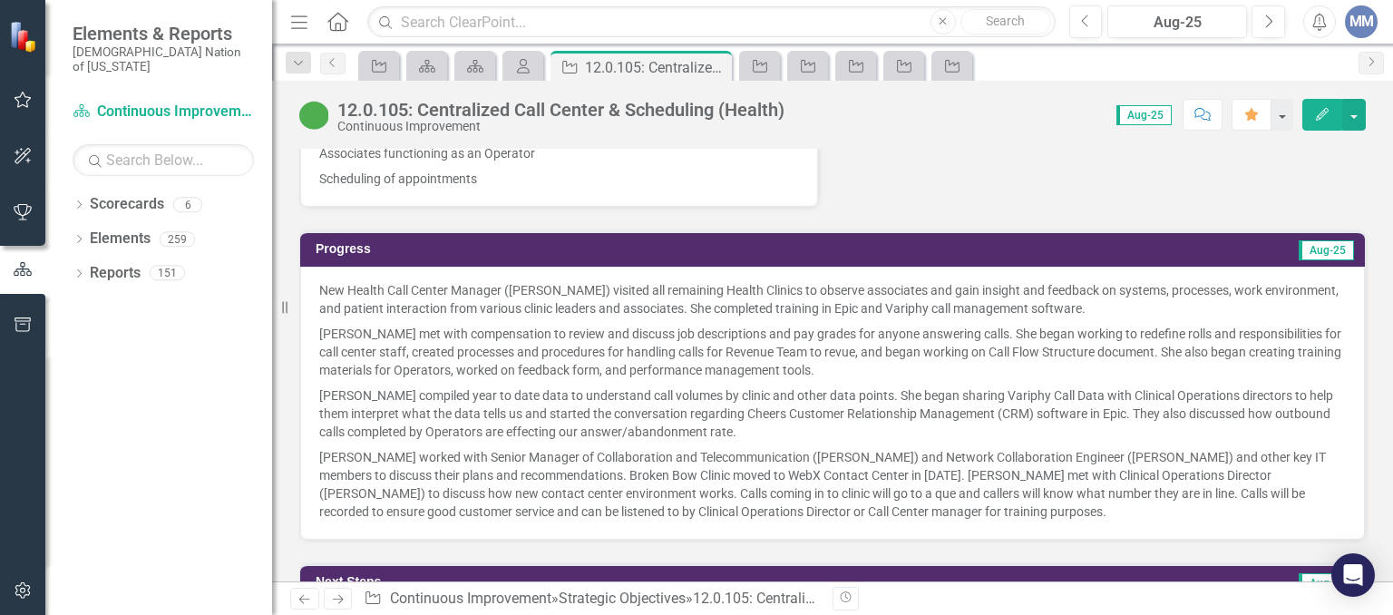
click at [579, 407] on p "[PERSON_NAME] compiled year to date data to understand call volumes by clinic a…" at bounding box center [832, 414] width 1026 height 62
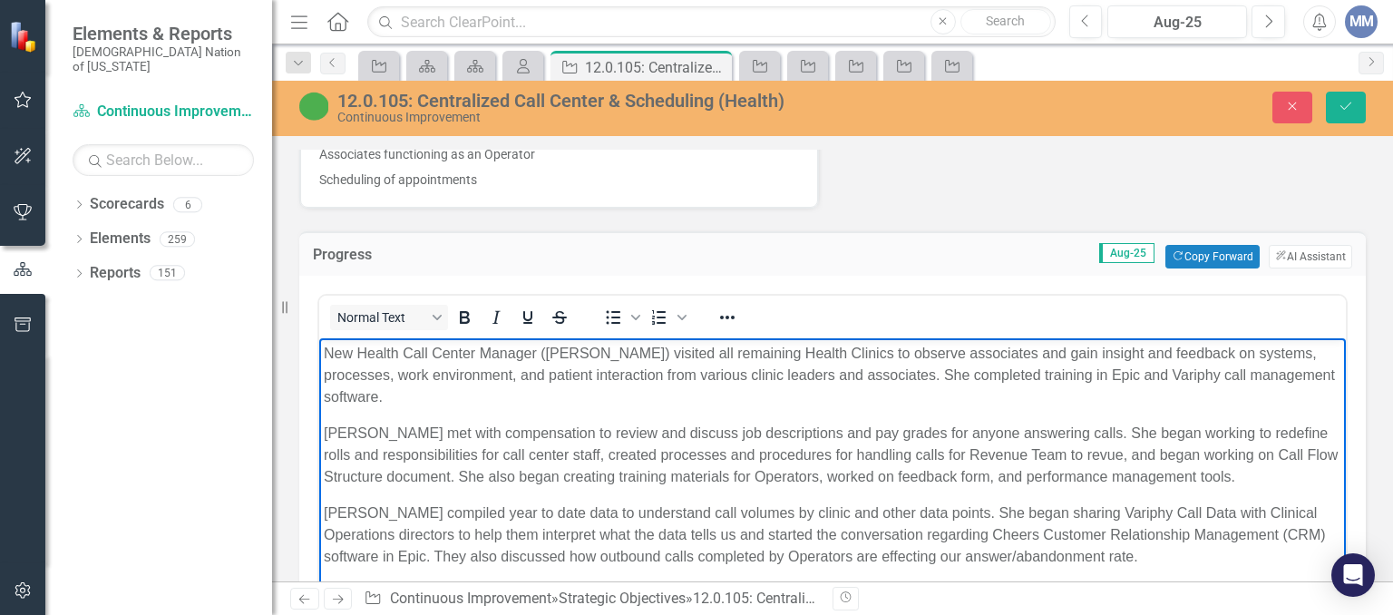
scroll to position [54, 0]
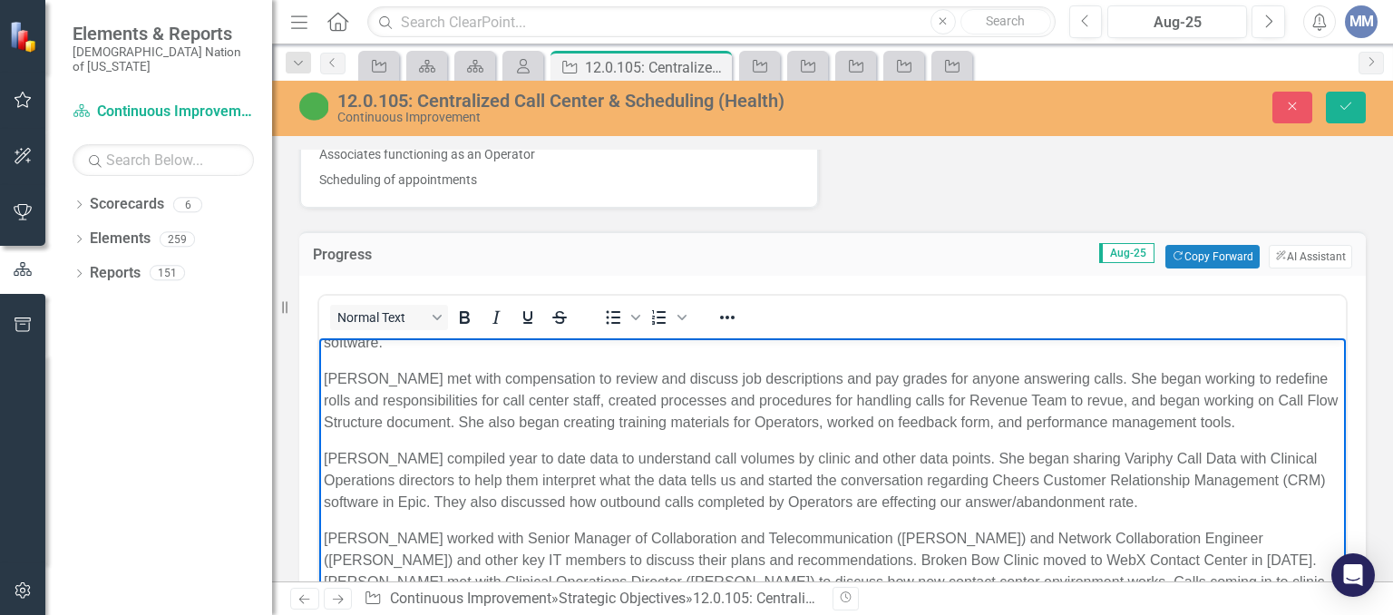
click at [763, 474] on p "[PERSON_NAME] compiled year to date data to understand call volumes by clinic a…" at bounding box center [832, 480] width 1017 height 65
click at [822, 482] on p "Paula compiled year to date data to understand call volumes by clinic and other…" at bounding box center [832, 480] width 1017 height 65
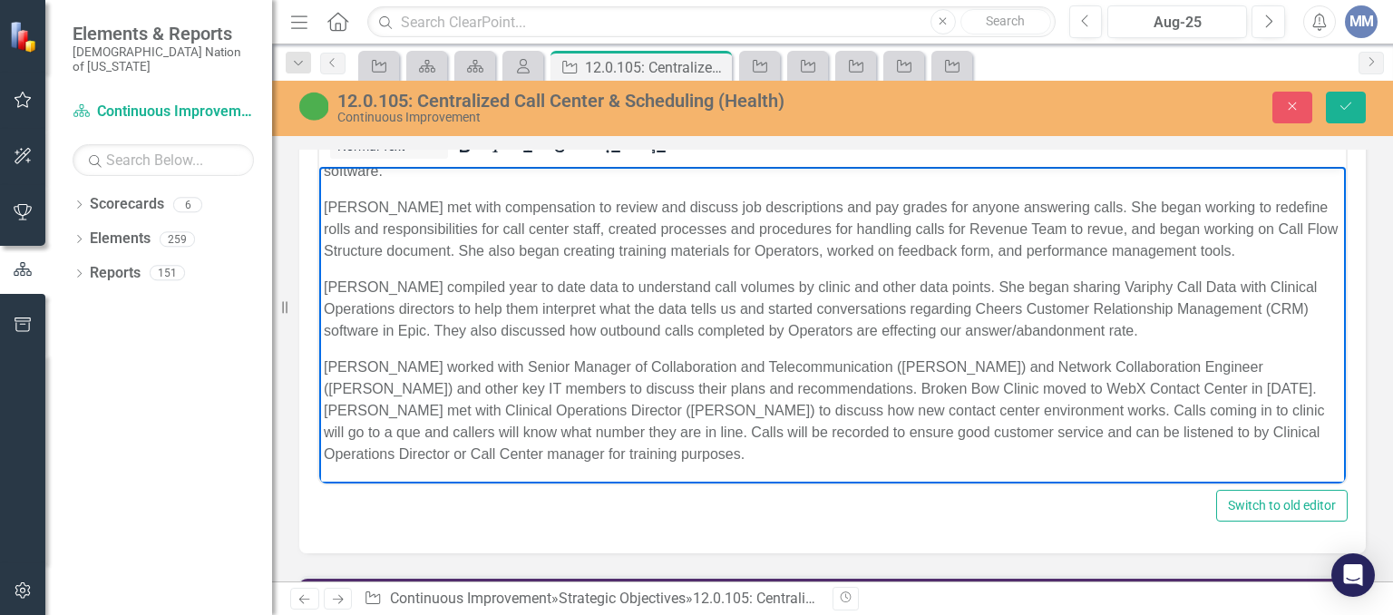
scroll to position [1435, 0]
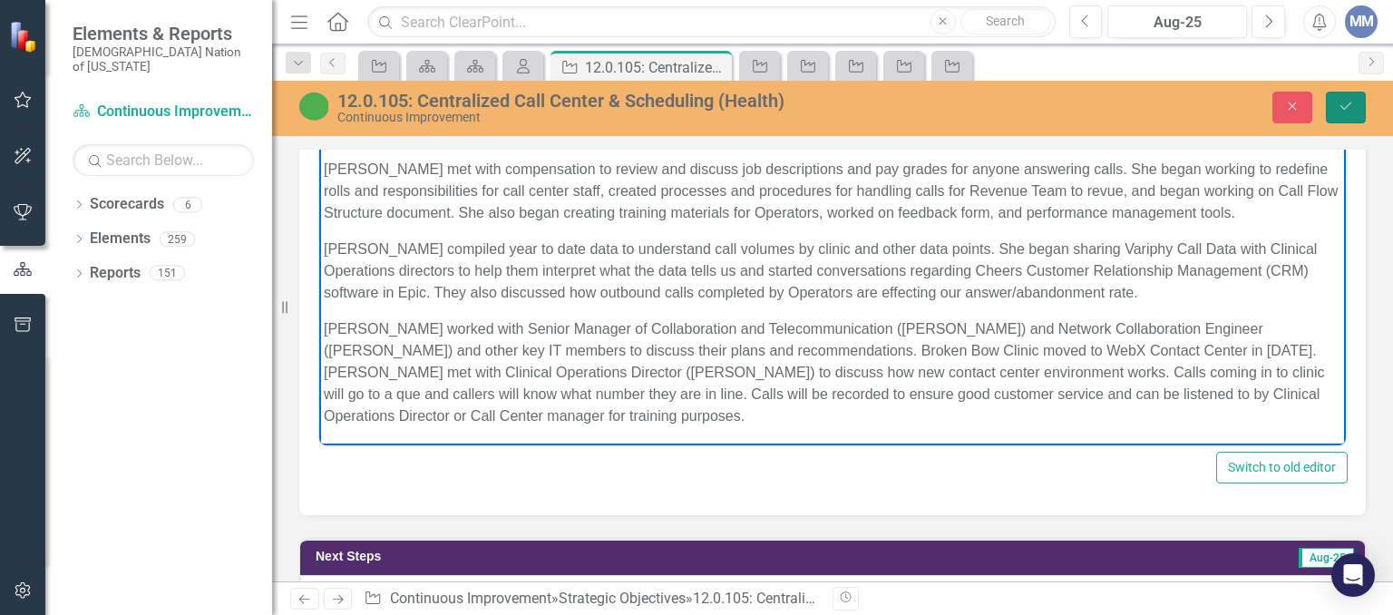
click at [1346, 113] on button "Save" at bounding box center [1346, 108] width 40 height 32
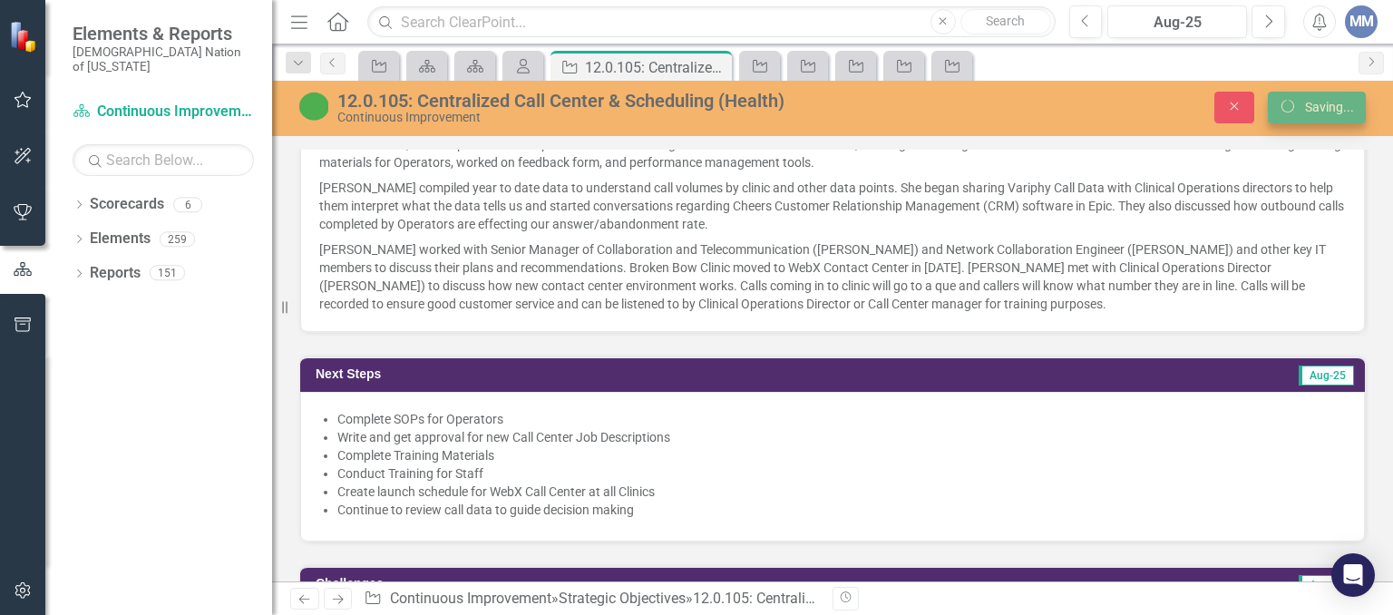
scroll to position [1428, 0]
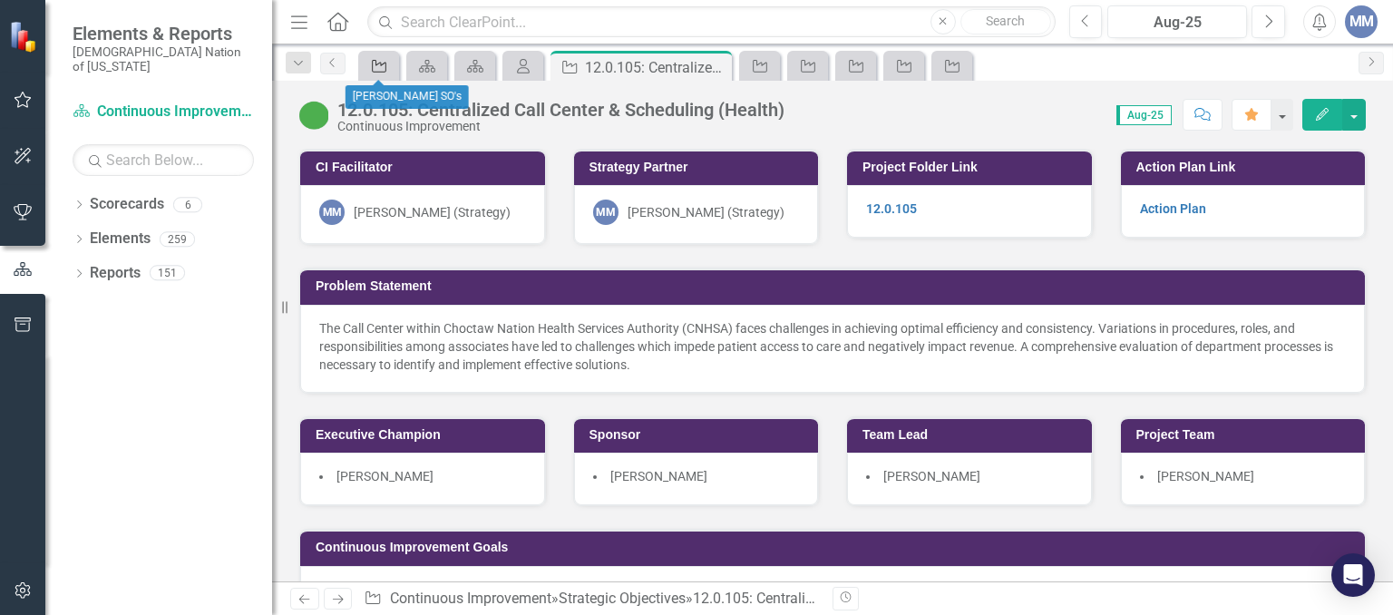
click at [377, 70] on icon "Strategic Objective" at bounding box center [379, 66] width 18 height 15
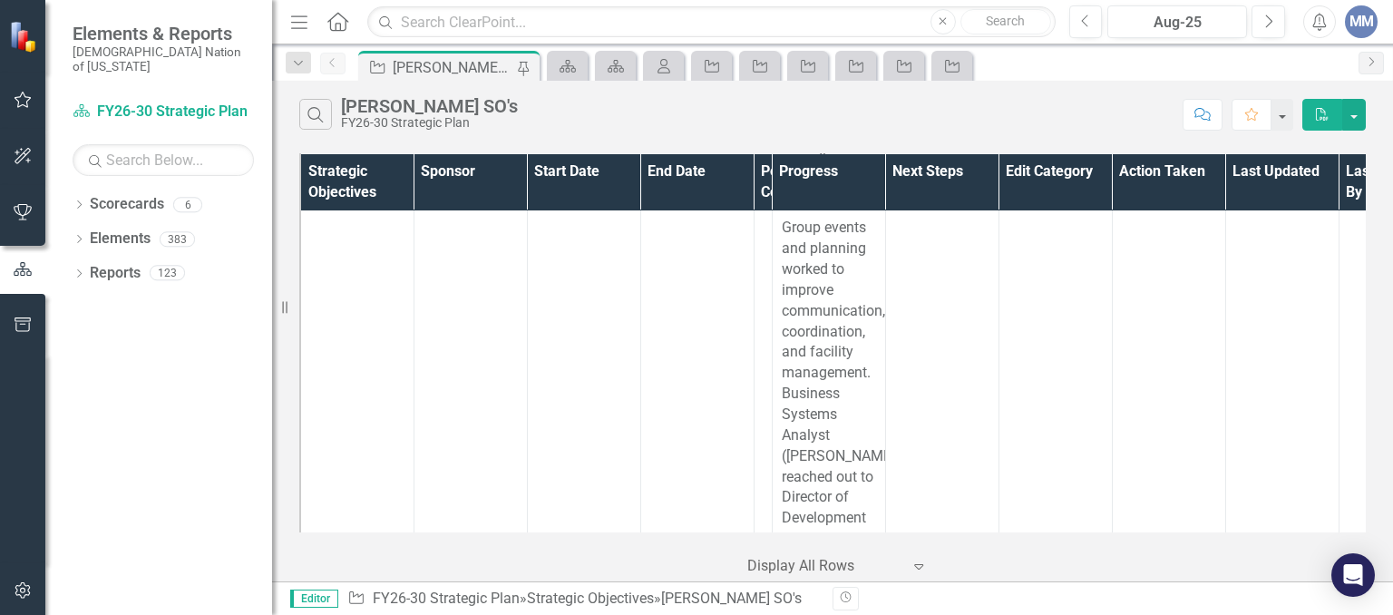
scroll to position [23509, 0]
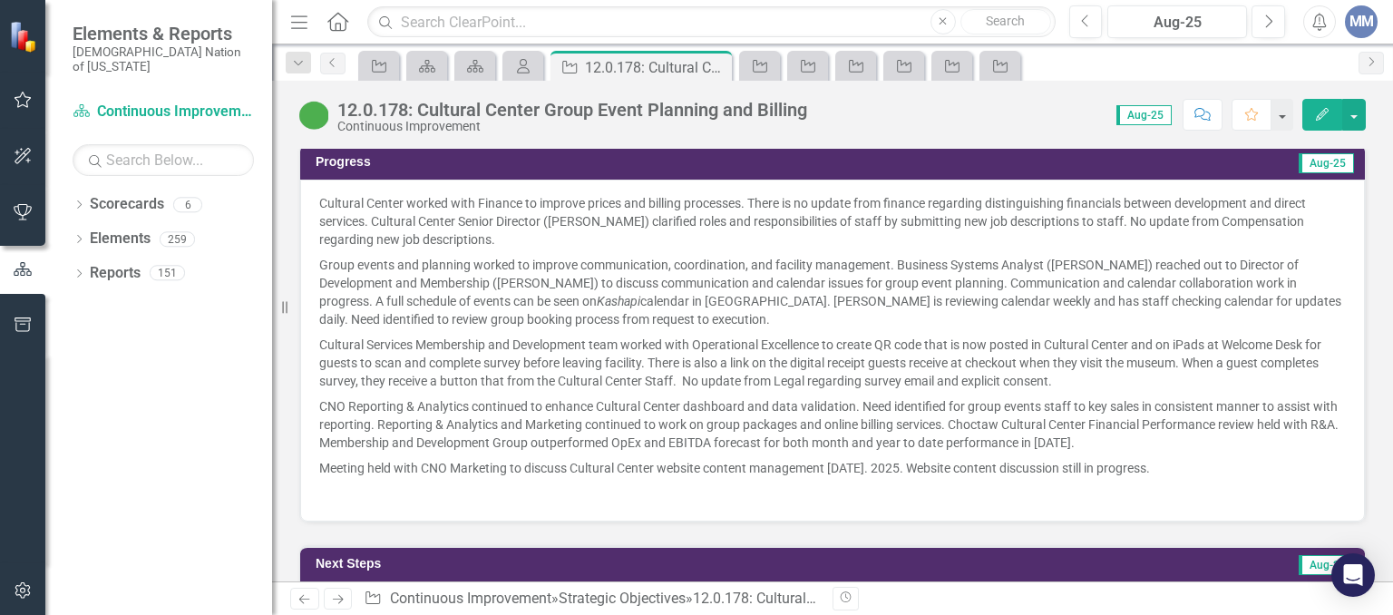
scroll to position [1379, 0]
